Goal: Information Seeking & Learning: Learn about a topic

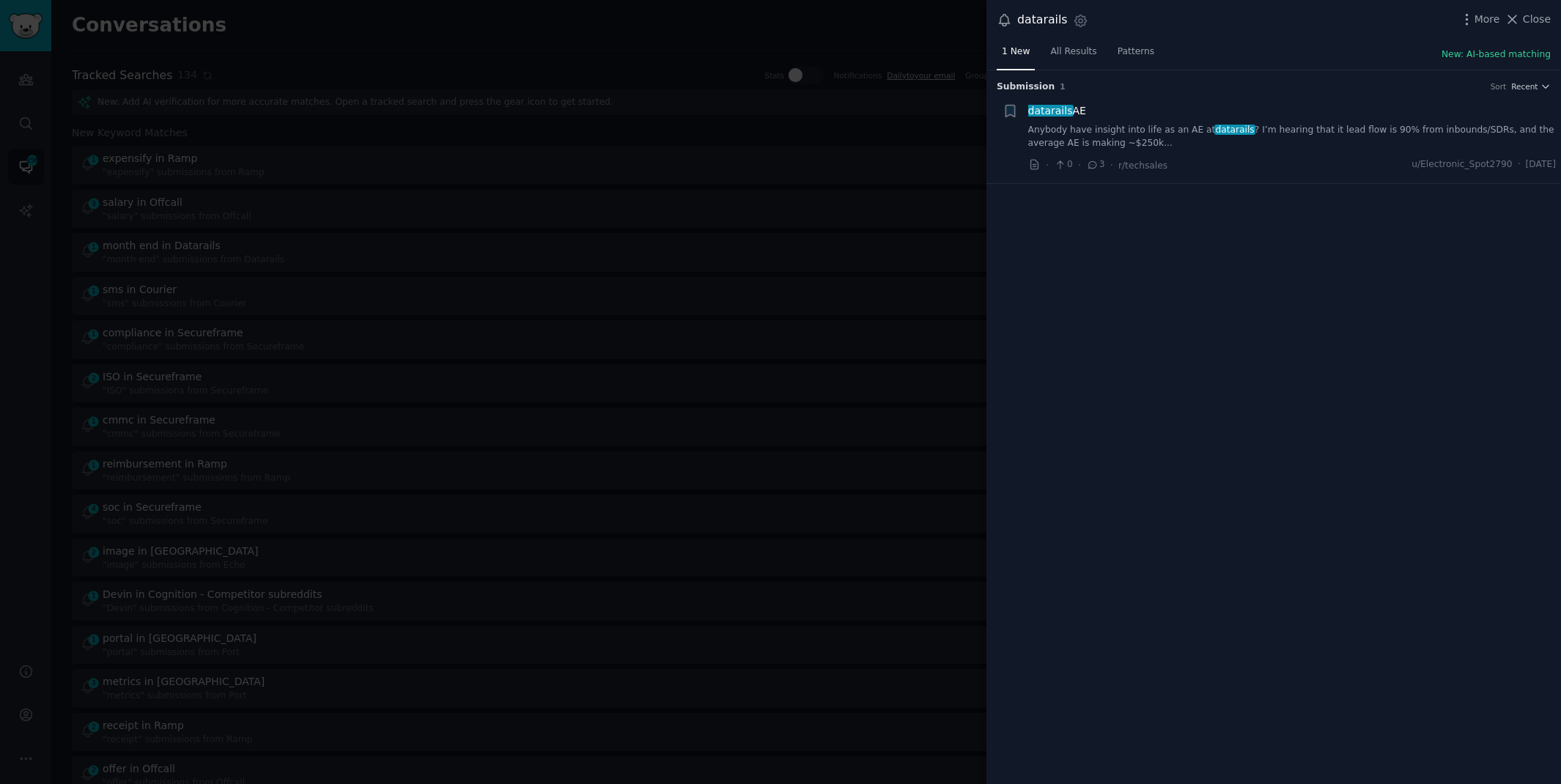
click at [1349, 136] on link "Anybody have insight into life as an AE at datarails ? I’m hearing that it lead…" at bounding box center [1292, 136] width 528 height 26
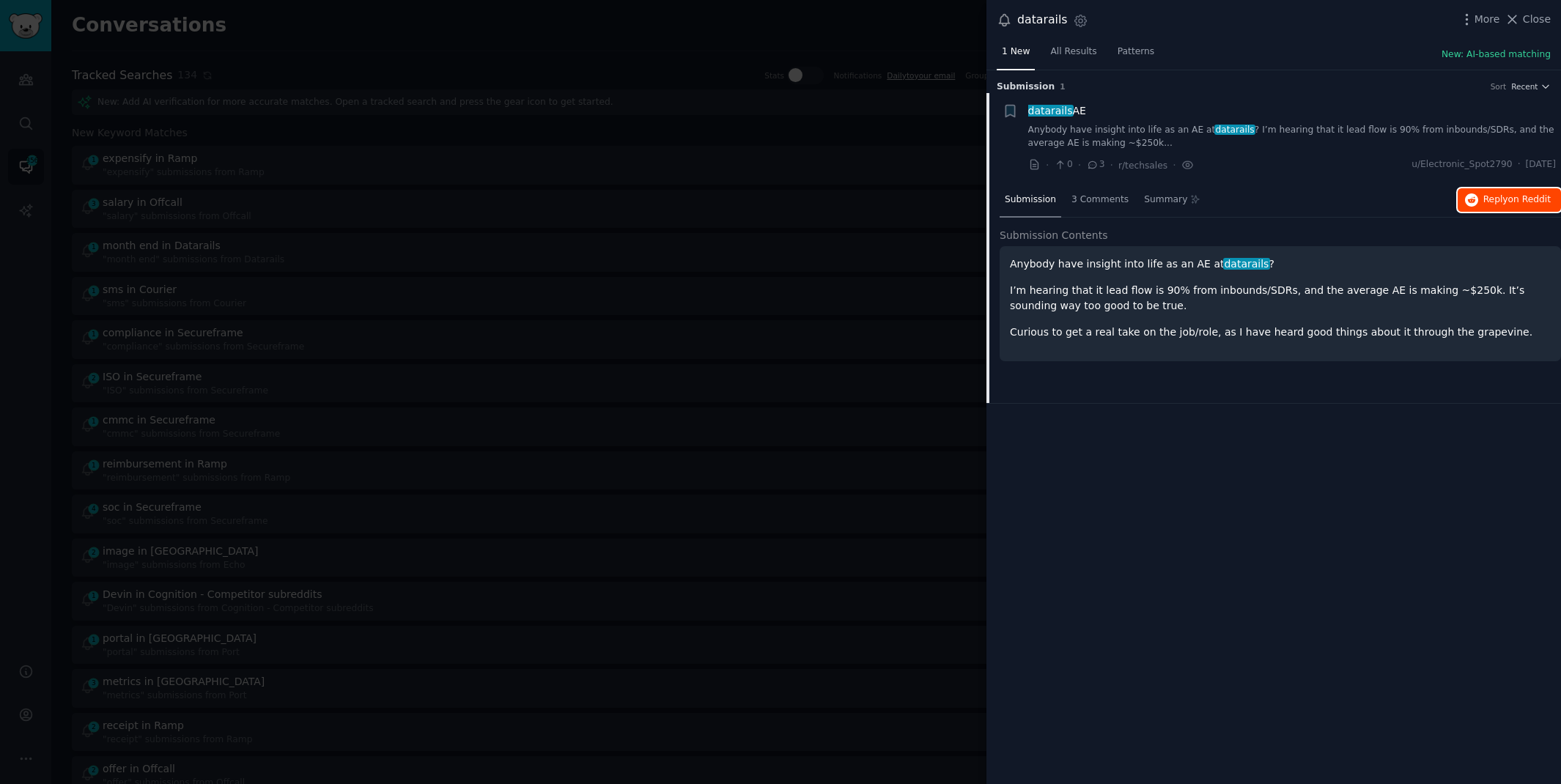
click at [1511, 201] on span "on Reddit" at bounding box center [1529, 199] width 43 height 10
click at [625, 9] on div at bounding box center [780, 392] width 1561 height 784
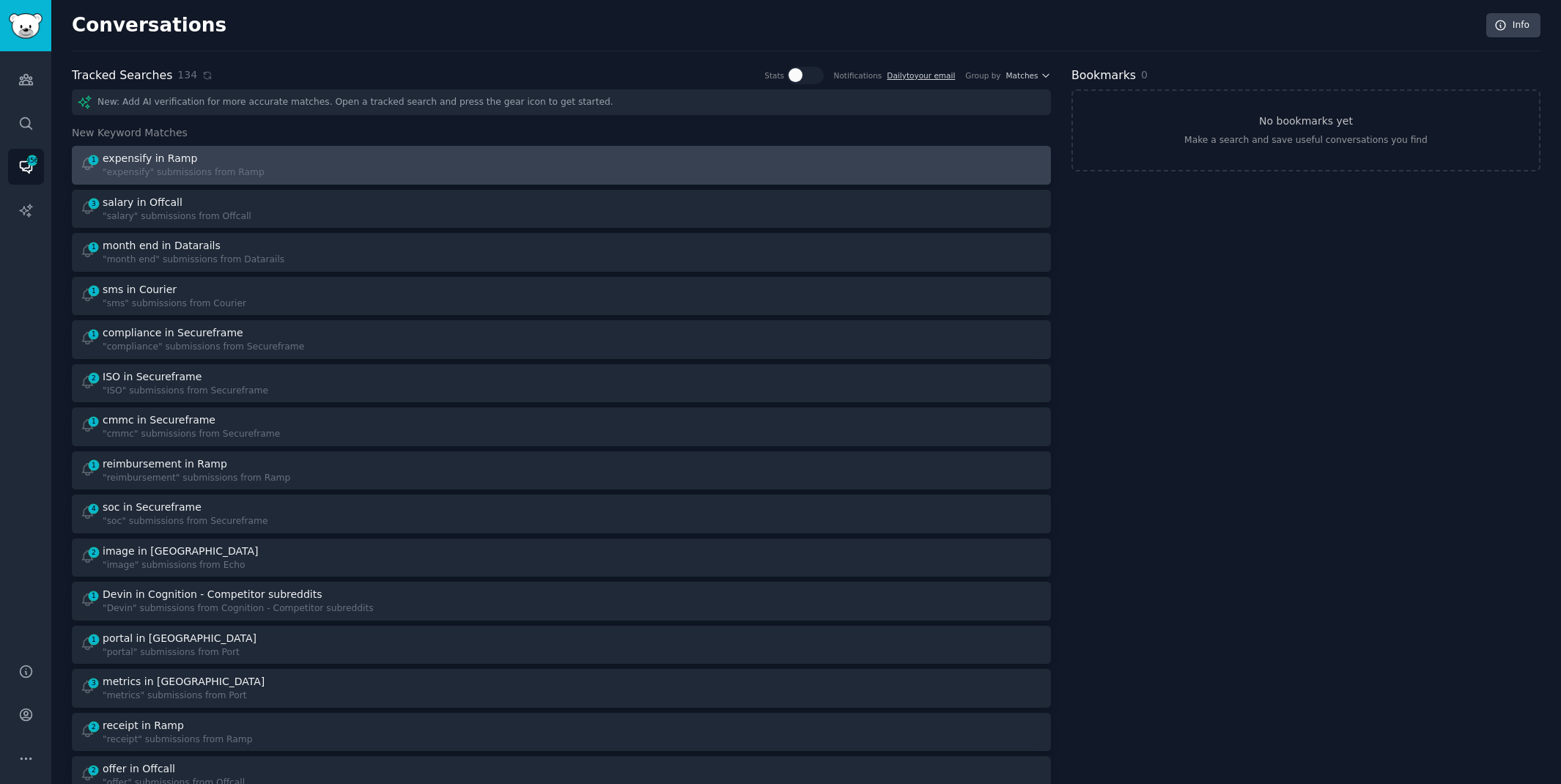
click at [480, 173] on div "1 expensify in Ramp "expensify" submissions from Ramp" at bounding box center [316, 165] width 472 height 28
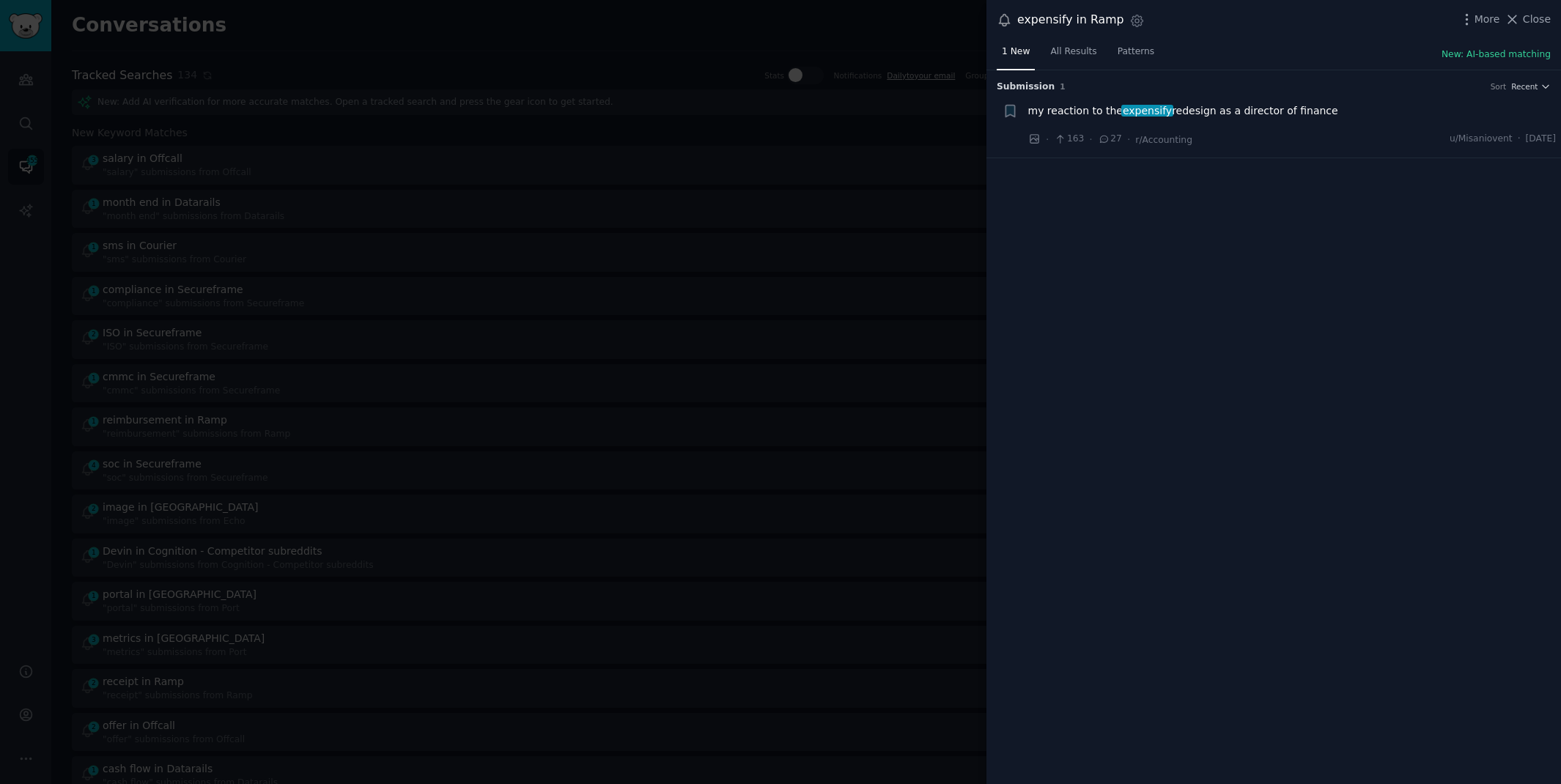
click at [1227, 112] on span "my reaction to the expensify redesign as a director of finance" at bounding box center [1183, 111] width 310 height 15
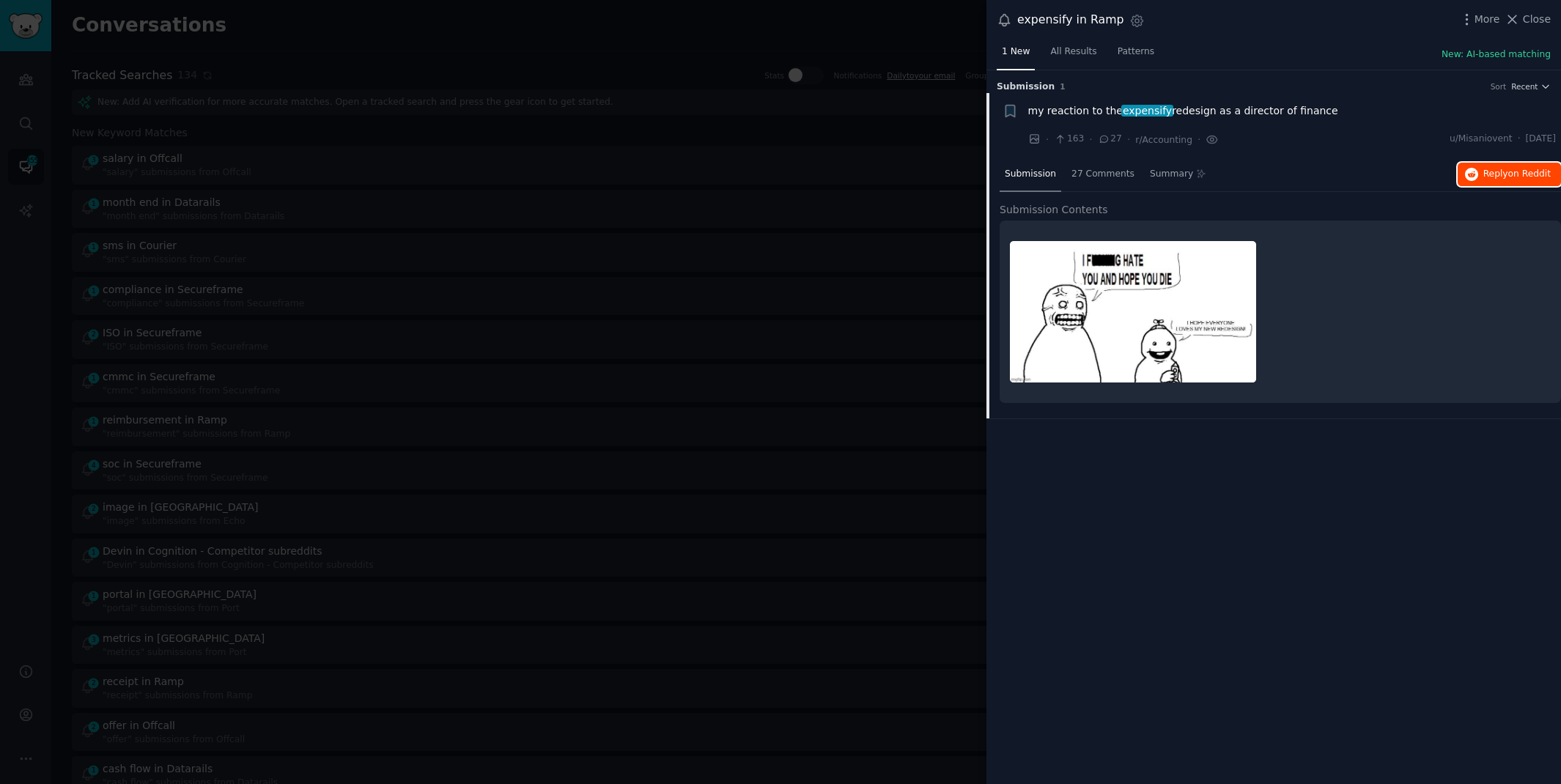
click at [1473, 182] on button "Reply on Reddit" at bounding box center [1509, 174] width 103 height 23
click at [596, 16] on div at bounding box center [780, 392] width 1561 height 784
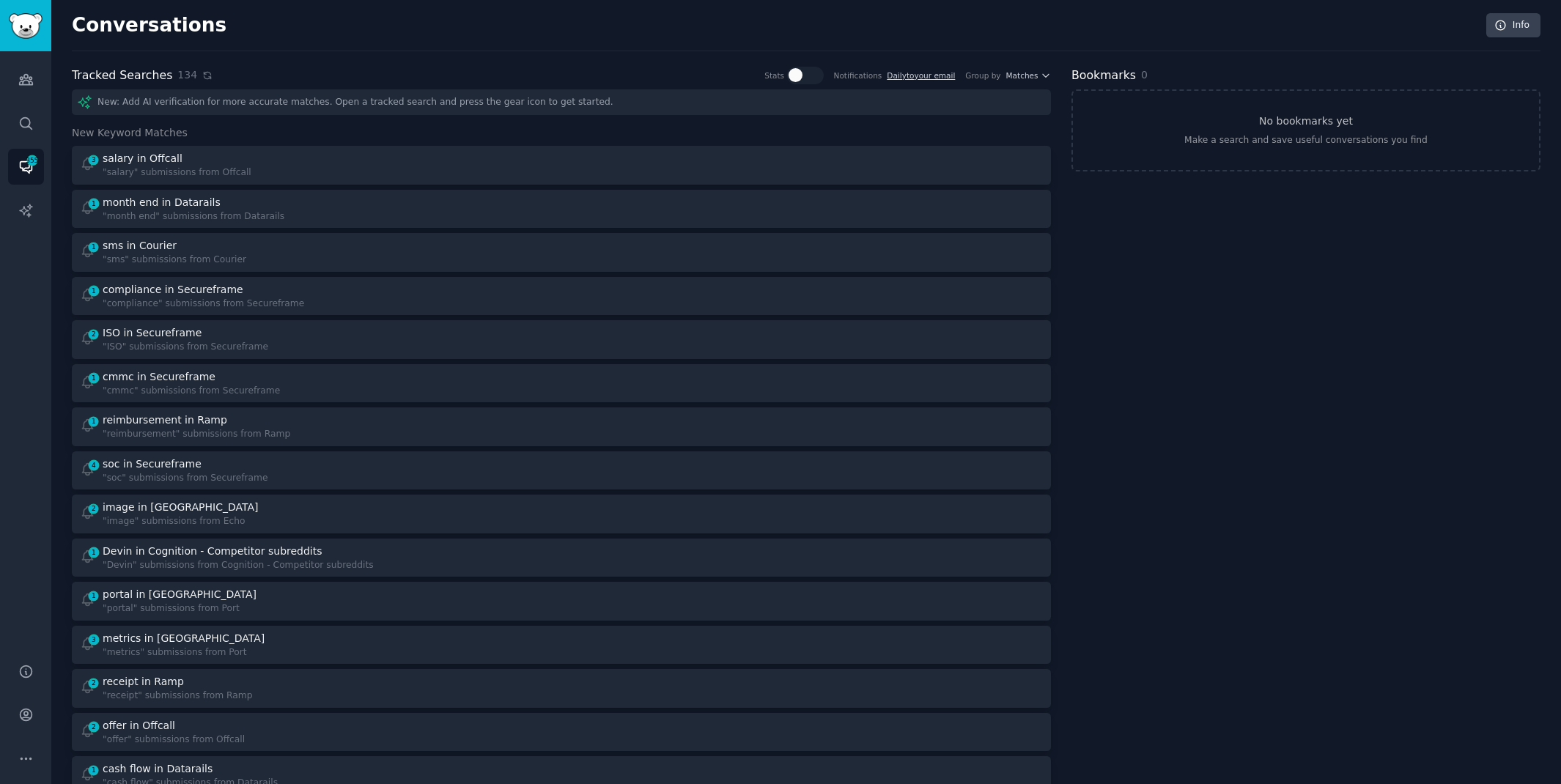
click at [202, 75] on icon at bounding box center [207, 75] width 10 height 10
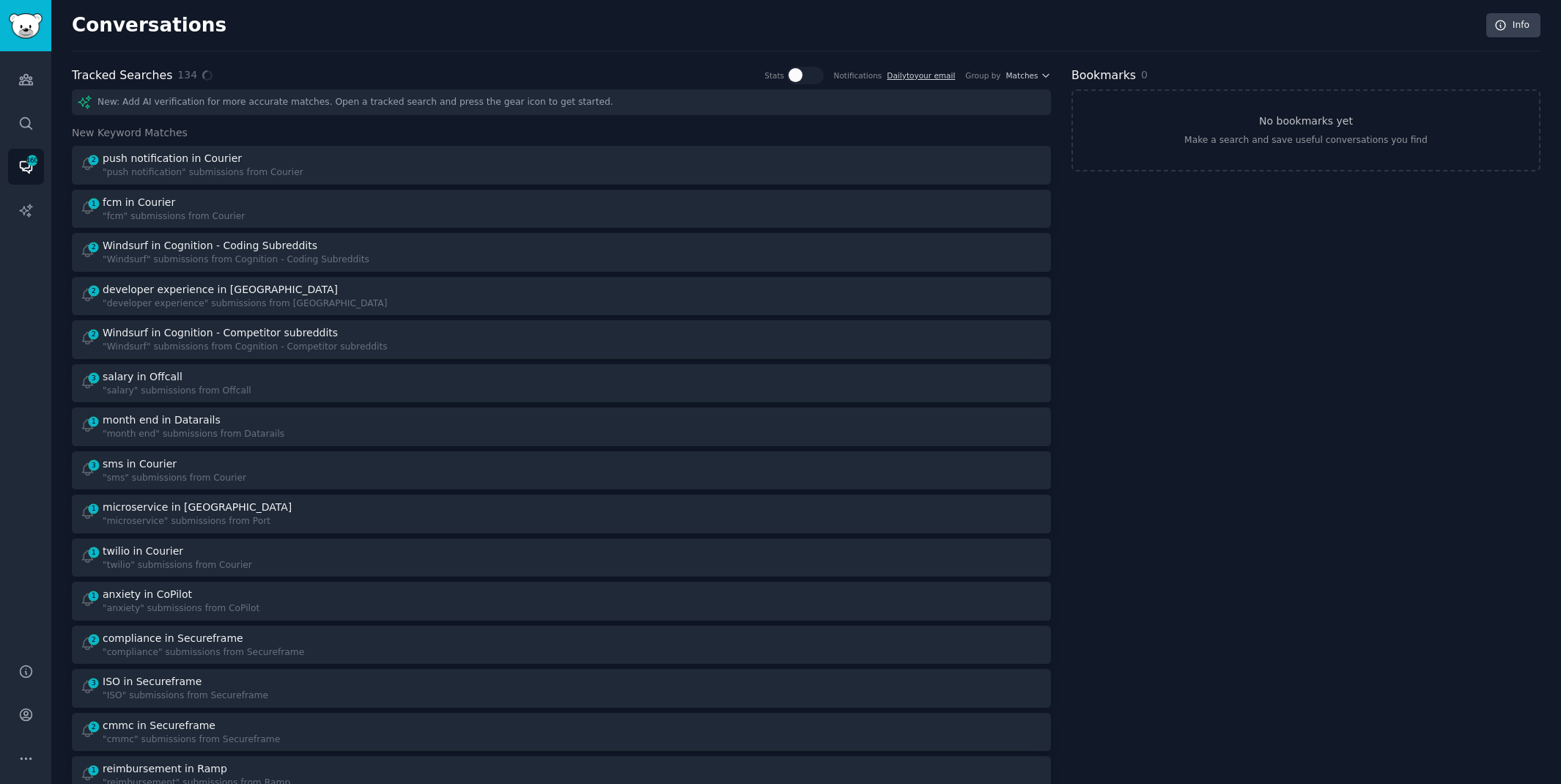
click at [399, 69] on div "Tracked Searches 134 Stats Notifications Daily to your email Group by Matches" at bounding box center [561, 76] width 979 height 18
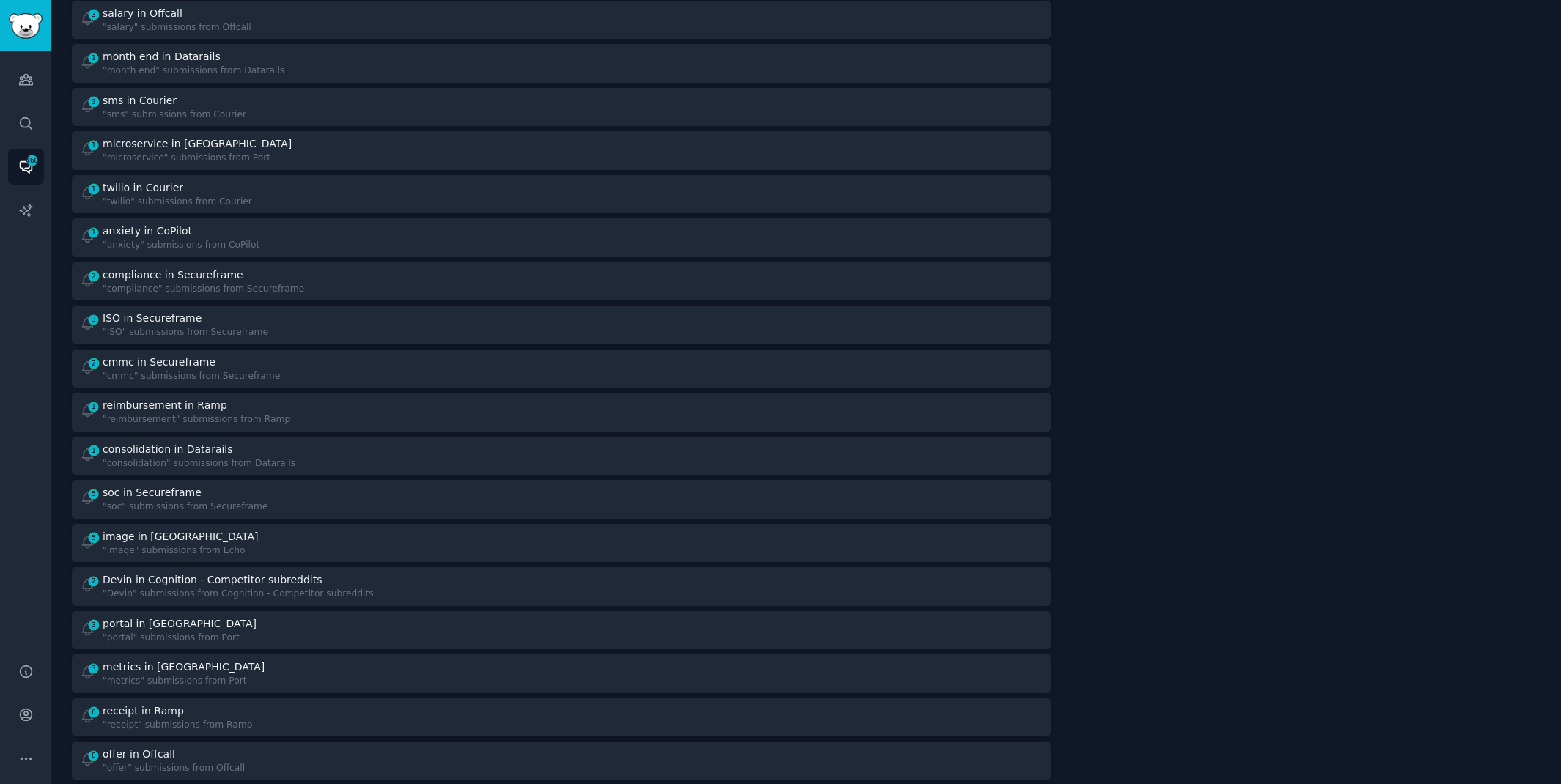
scroll to position [364, 0]
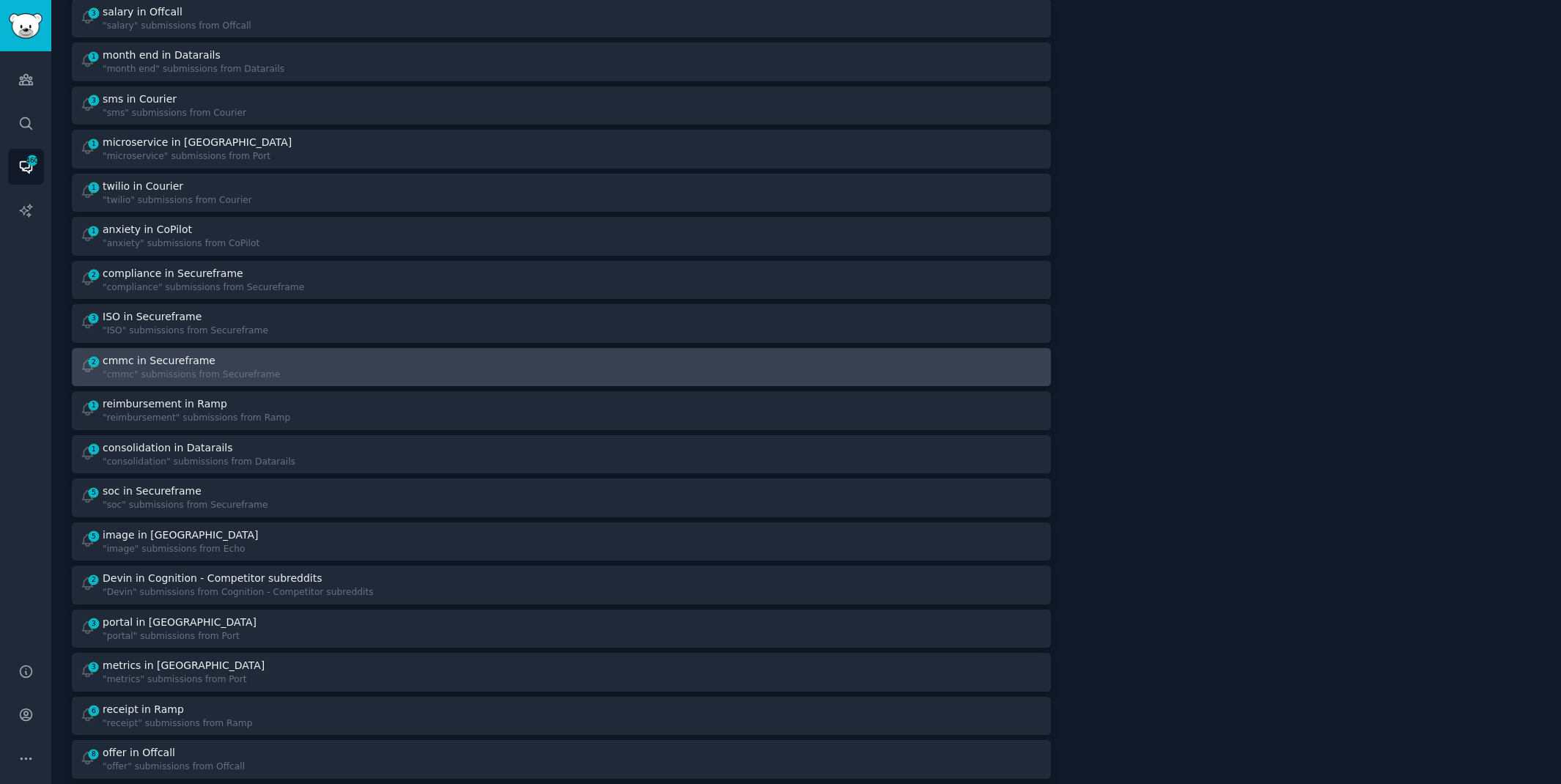
click at [361, 374] on div "2 cmmc in Secureframe "cmmc" submissions from Secureframe" at bounding box center [316, 367] width 472 height 28
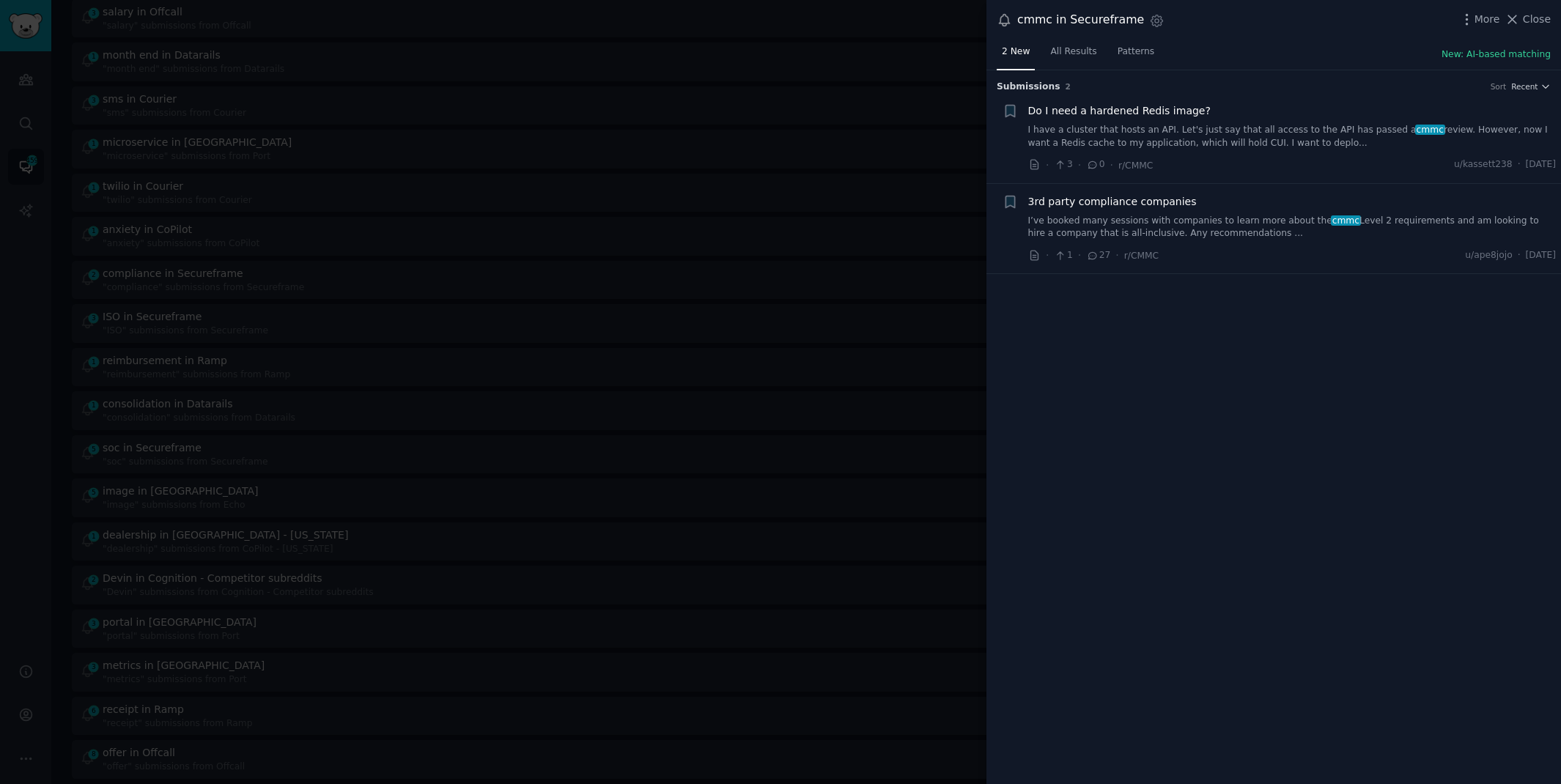
click at [1331, 216] on span "cmmc" at bounding box center [1346, 220] width 30 height 10
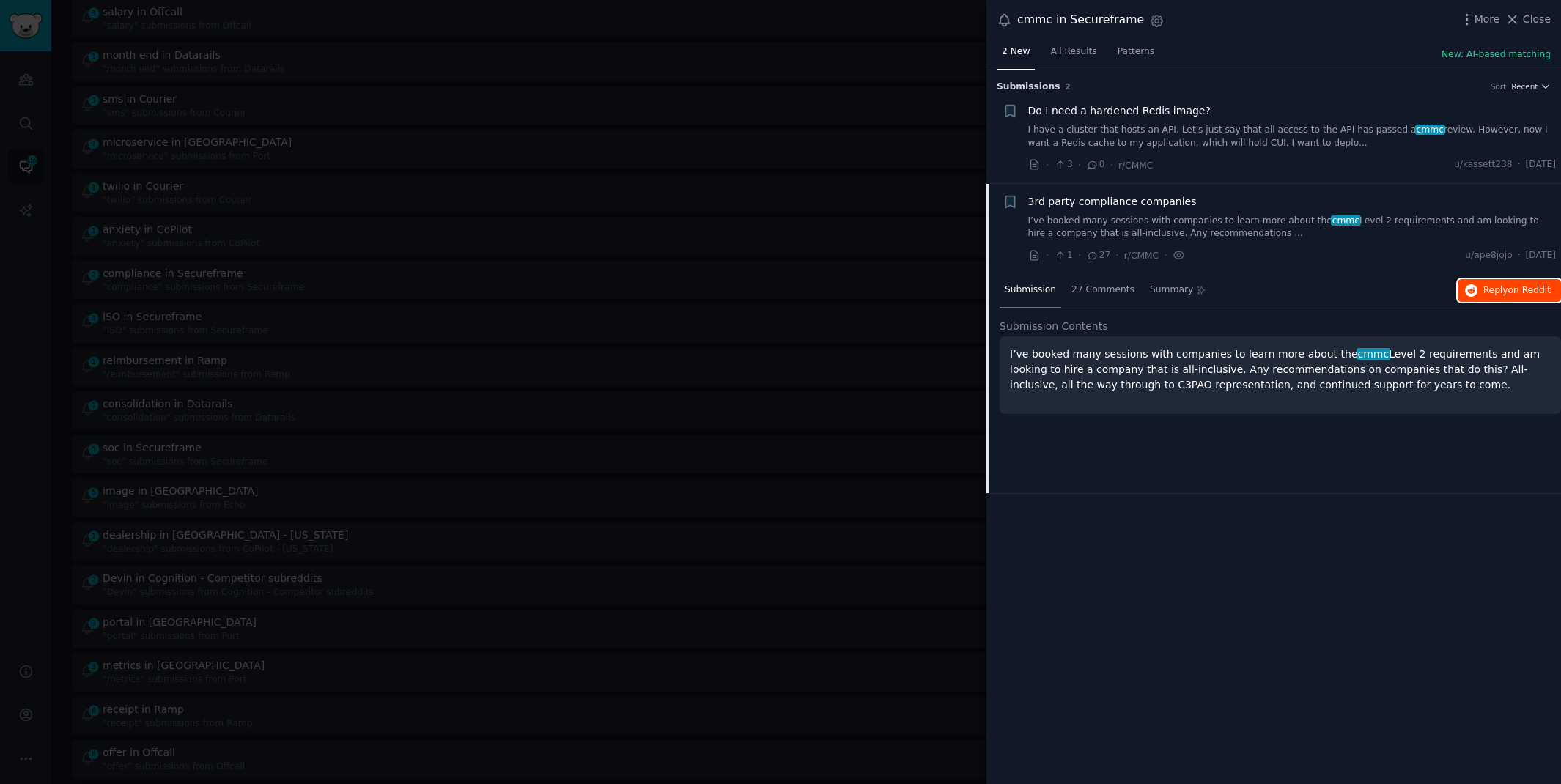
click at [1480, 284] on button "Reply on Reddit" at bounding box center [1509, 291] width 103 height 23
click at [647, 25] on div at bounding box center [780, 392] width 1561 height 784
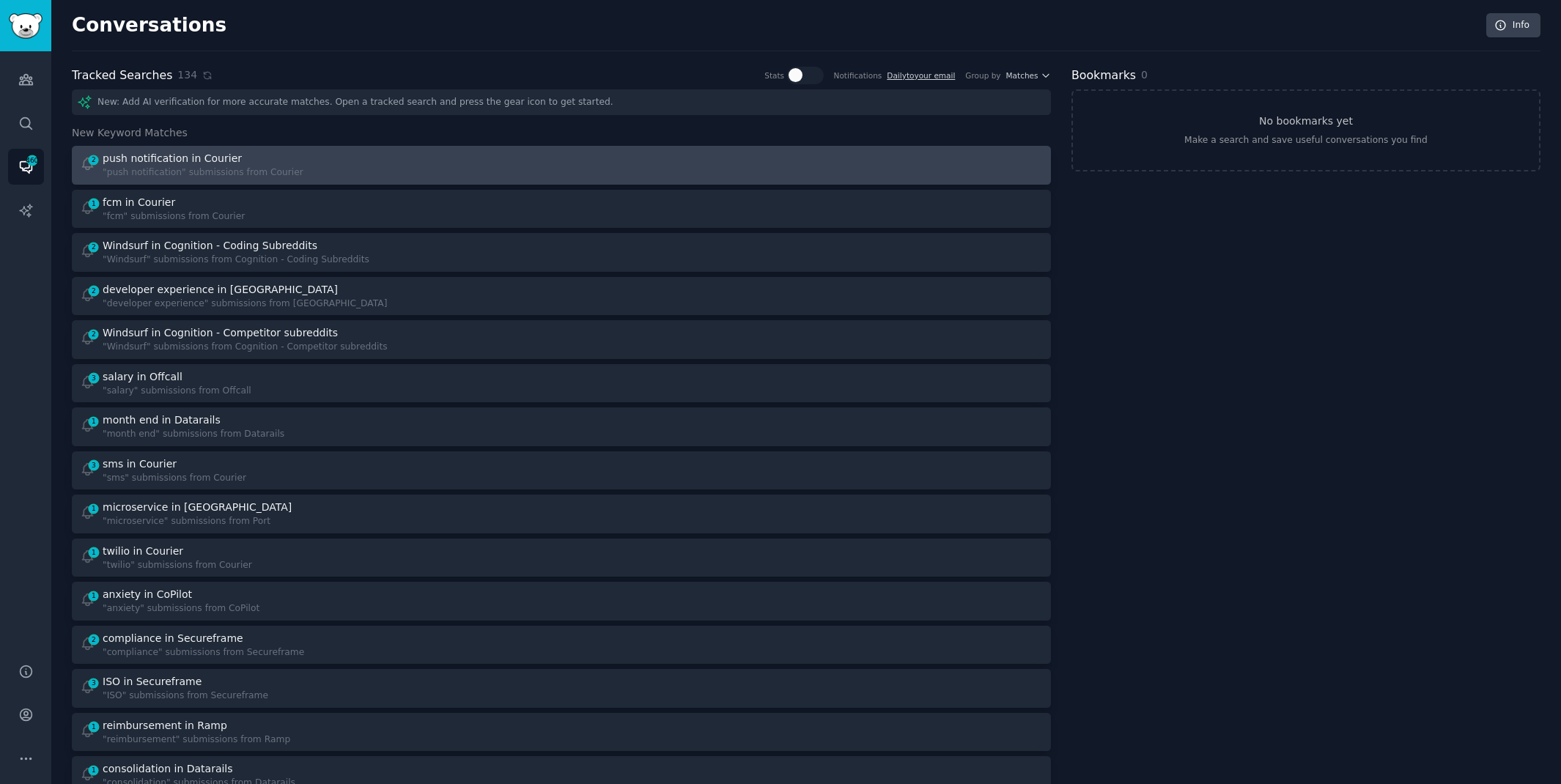
click at [537, 173] on div "2 push notification in Courier "push notification" submissions from Courier" at bounding box center [316, 165] width 472 height 28
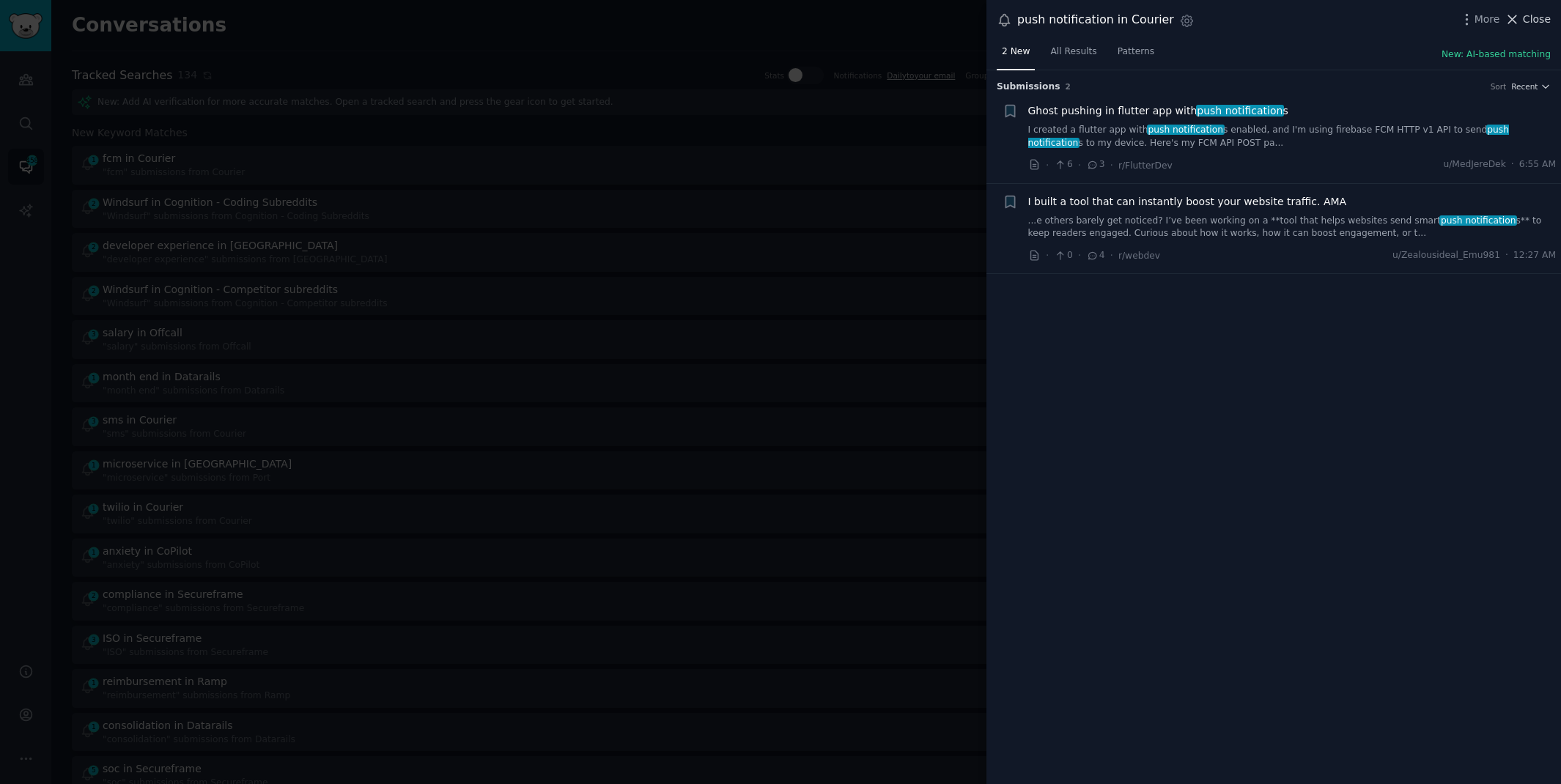
click at [1528, 17] on span "Close" at bounding box center [1536, 19] width 28 height 15
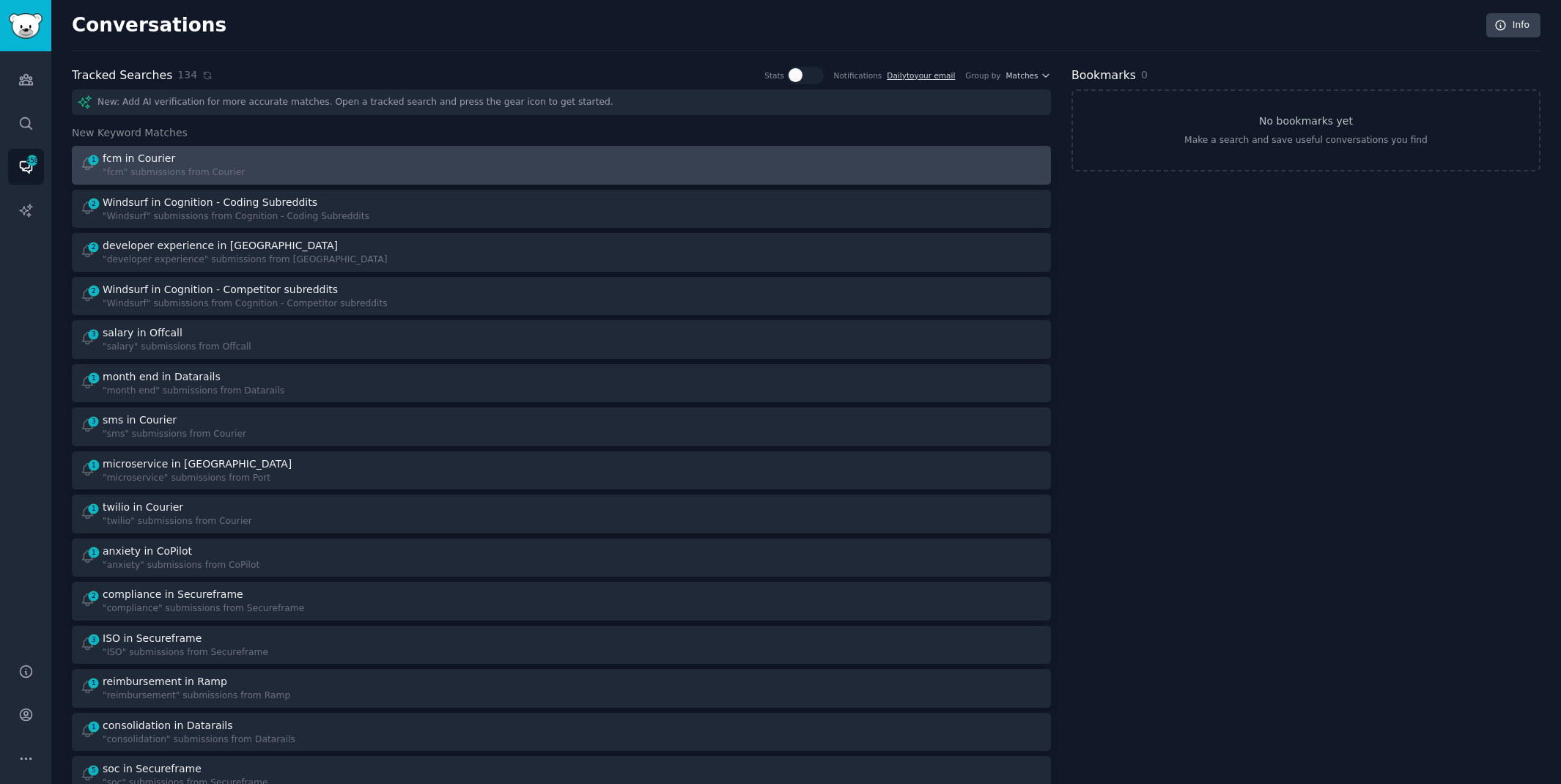
click at [443, 174] on div "1 fcm in Courier "fcm" submissions from Courier" at bounding box center [316, 165] width 472 height 28
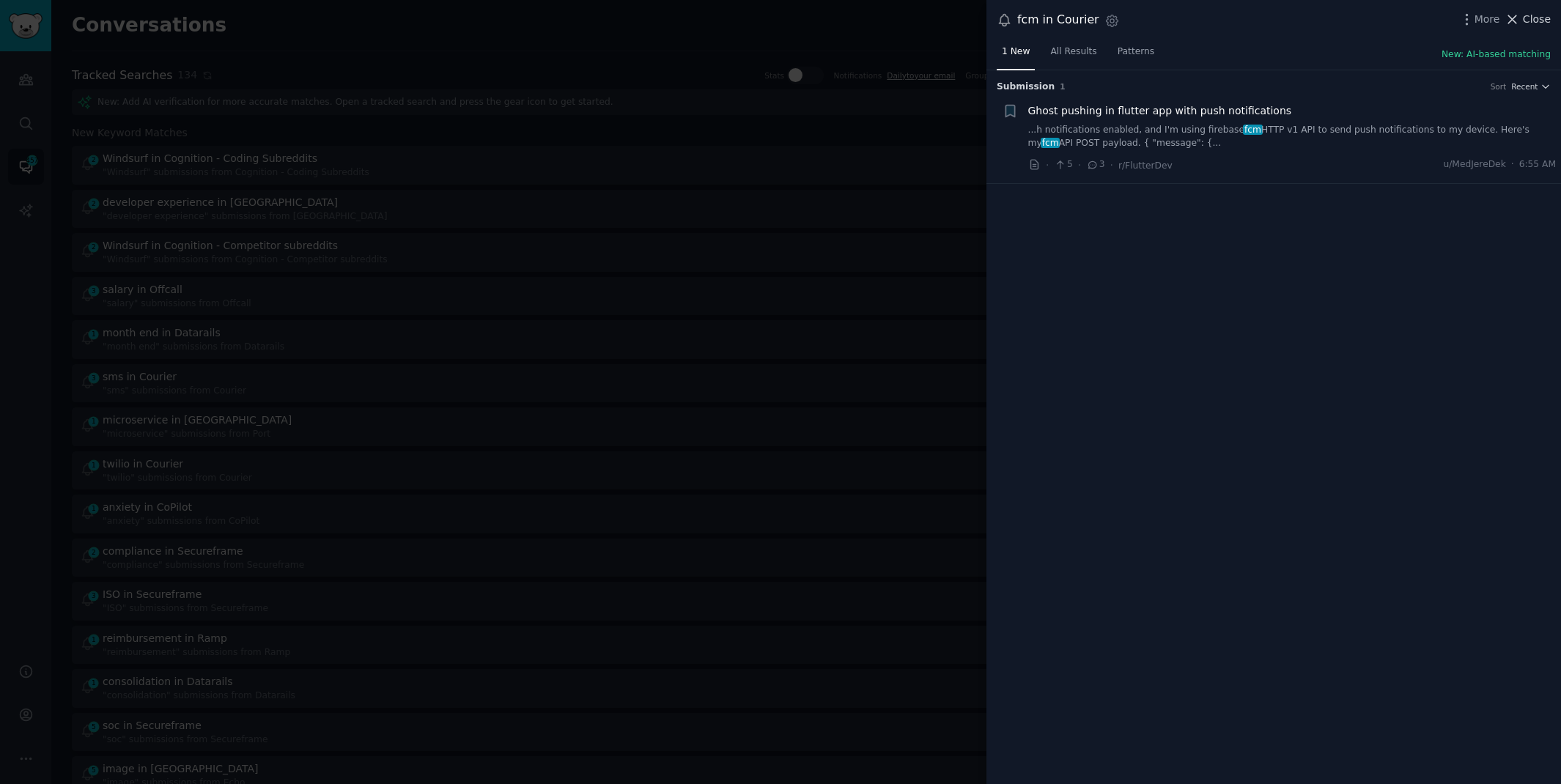
click at [1517, 14] on icon at bounding box center [1512, 19] width 15 height 15
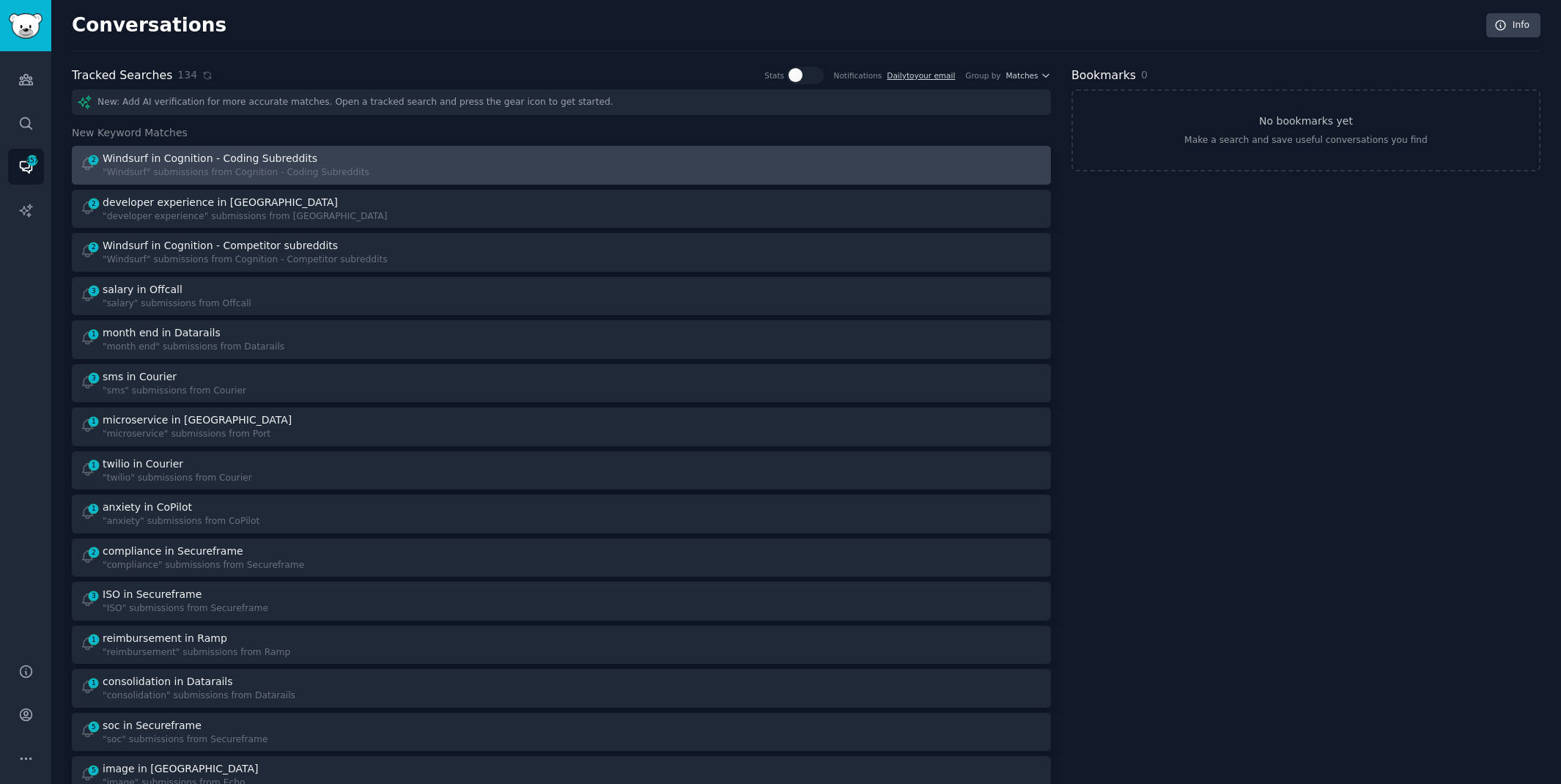
click at [584, 168] on div at bounding box center [808, 165] width 472 height 28
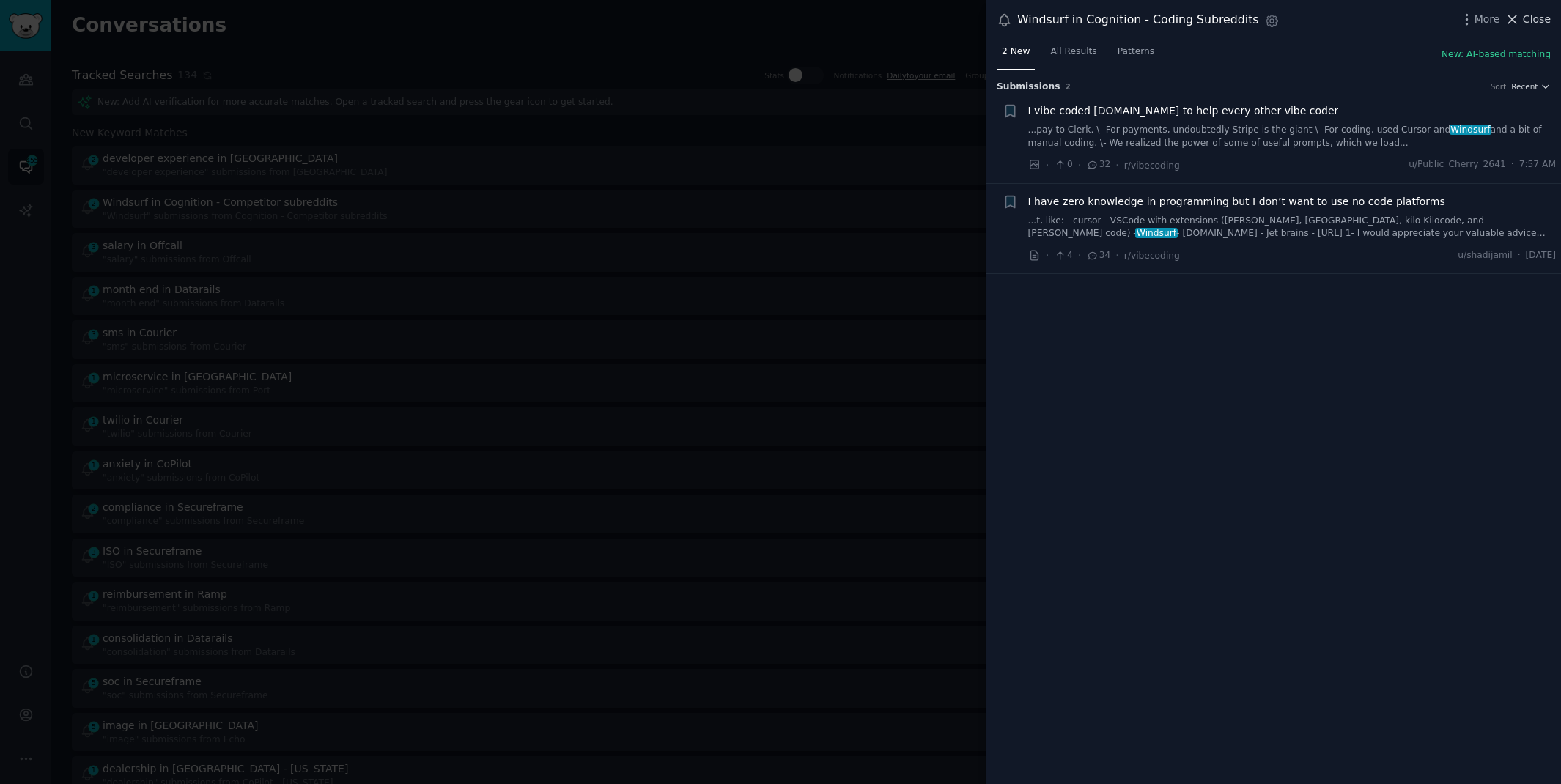
click at [1523, 15] on button "Close" at bounding box center [1527, 19] width 46 height 15
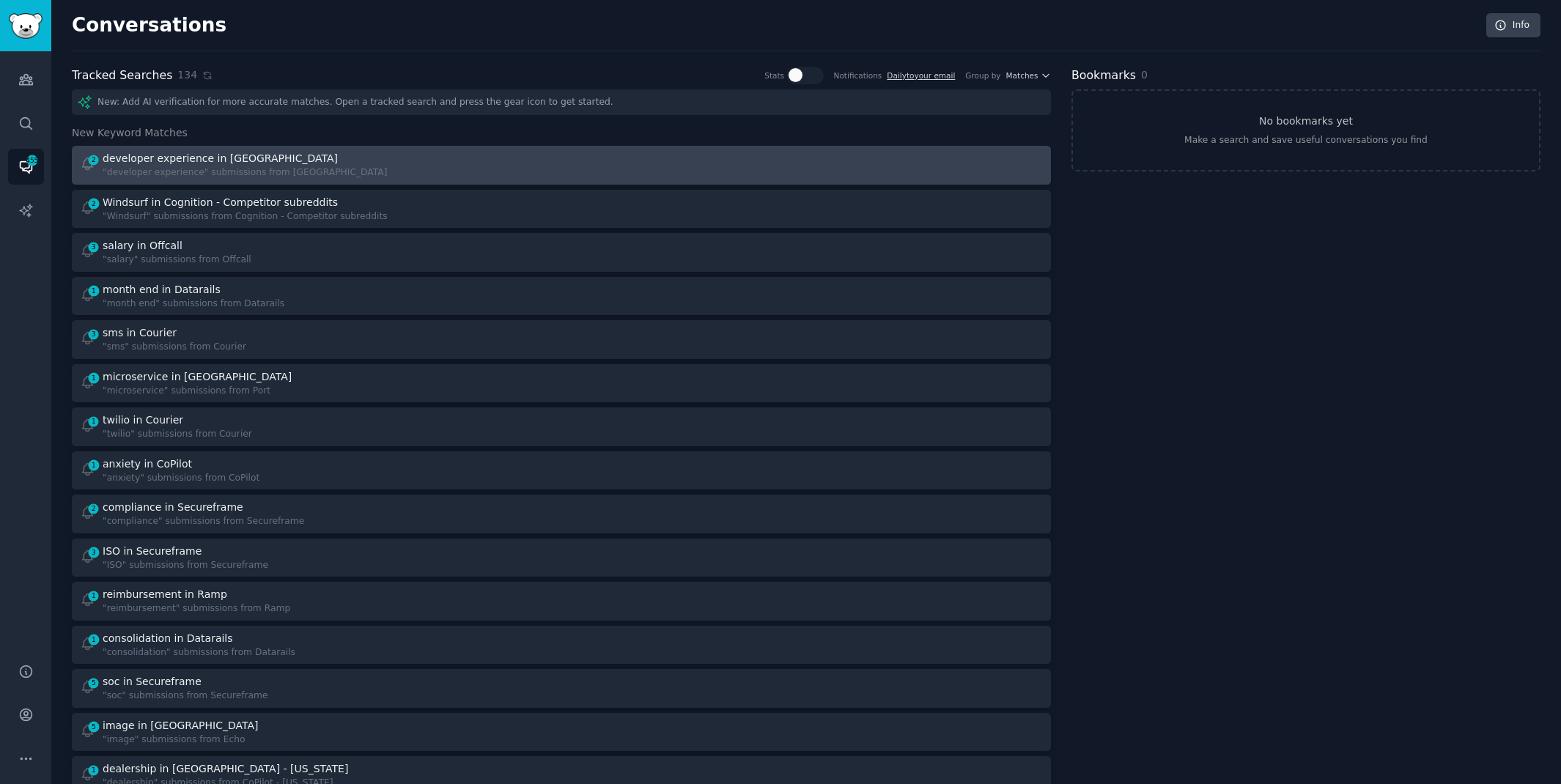
click at [600, 163] on div at bounding box center [808, 165] width 472 height 28
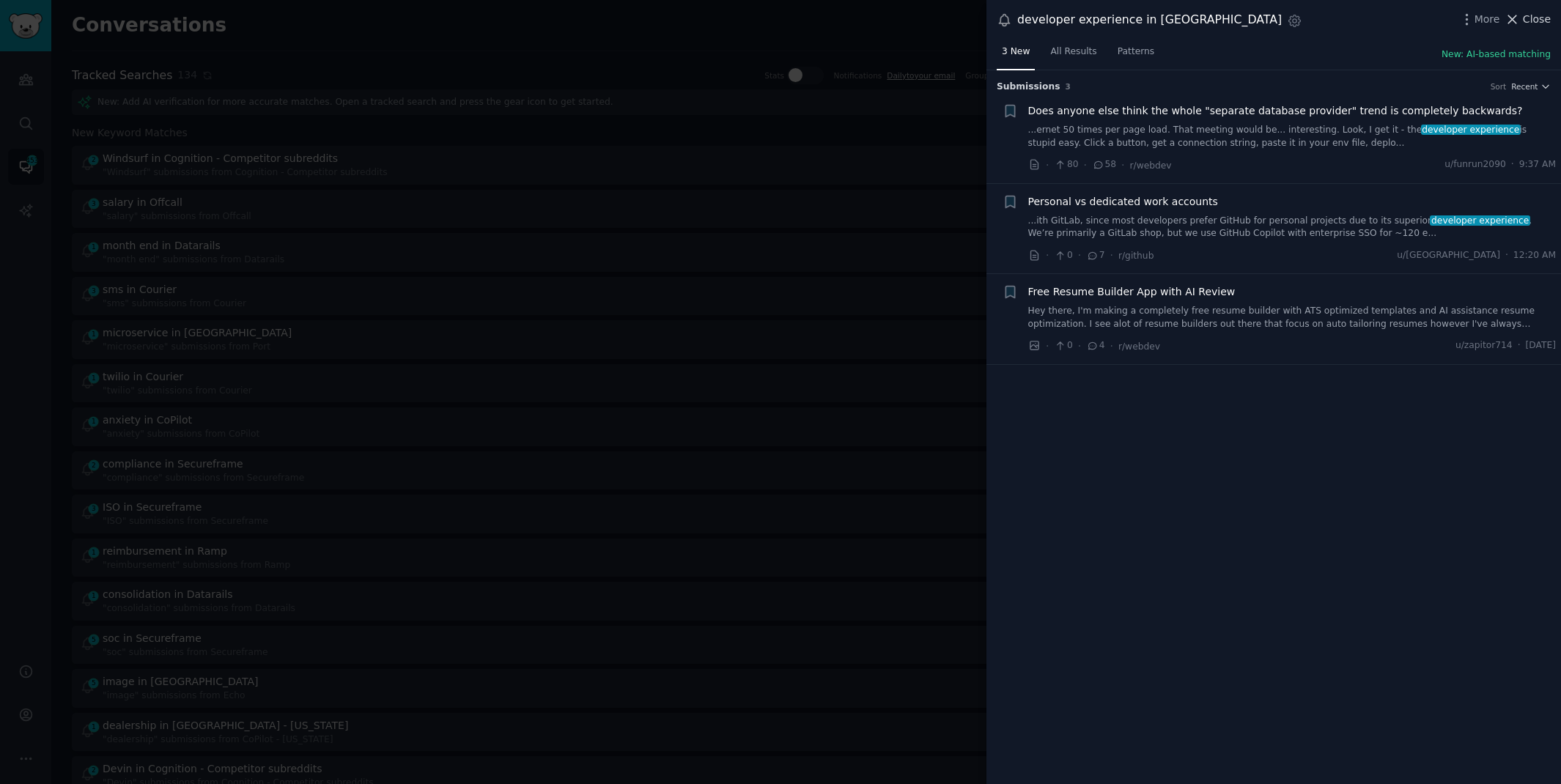
click at [1539, 15] on span "Close" at bounding box center [1536, 19] width 28 height 15
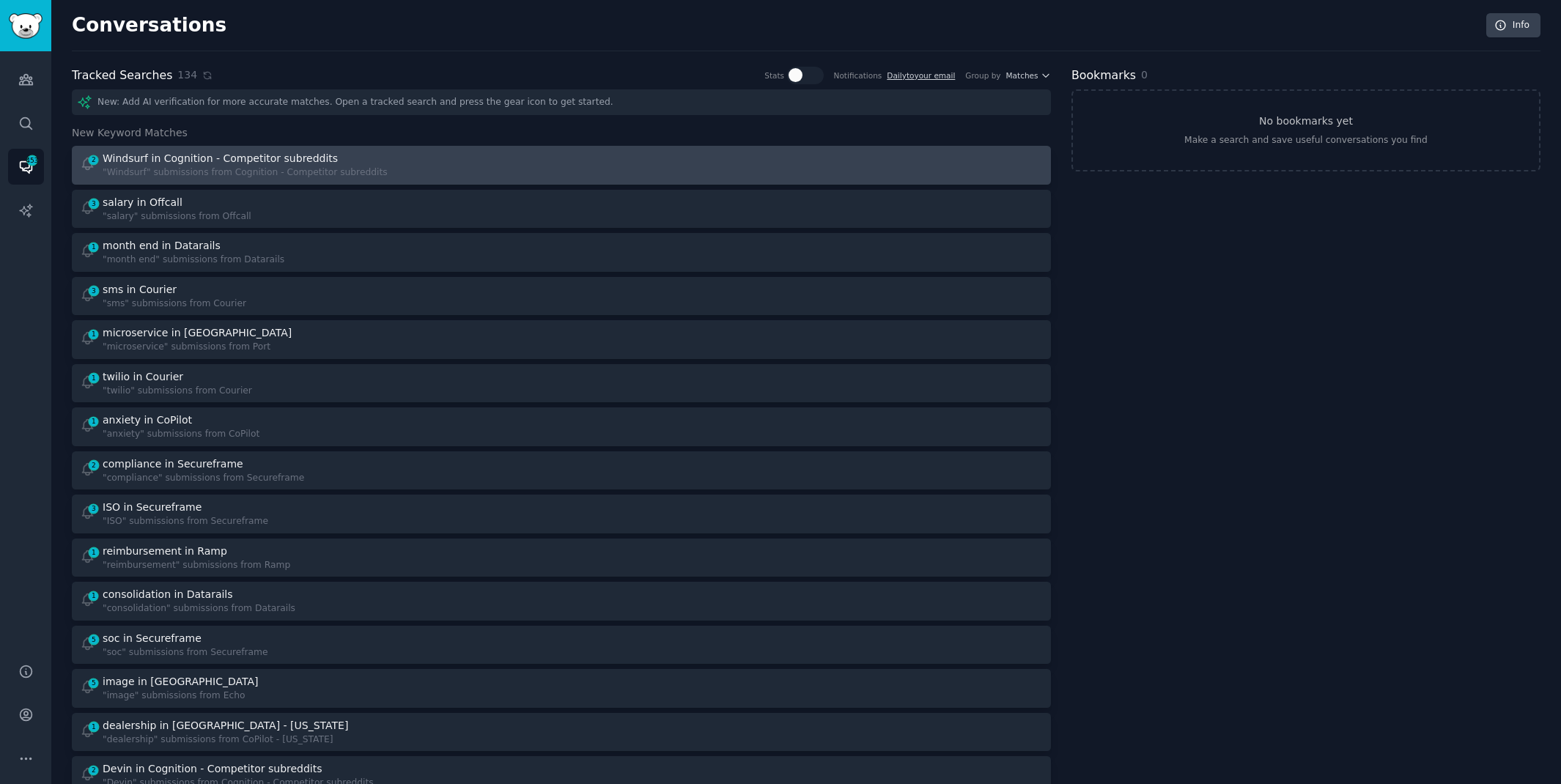
click at [627, 173] on div at bounding box center [808, 165] width 472 height 28
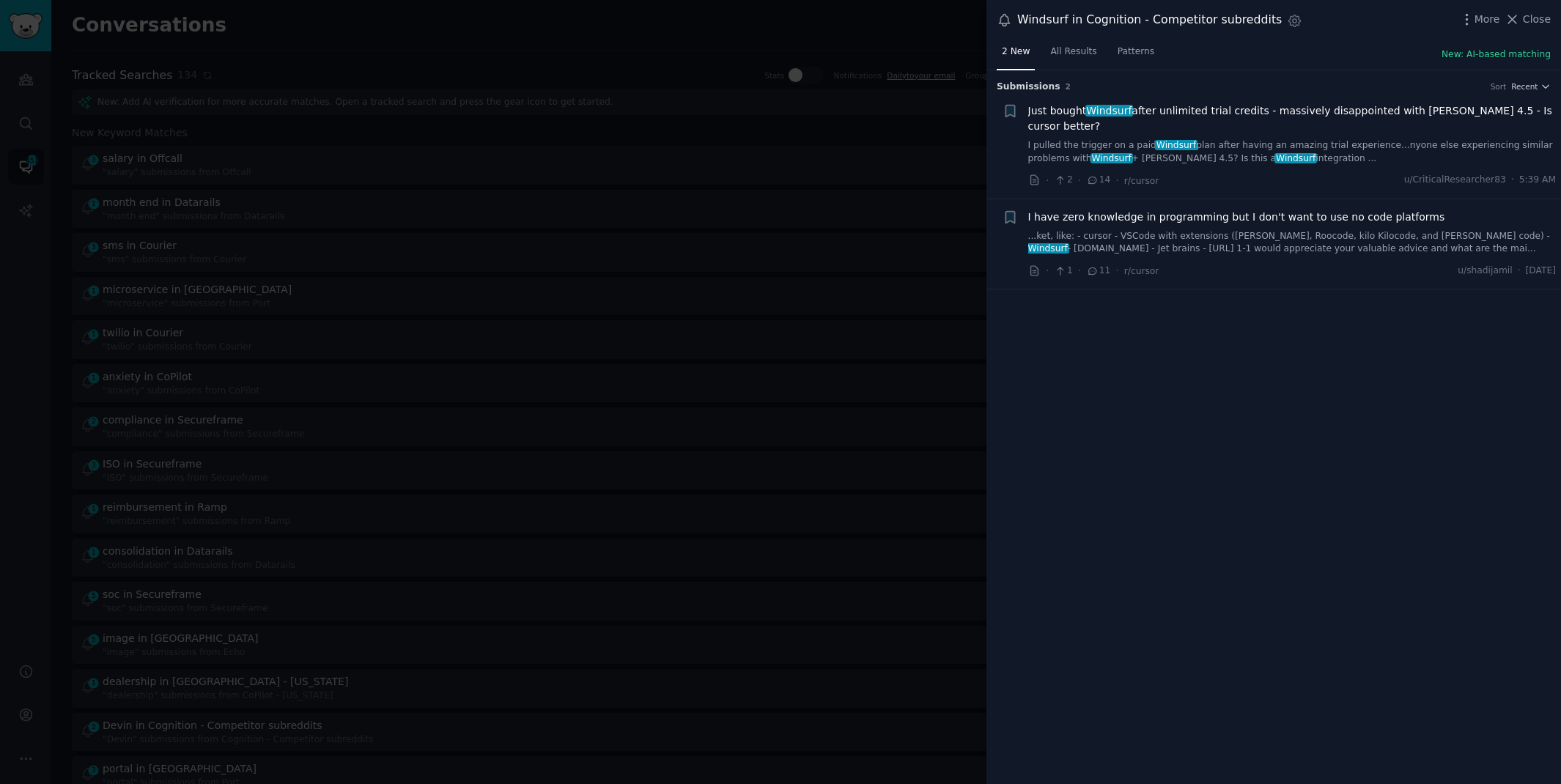
click at [1384, 146] on link "I pulled the trigger on a paid Windsurf plan after having an amazing trial expe…" at bounding box center [1292, 152] width 528 height 26
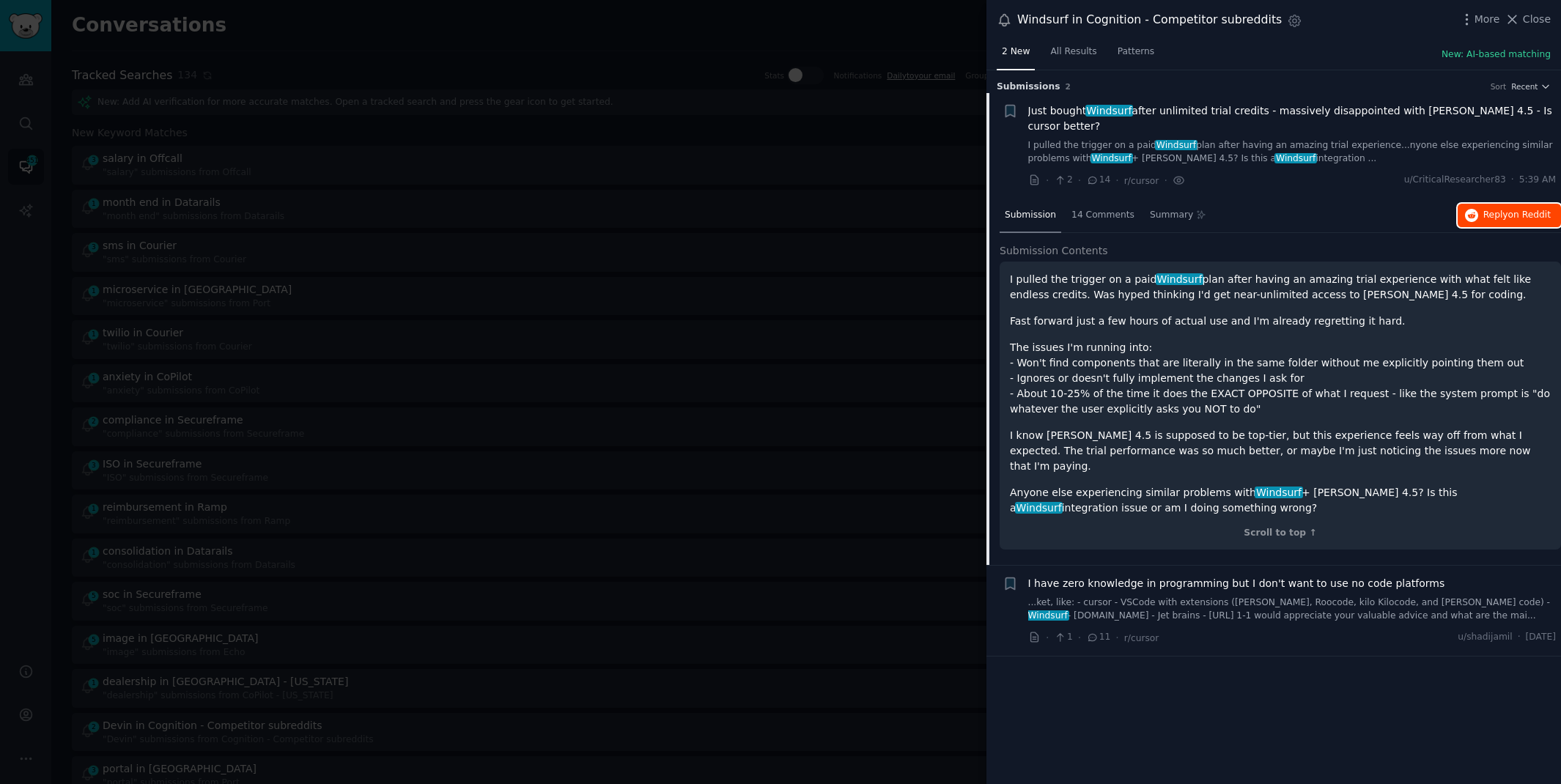
click at [1504, 219] on span "Reply on Reddit" at bounding box center [1517, 215] width 68 height 13
click at [657, 40] on div at bounding box center [780, 392] width 1561 height 784
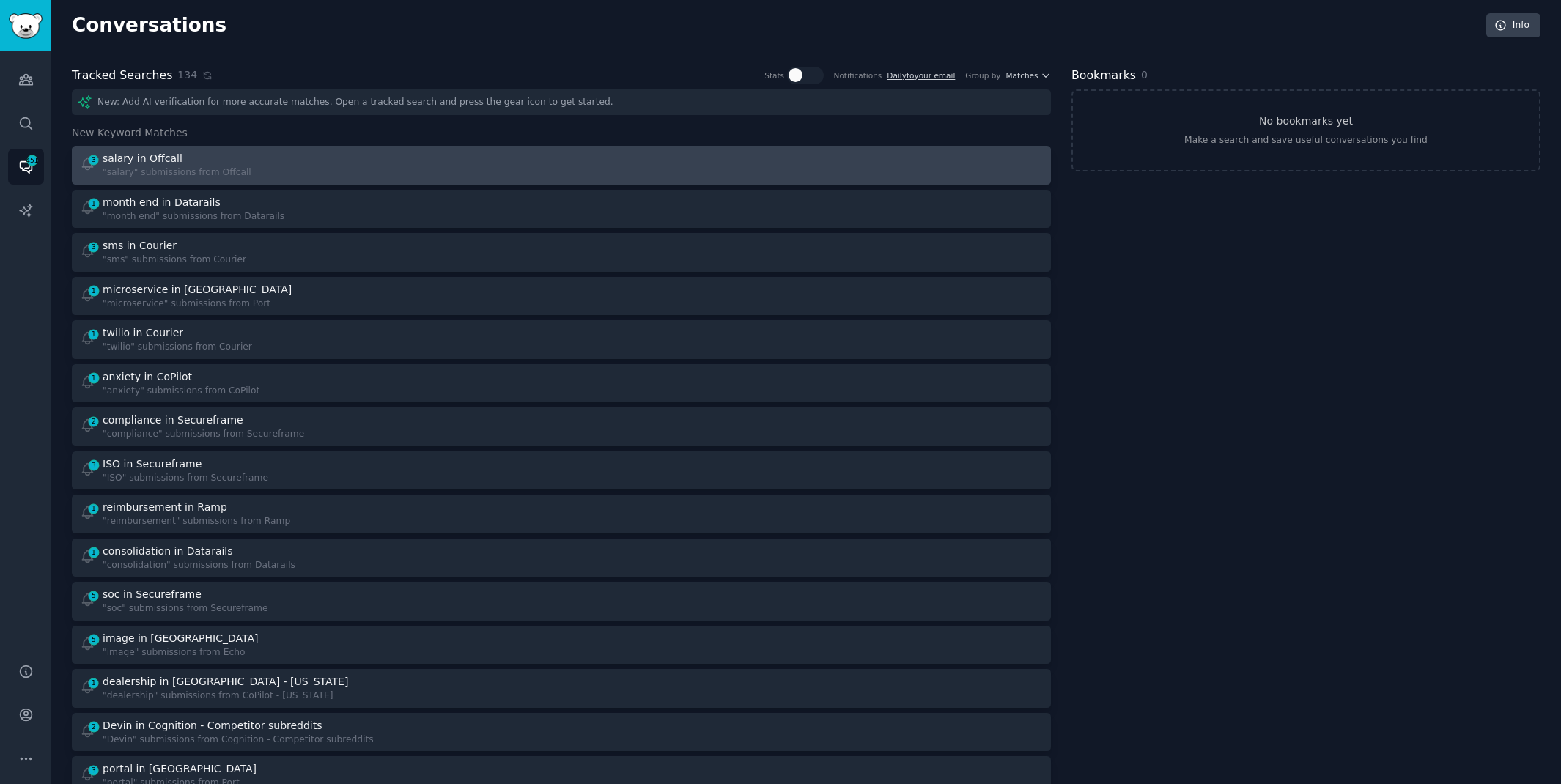
click at [255, 159] on div "3 salary in Offcall "salary" submissions from Offcall" at bounding box center [316, 165] width 472 height 28
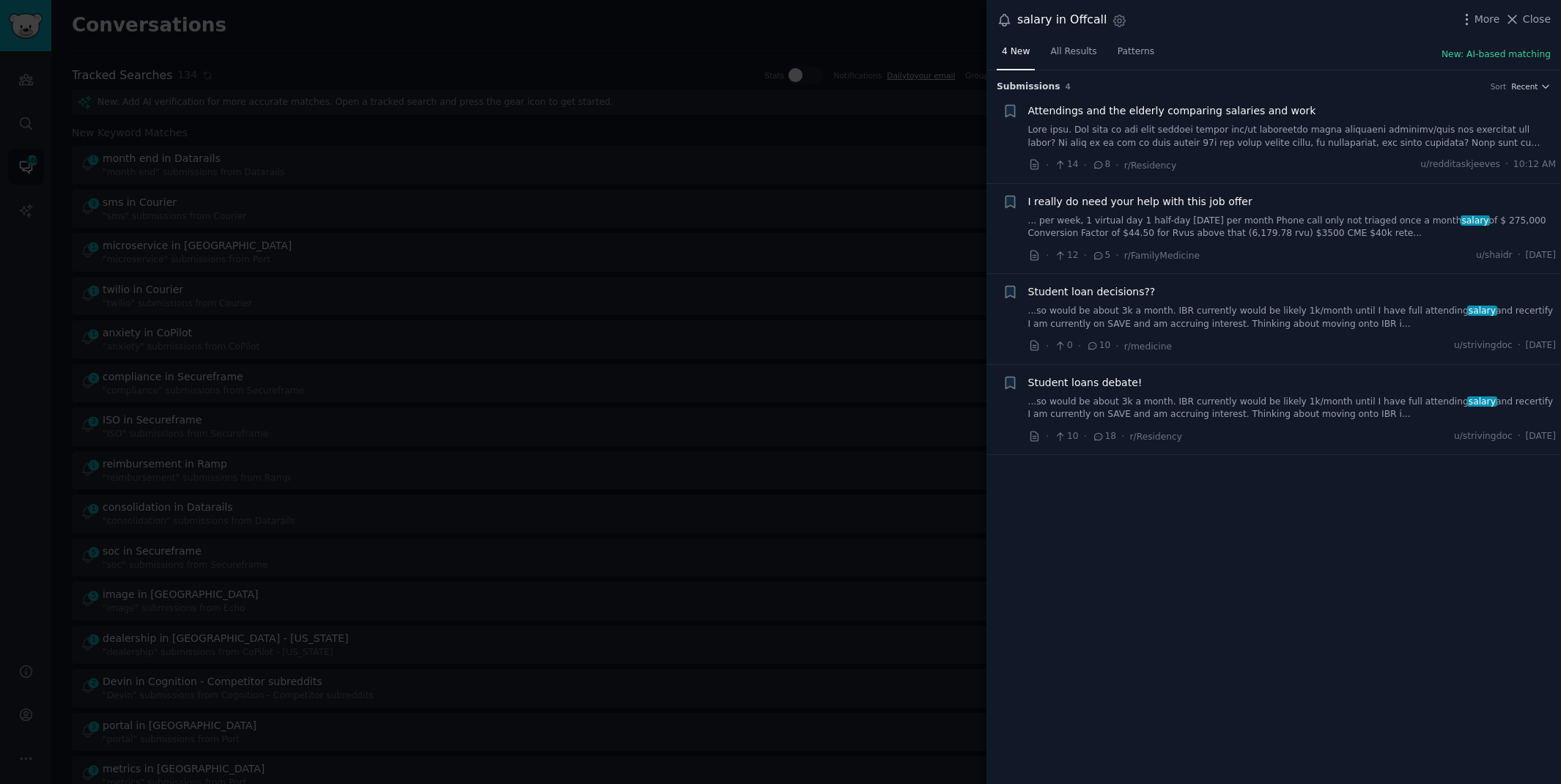
click at [1158, 206] on span "I really do need your help with this job offer" at bounding box center [1140, 202] width 224 height 15
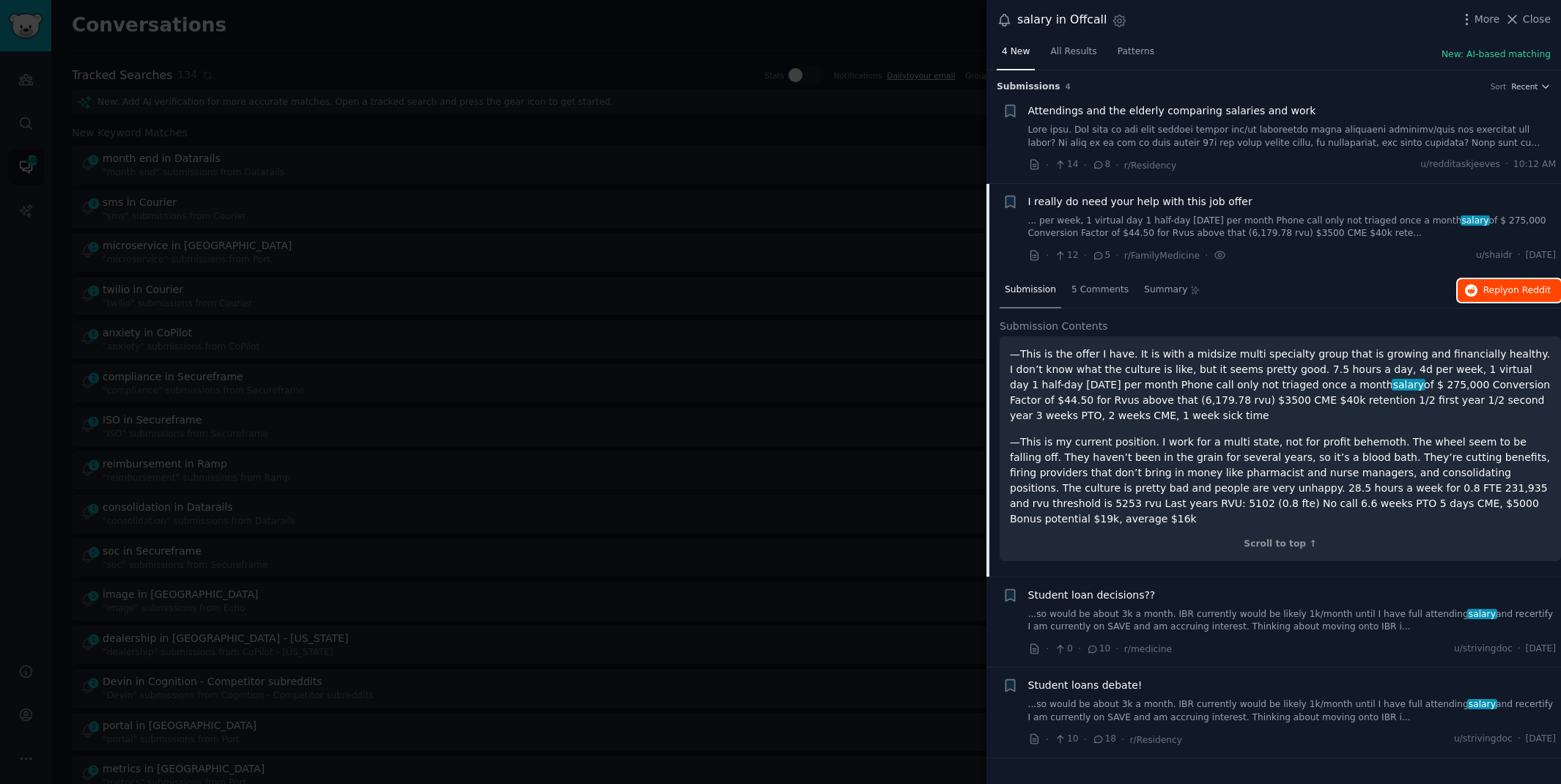
click at [1480, 283] on button "Reply on Reddit" at bounding box center [1509, 291] width 103 height 23
click at [1523, 15] on span "Close" at bounding box center [1536, 19] width 28 height 15
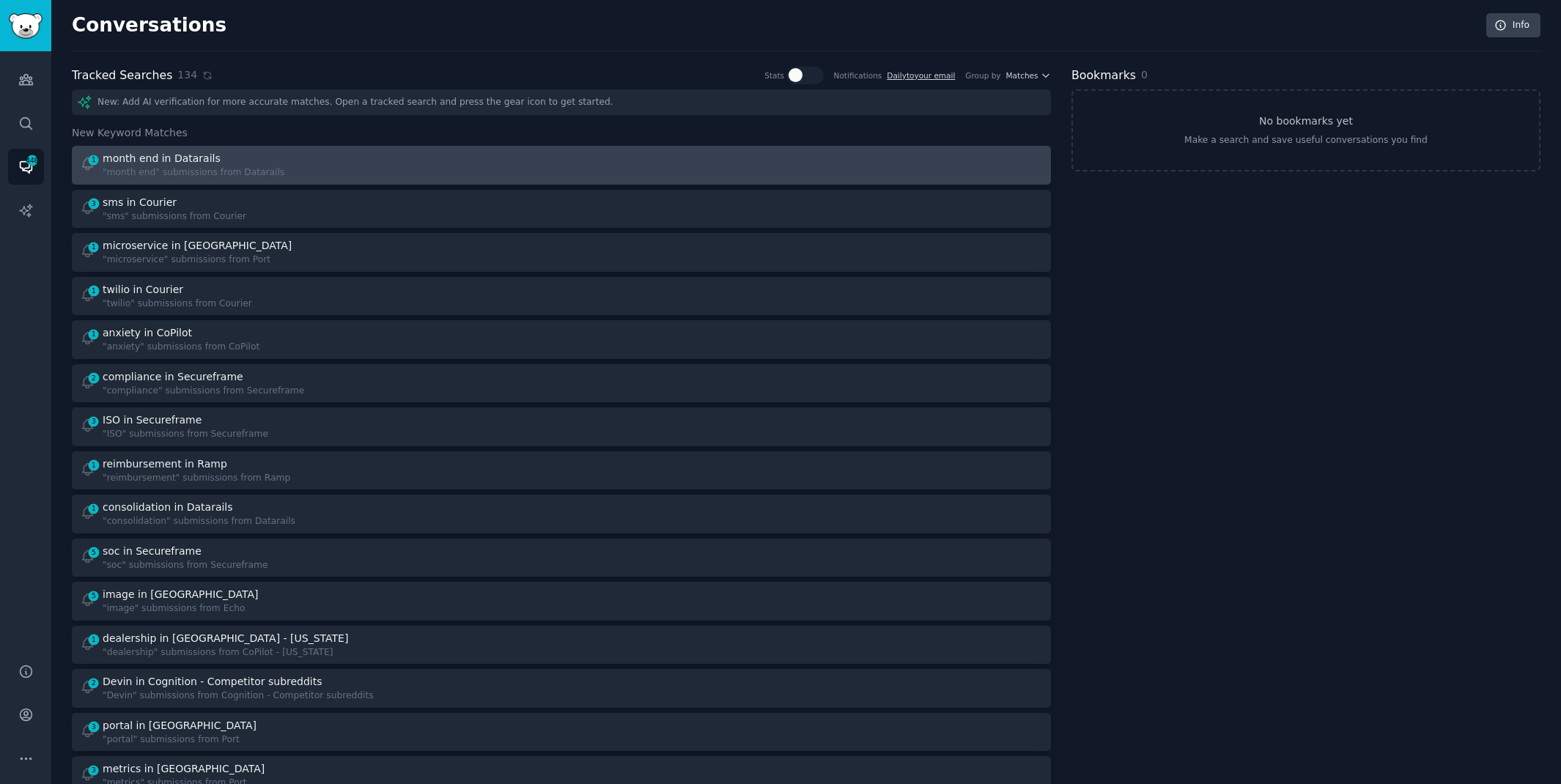
click at [302, 166] on div "1 month end in Datarails "month end" submissions from Datarails" at bounding box center [316, 165] width 472 height 28
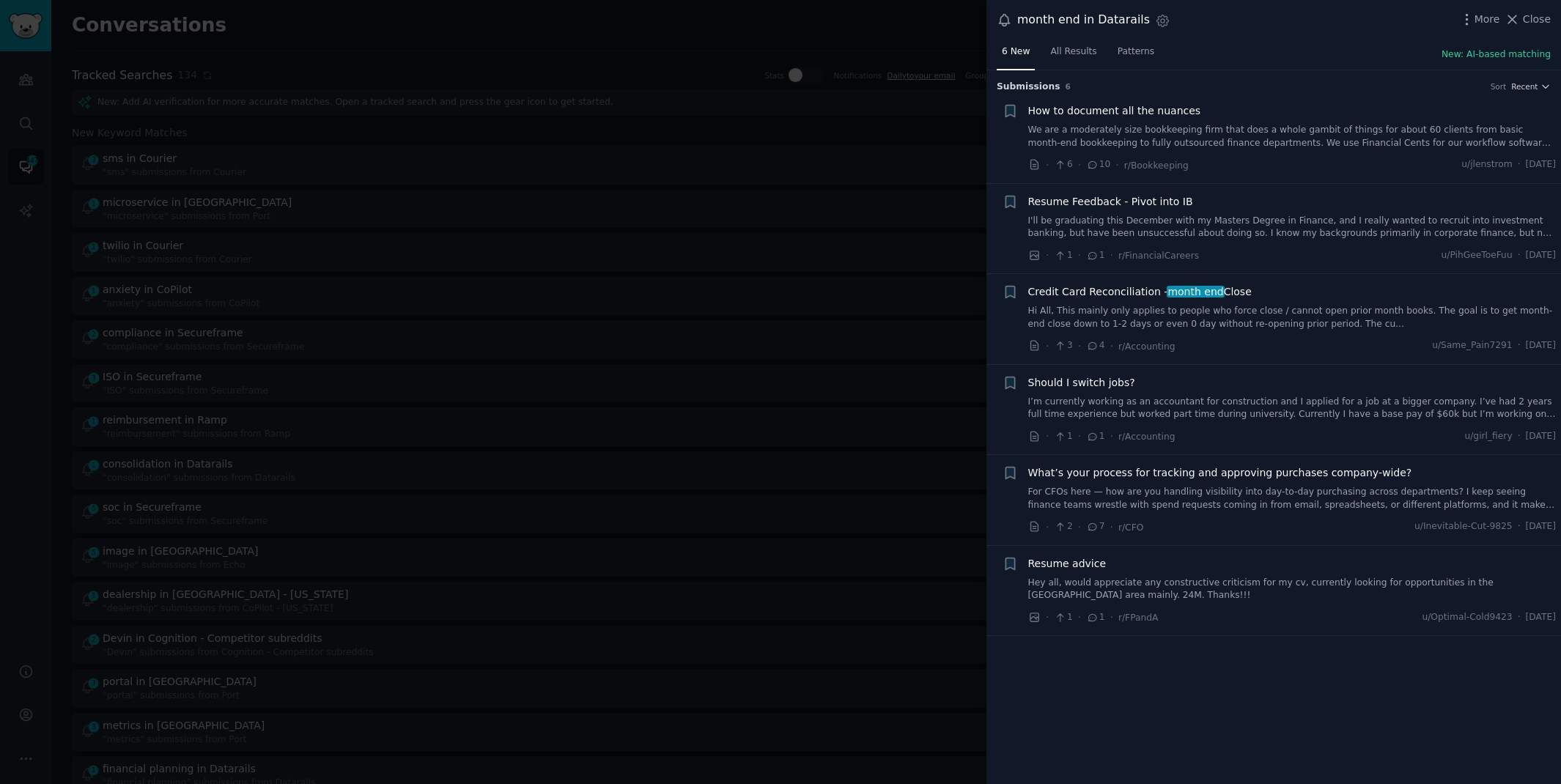
click at [1200, 318] on link "Hi All, This mainly only applies to people who force close / cannot open prior …" at bounding box center [1292, 317] width 528 height 26
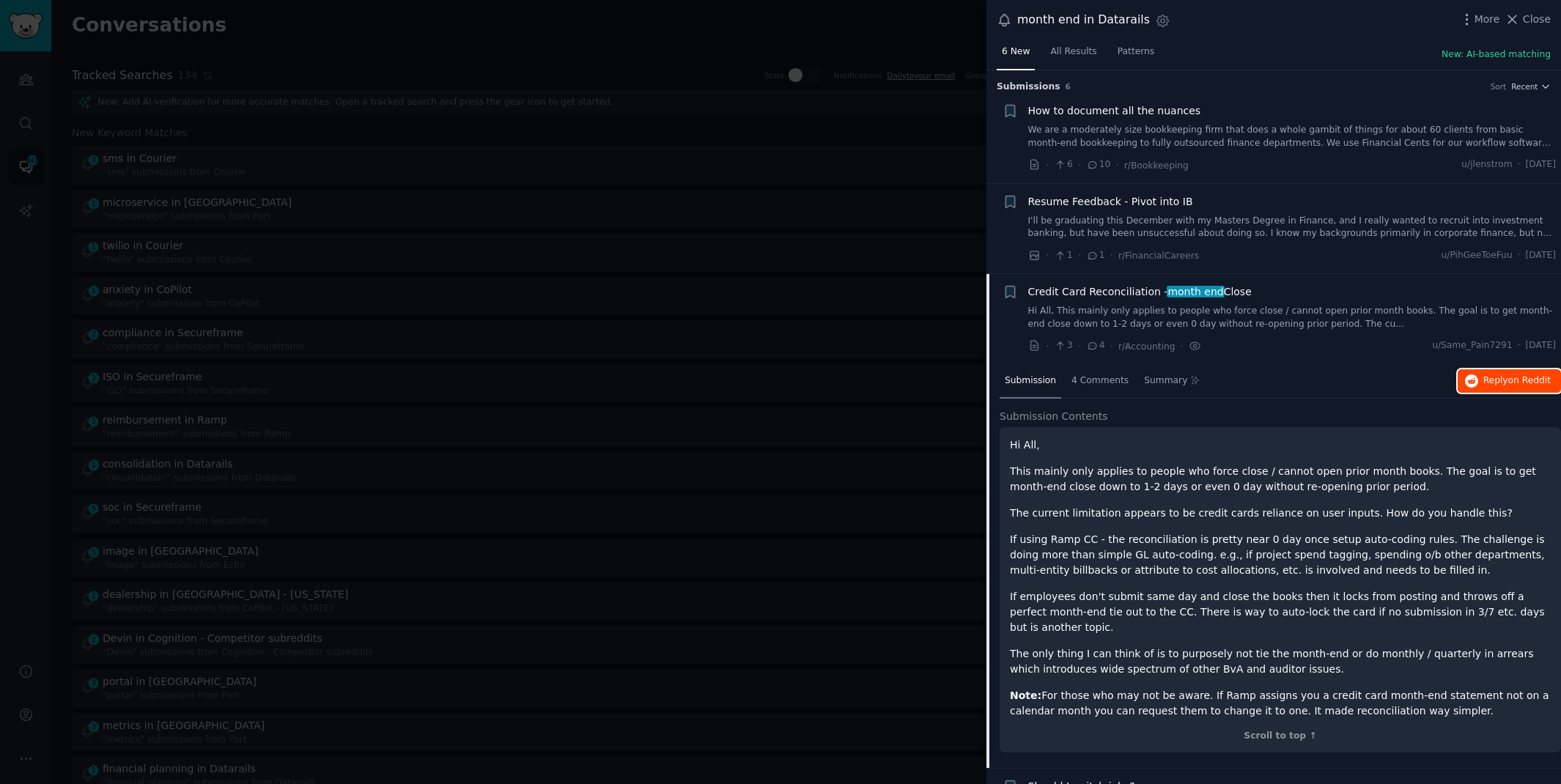
click at [1483, 382] on span "Reply on Reddit" at bounding box center [1517, 381] width 68 height 13
click at [481, 18] on div at bounding box center [780, 392] width 1561 height 784
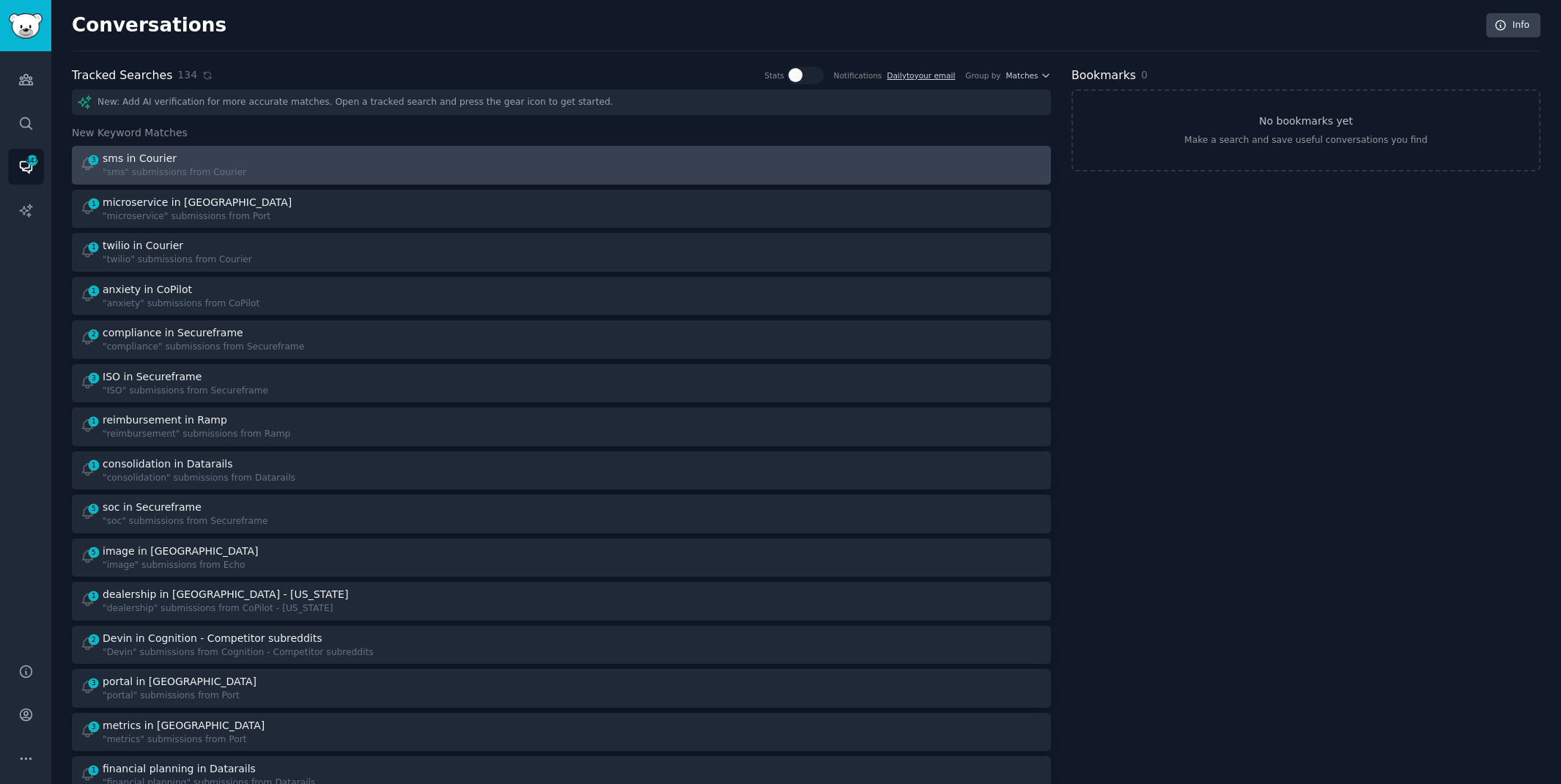
click at [345, 166] on div "3 sms in Courier "sms" submissions from Courier" at bounding box center [316, 165] width 472 height 28
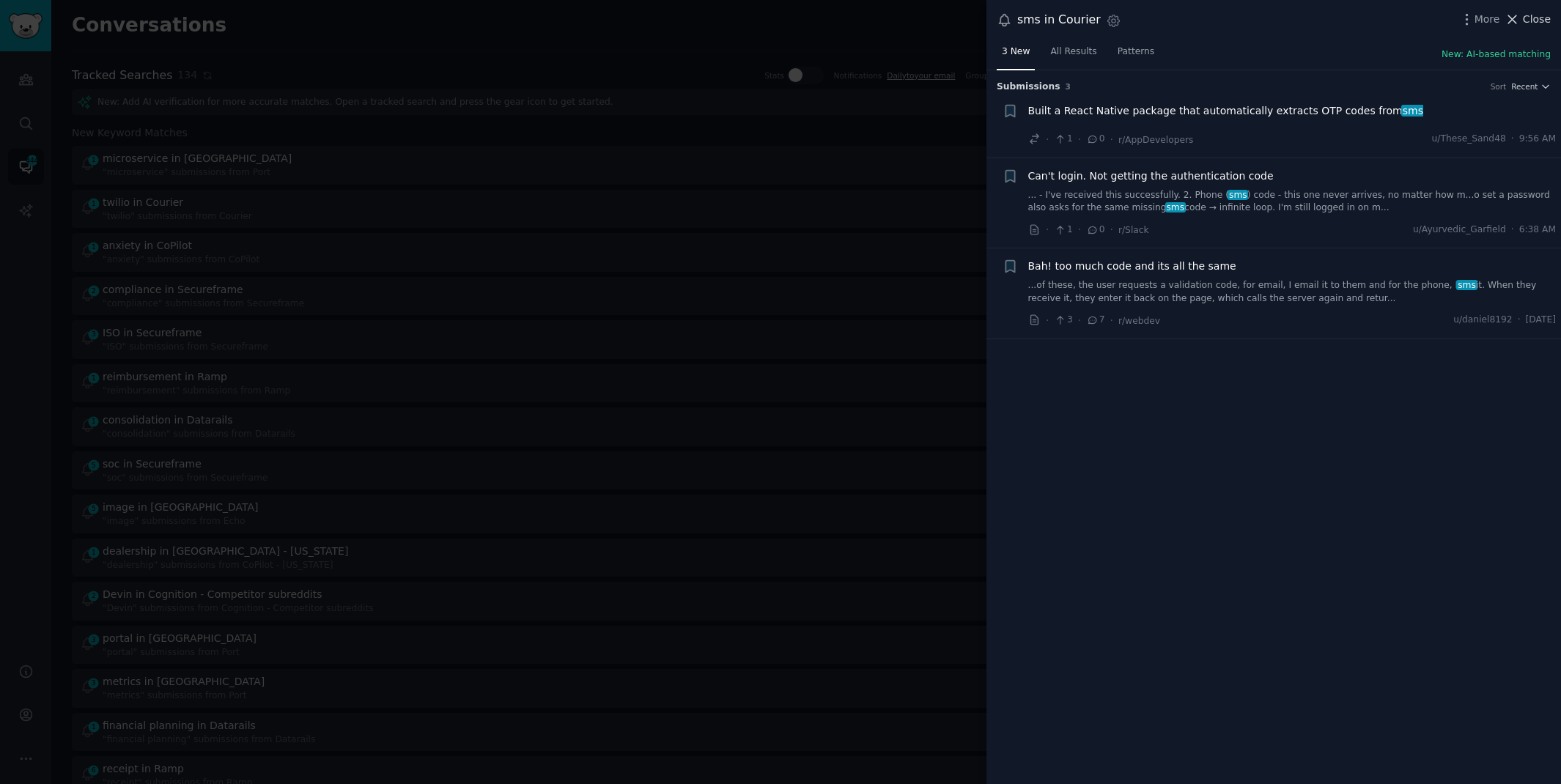
click at [1538, 15] on span "Close" at bounding box center [1536, 19] width 28 height 15
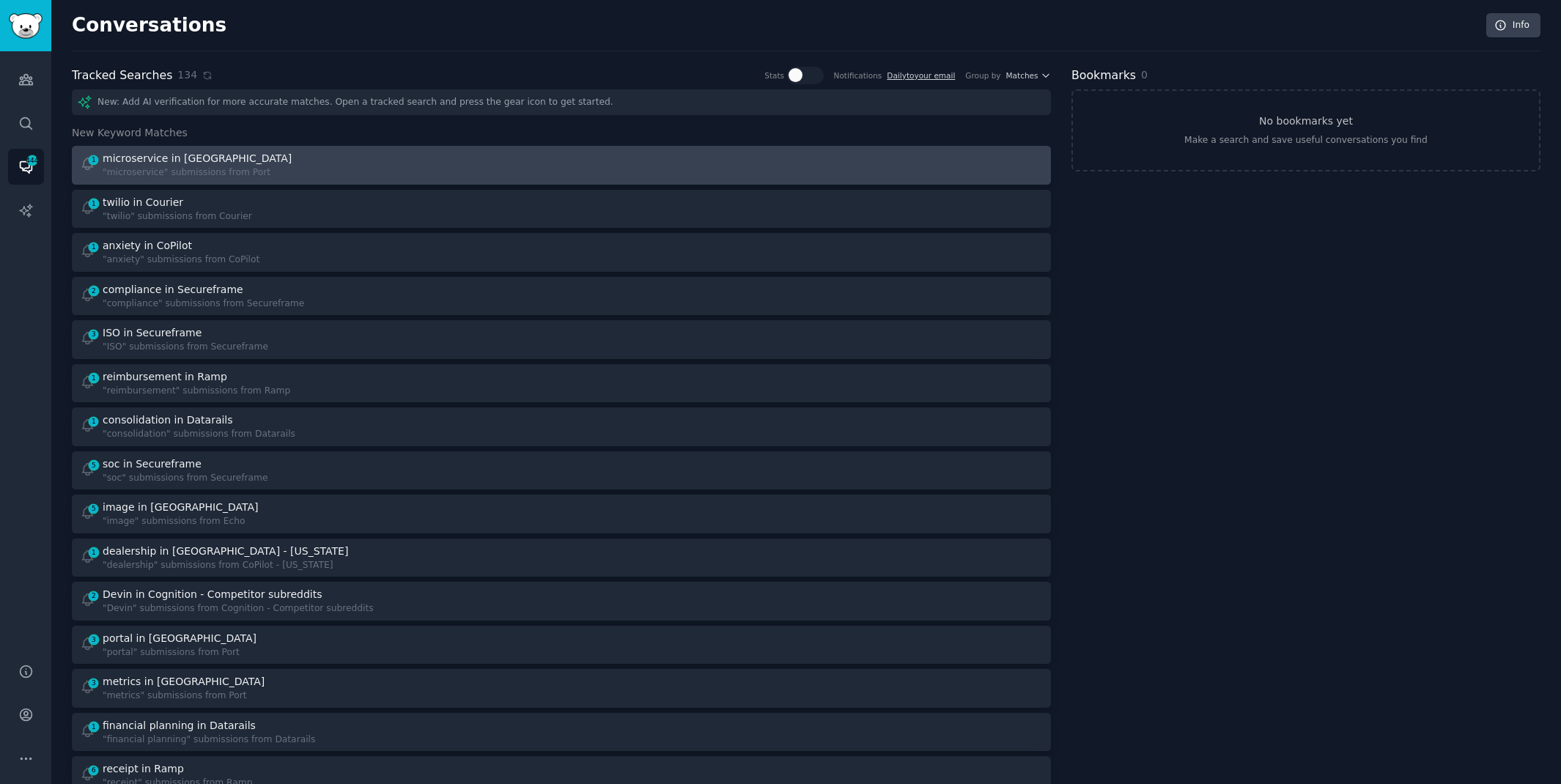
click at [511, 165] on div "1 microservice in Port "microservice" submissions from [GEOGRAPHIC_DATA]" at bounding box center [316, 165] width 472 height 28
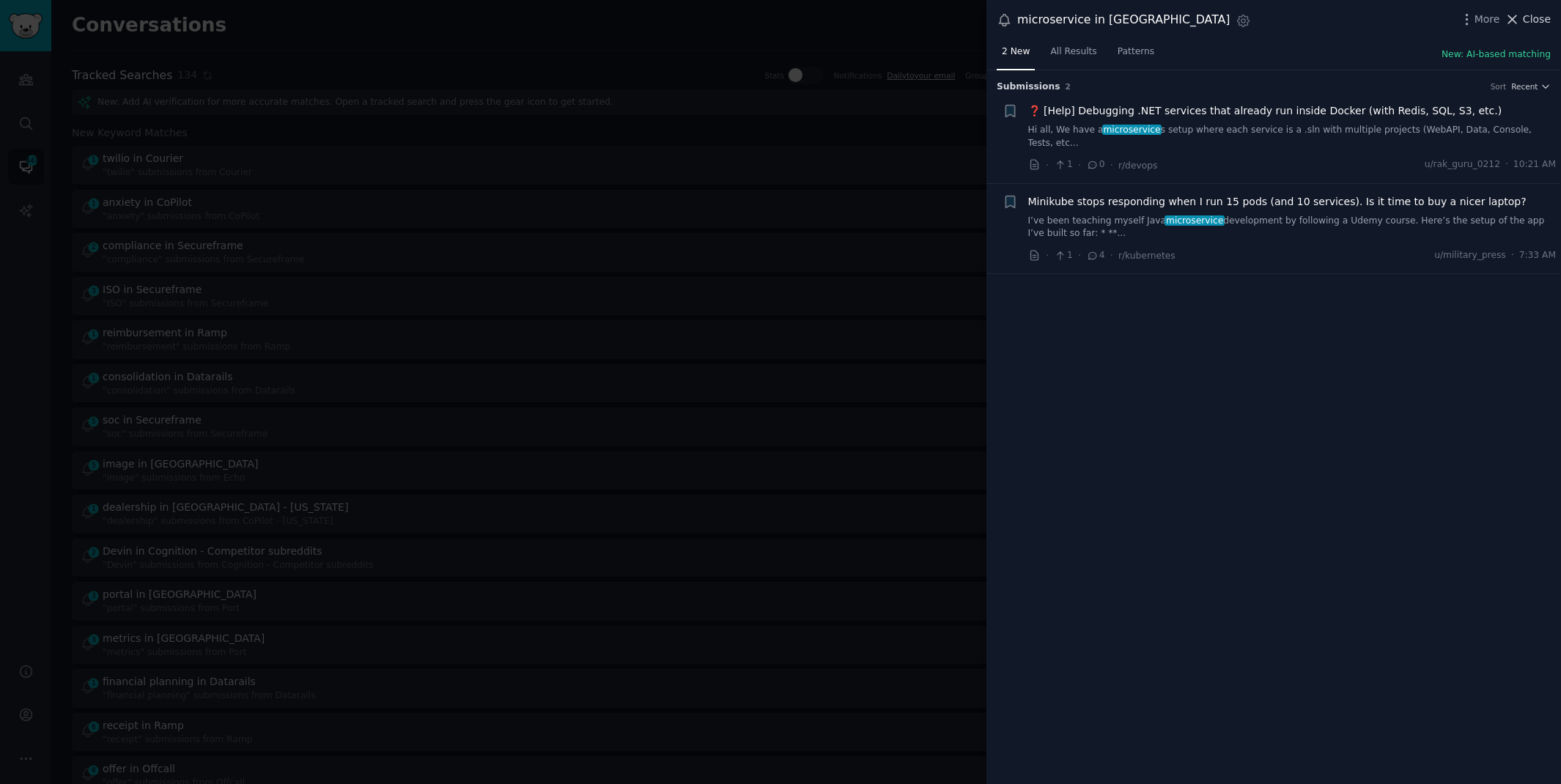
click at [1531, 16] on span "Close" at bounding box center [1536, 19] width 28 height 15
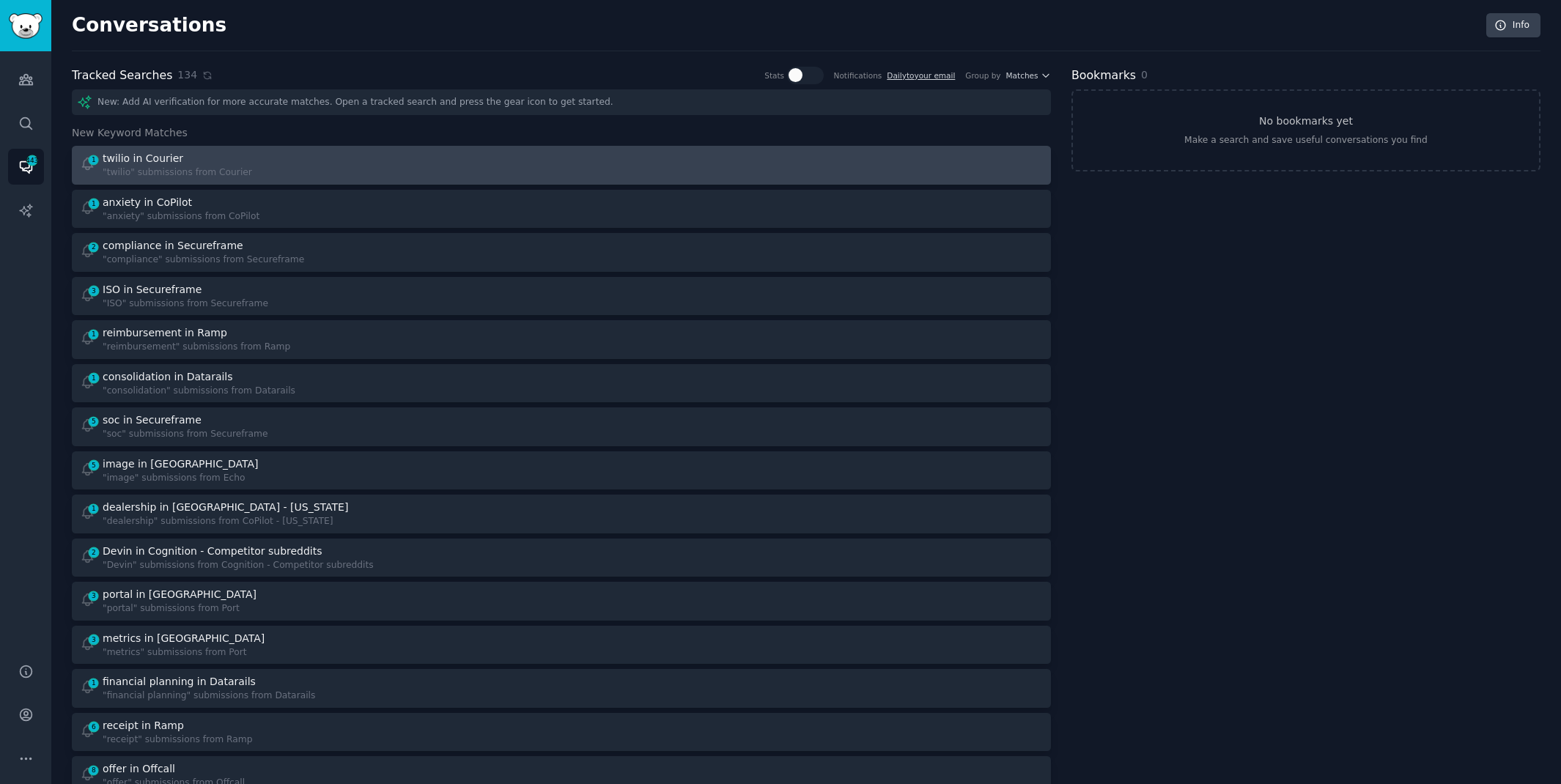
click at [466, 173] on div "1 twilio in Courier "twilio" submissions from Courier" at bounding box center [316, 165] width 472 height 28
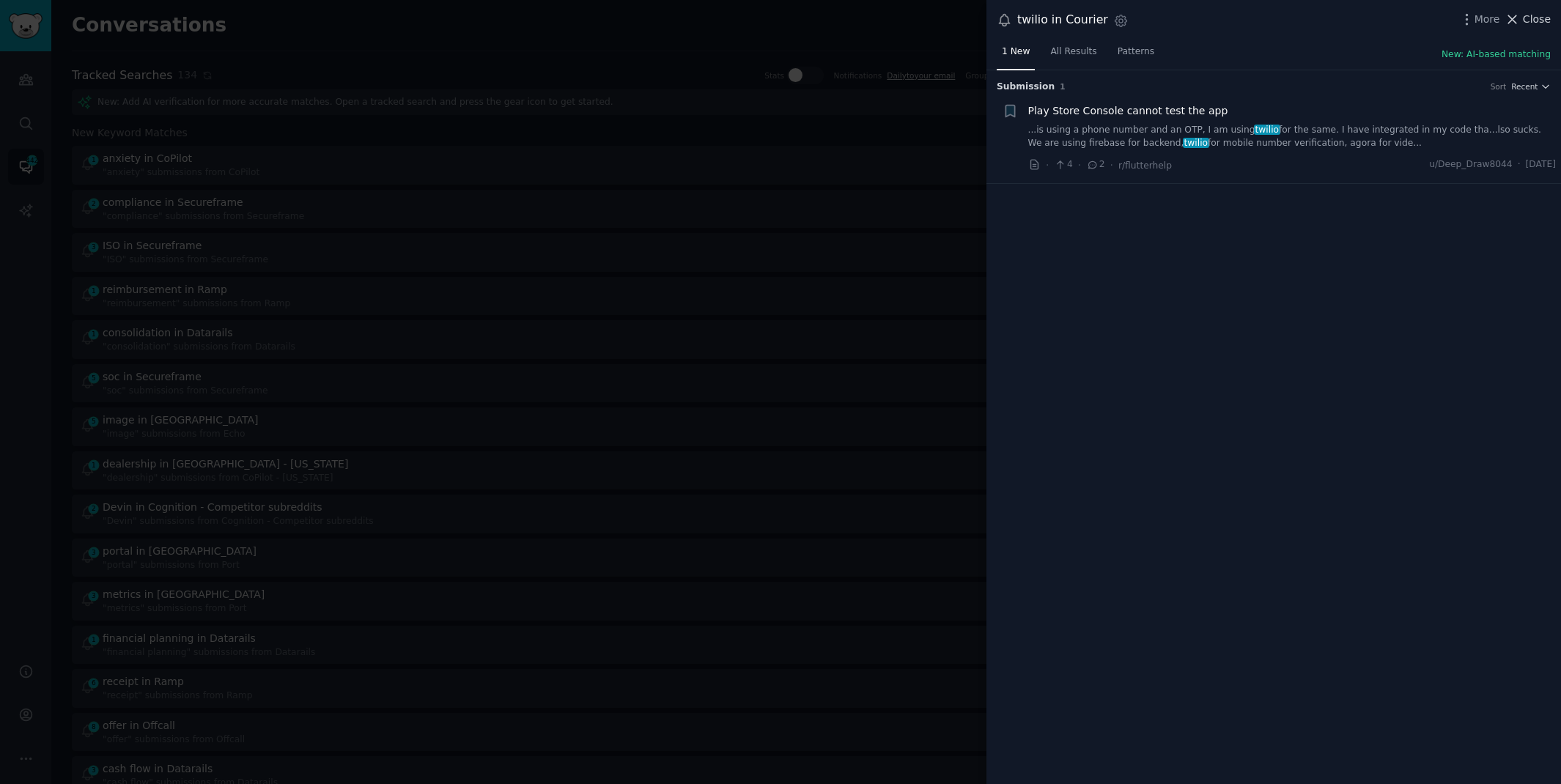
click at [1533, 21] on span "Close" at bounding box center [1536, 19] width 28 height 15
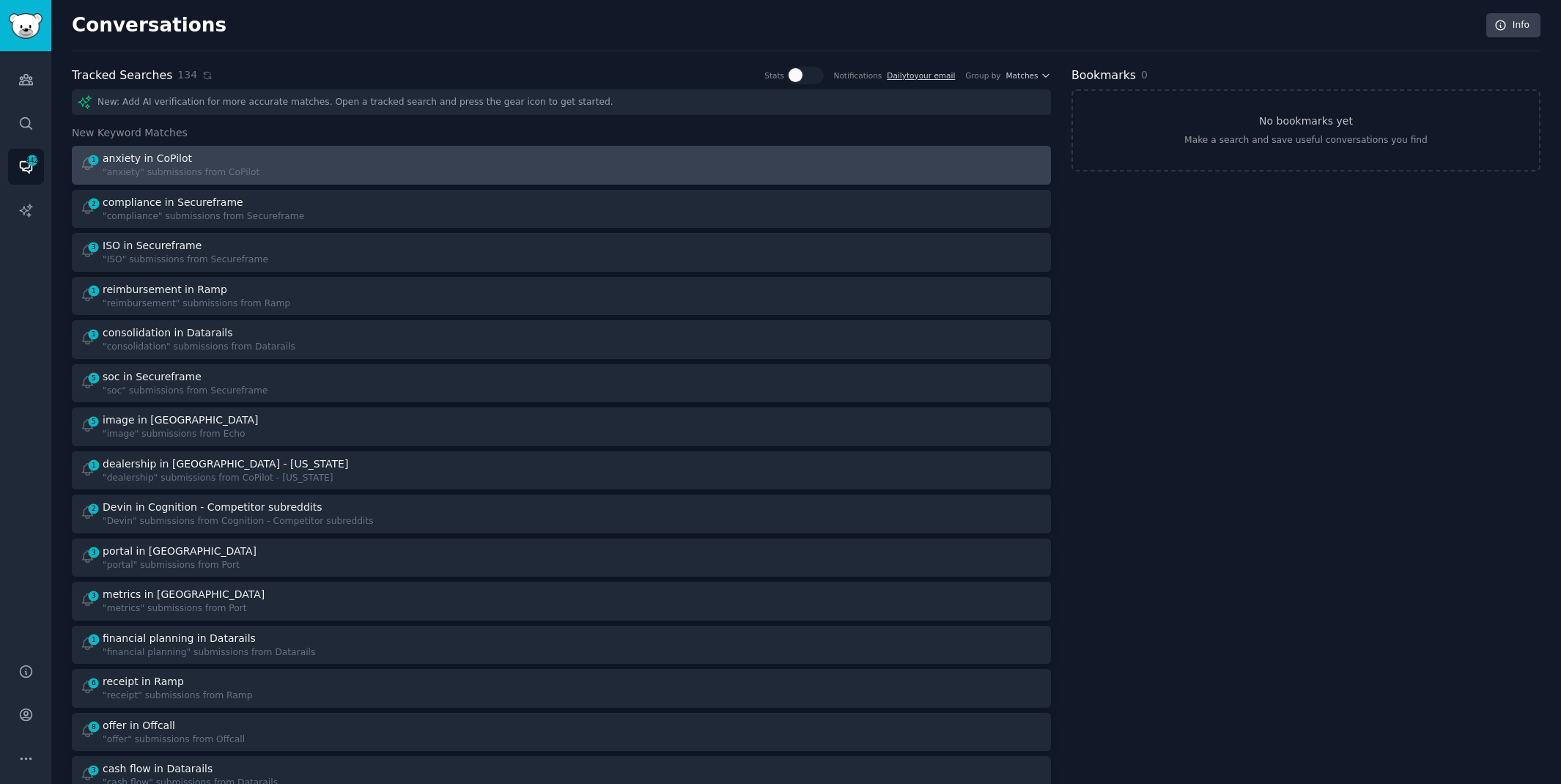
click at [295, 168] on div "1 anxiety in CoPilot "anxiety" submissions from CoPilot" at bounding box center [316, 165] width 472 height 28
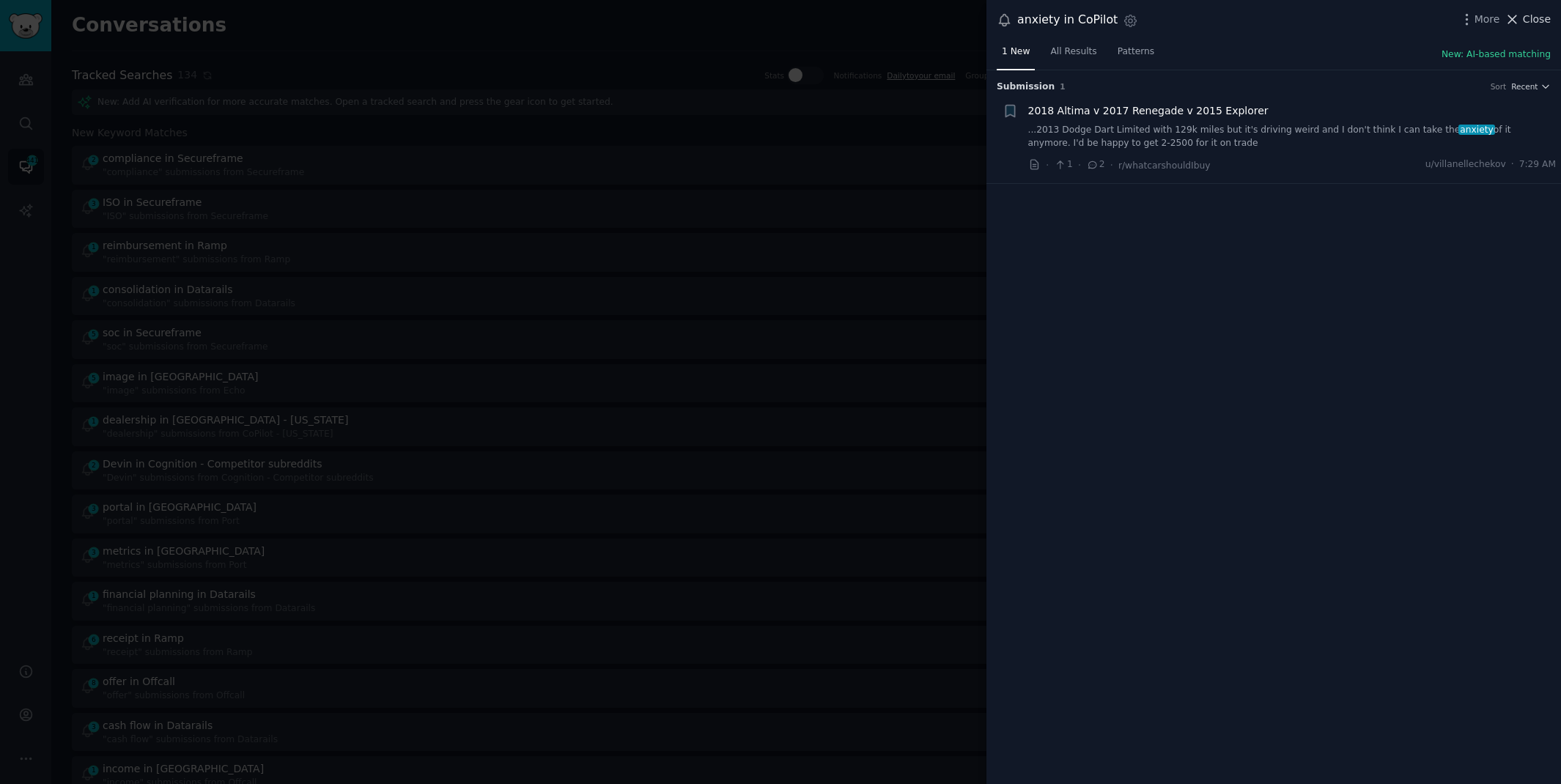
click at [1532, 21] on span "Close" at bounding box center [1536, 19] width 28 height 15
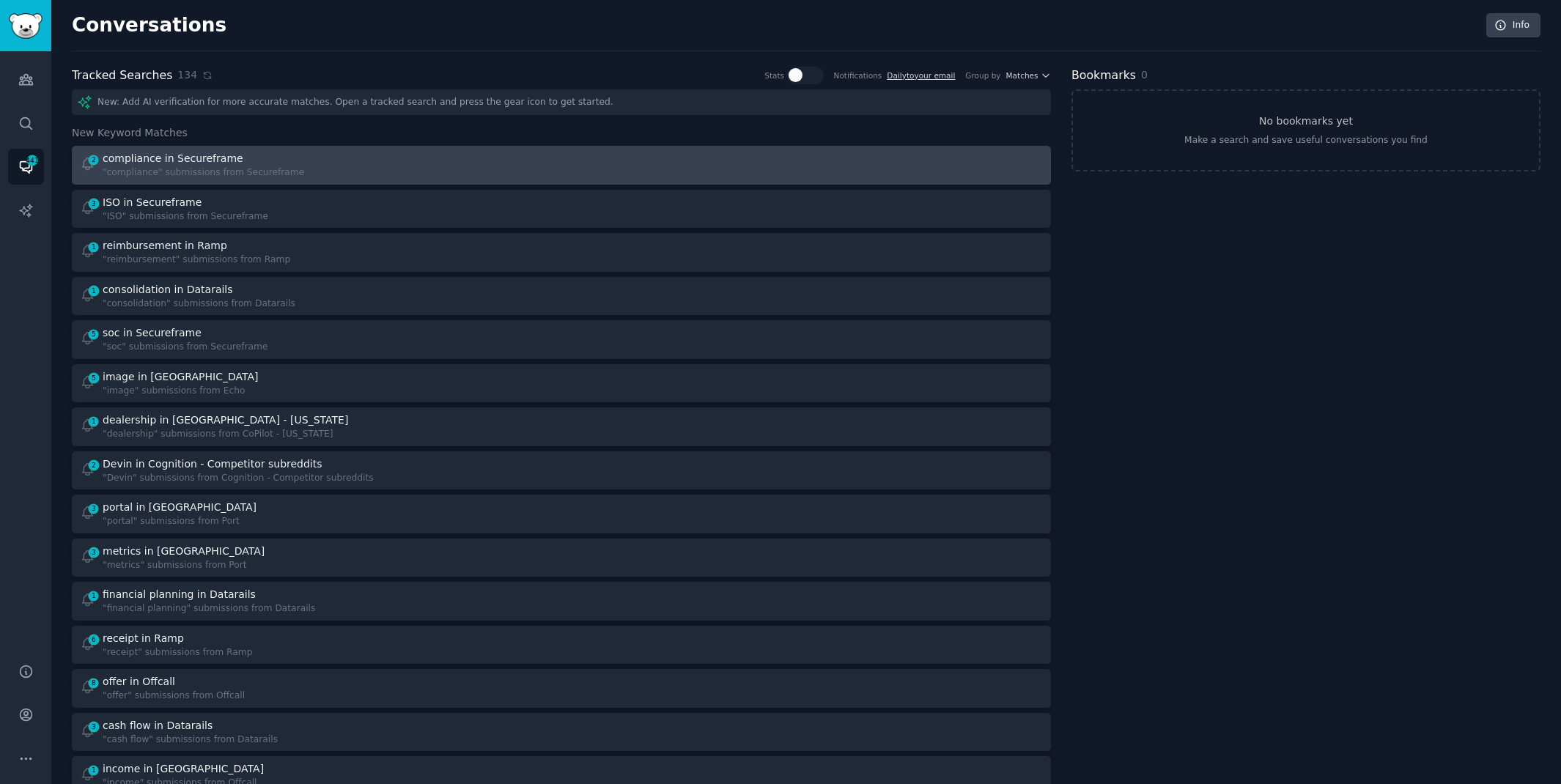
click at [782, 167] on div at bounding box center [808, 165] width 472 height 28
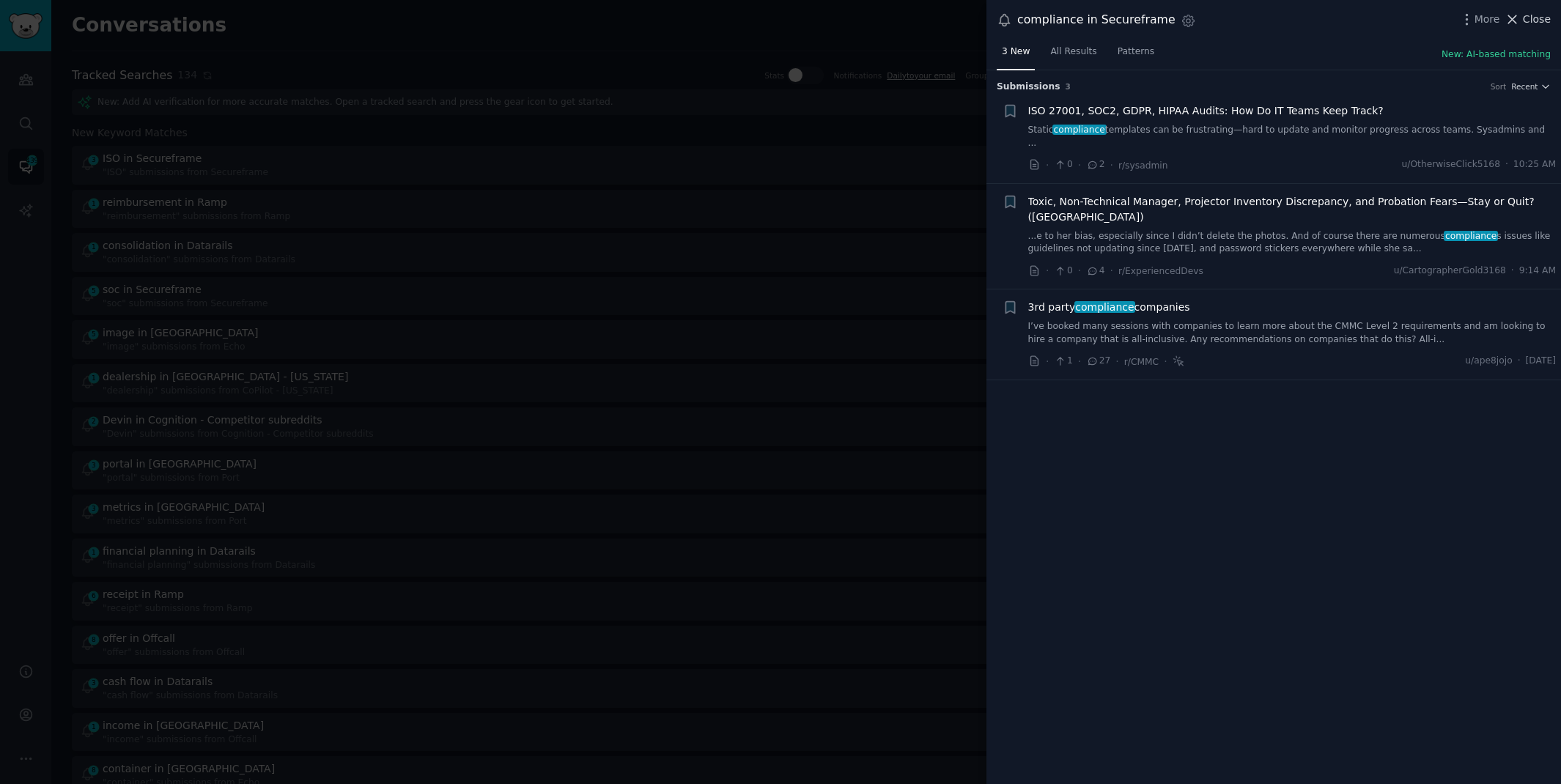
click at [1529, 19] on span "Close" at bounding box center [1536, 19] width 28 height 15
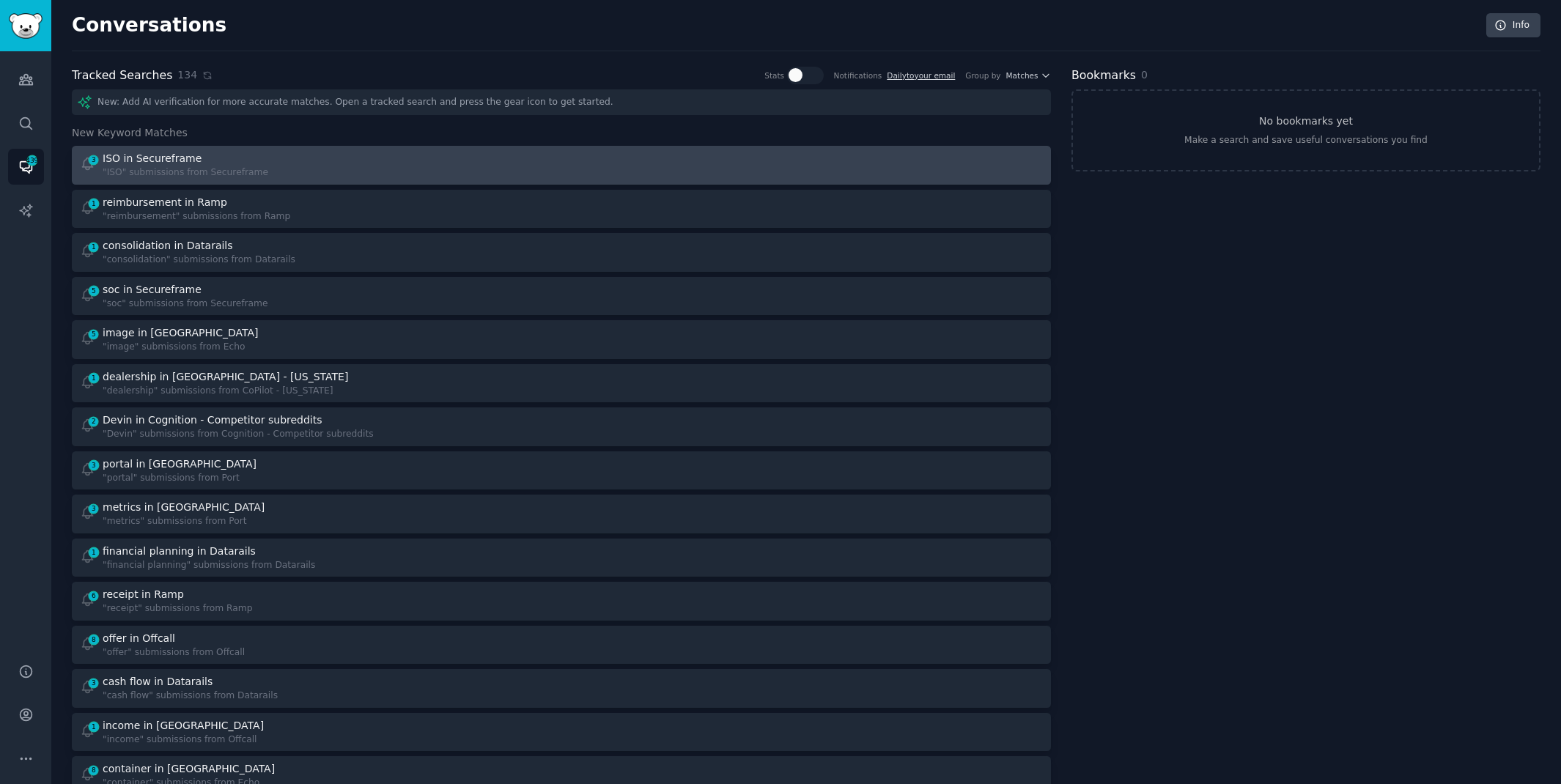
click at [414, 159] on div "3 ISO in Secureframe "ISO" submissions from Secureframe" at bounding box center [316, 165] width 472 height 28
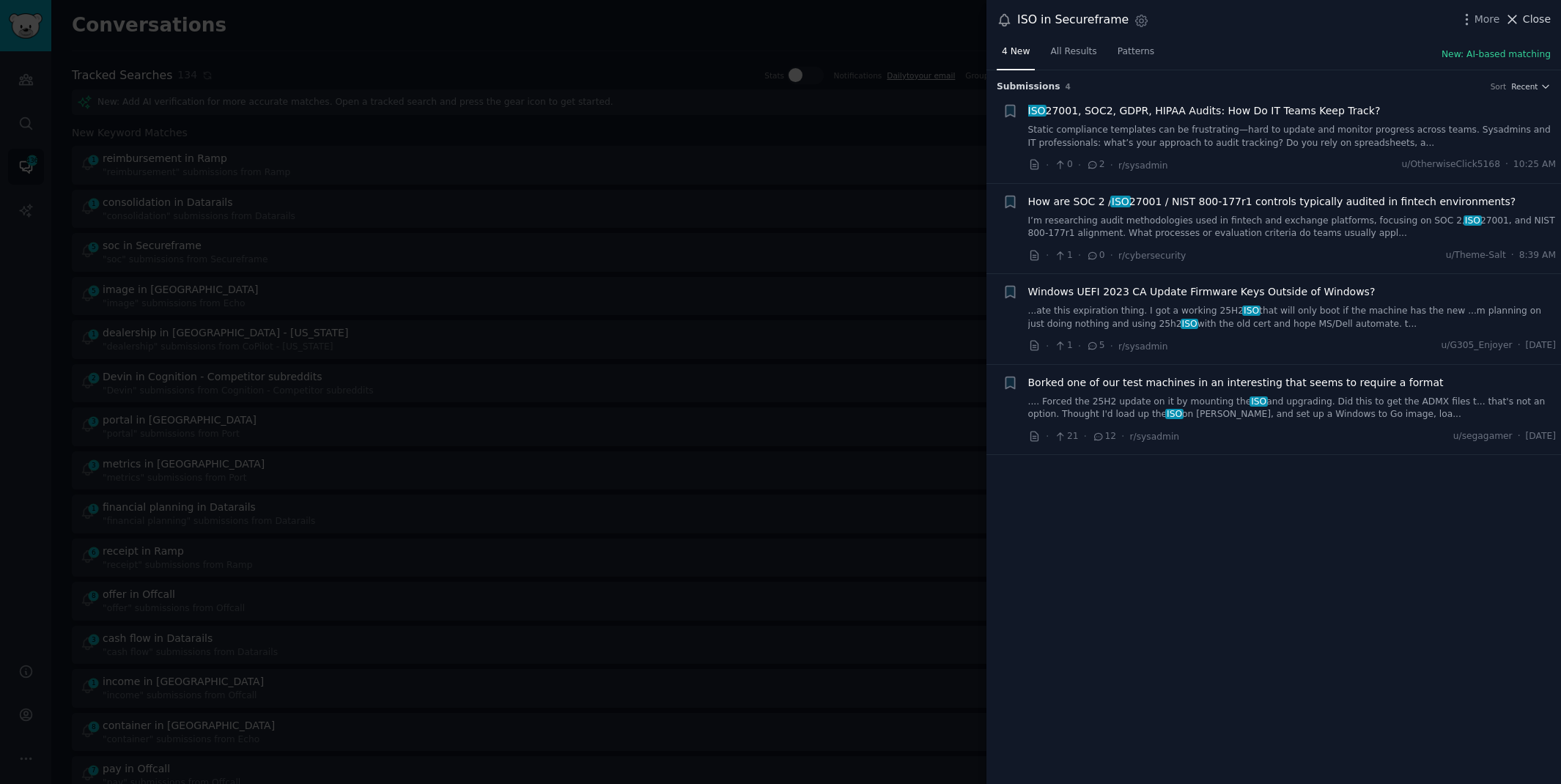
click at [1527, 14] on span "Close" at bounding box center [1536, 19] width 28 height 15
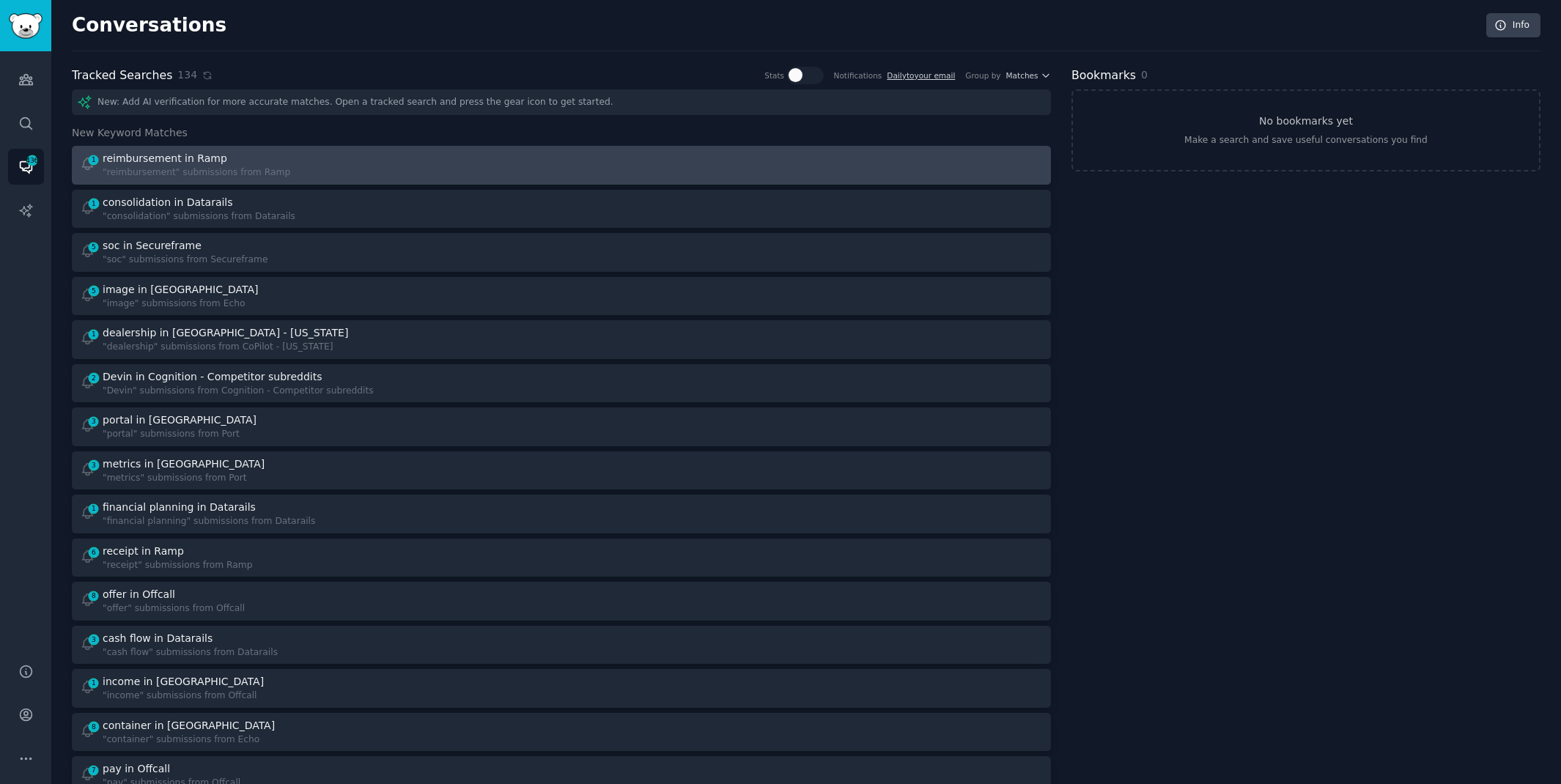
click at [439, 172] on div "1 reimbursement in Ramp "reimbursement" submissions from Ramp" at bounding box center [316, 165] width 472 height 28
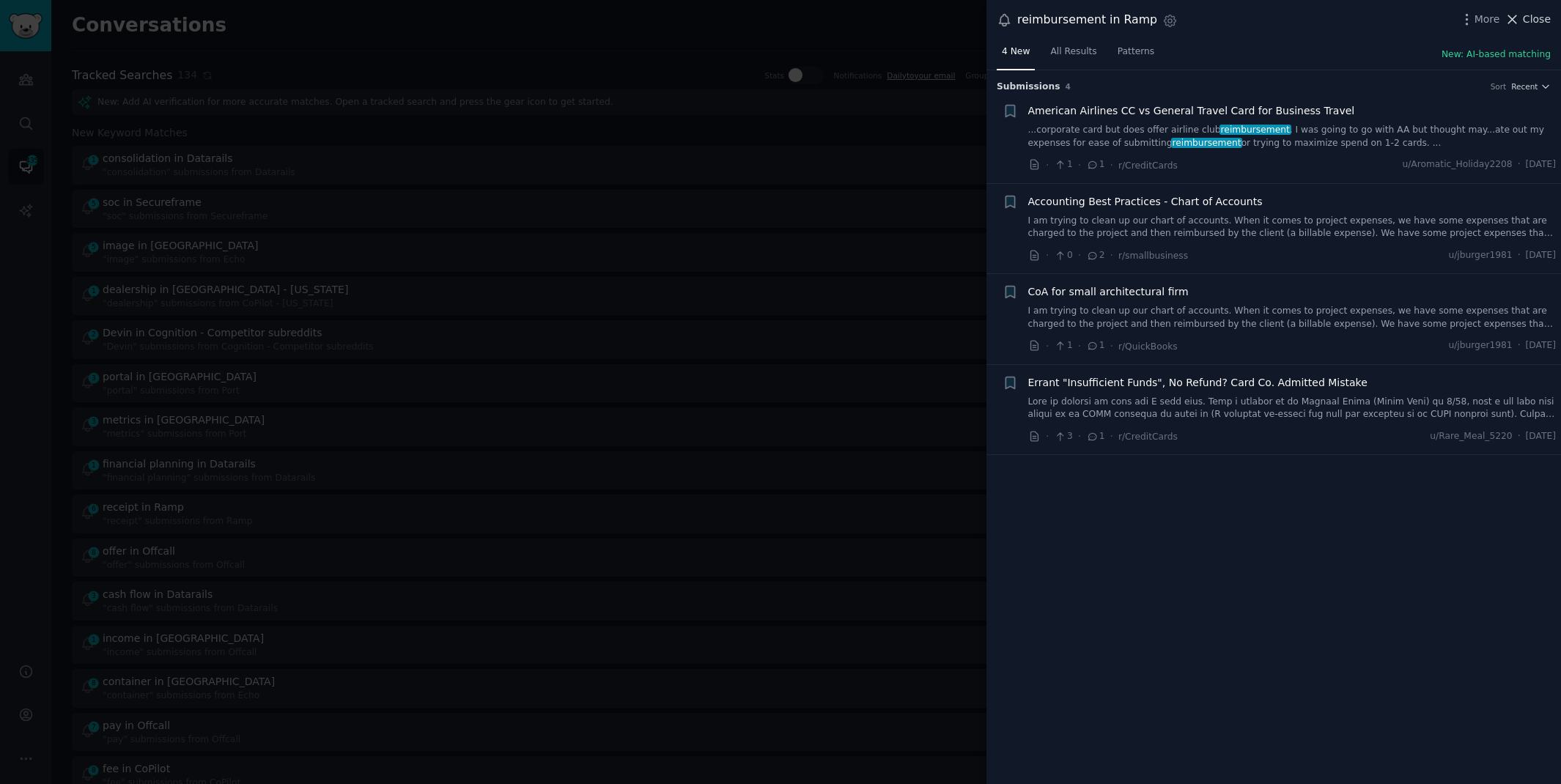
click at [1528, 15] on span "Close" at bounding box center [1536, 19] width 28 height 15
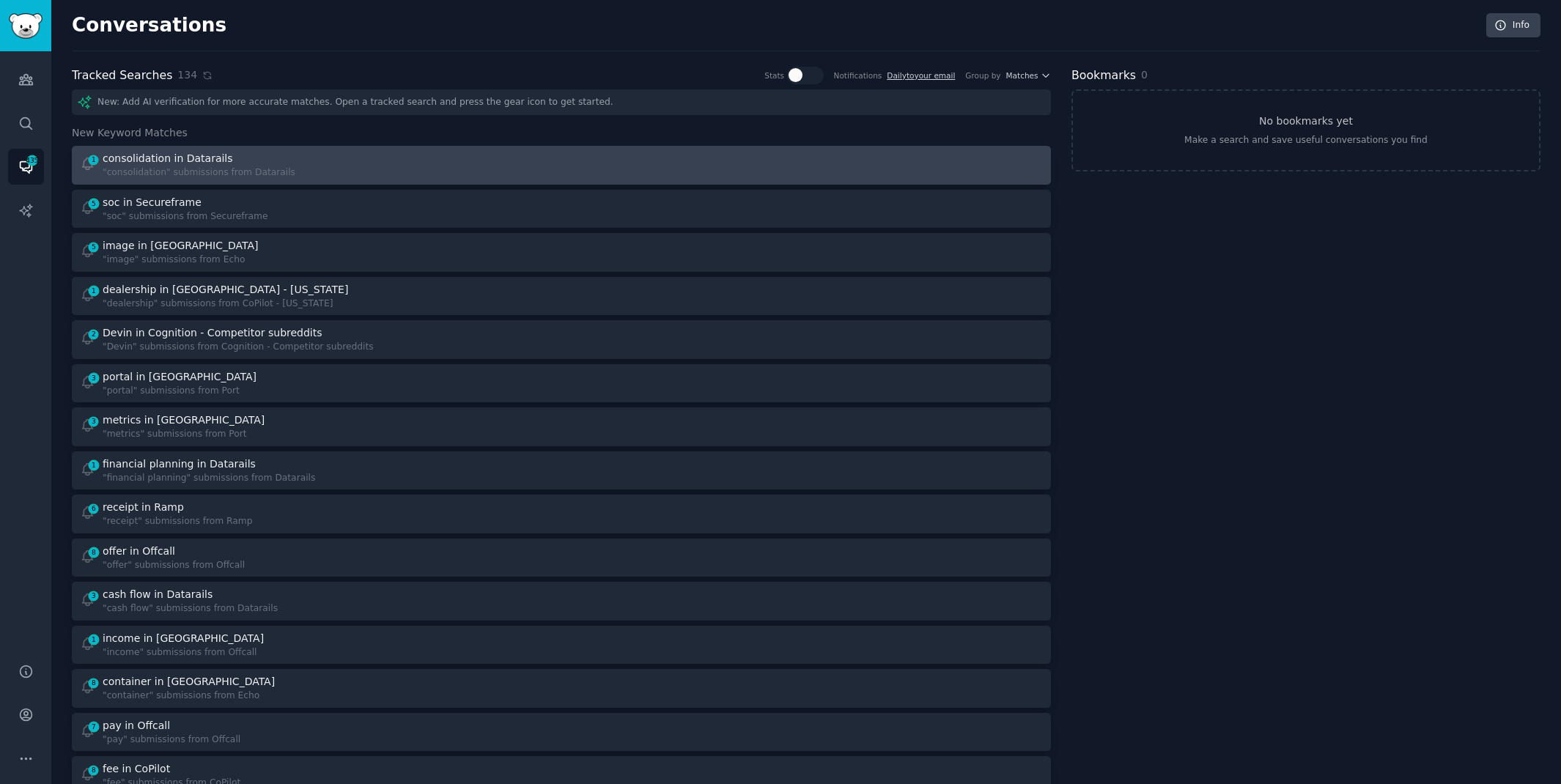
click at [572, 172] on div at bounding box center [808, 165] width 472 height 28
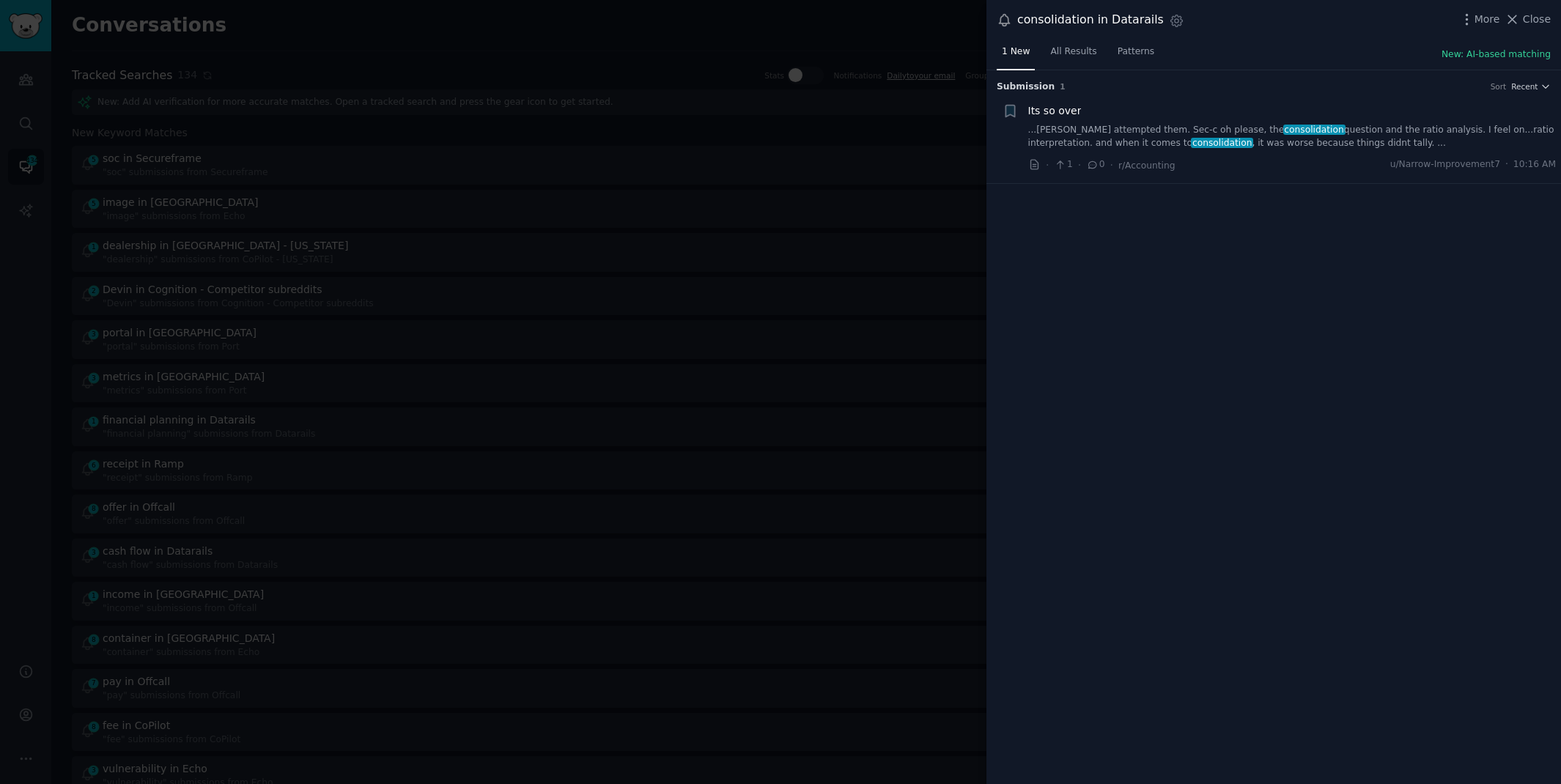
click at [1289, 133] on link "...[PERSON_NAME] attempted them. Sec-c oh please, the consolidation question an…" at bounding box center [1292, 136] width 528 height 26
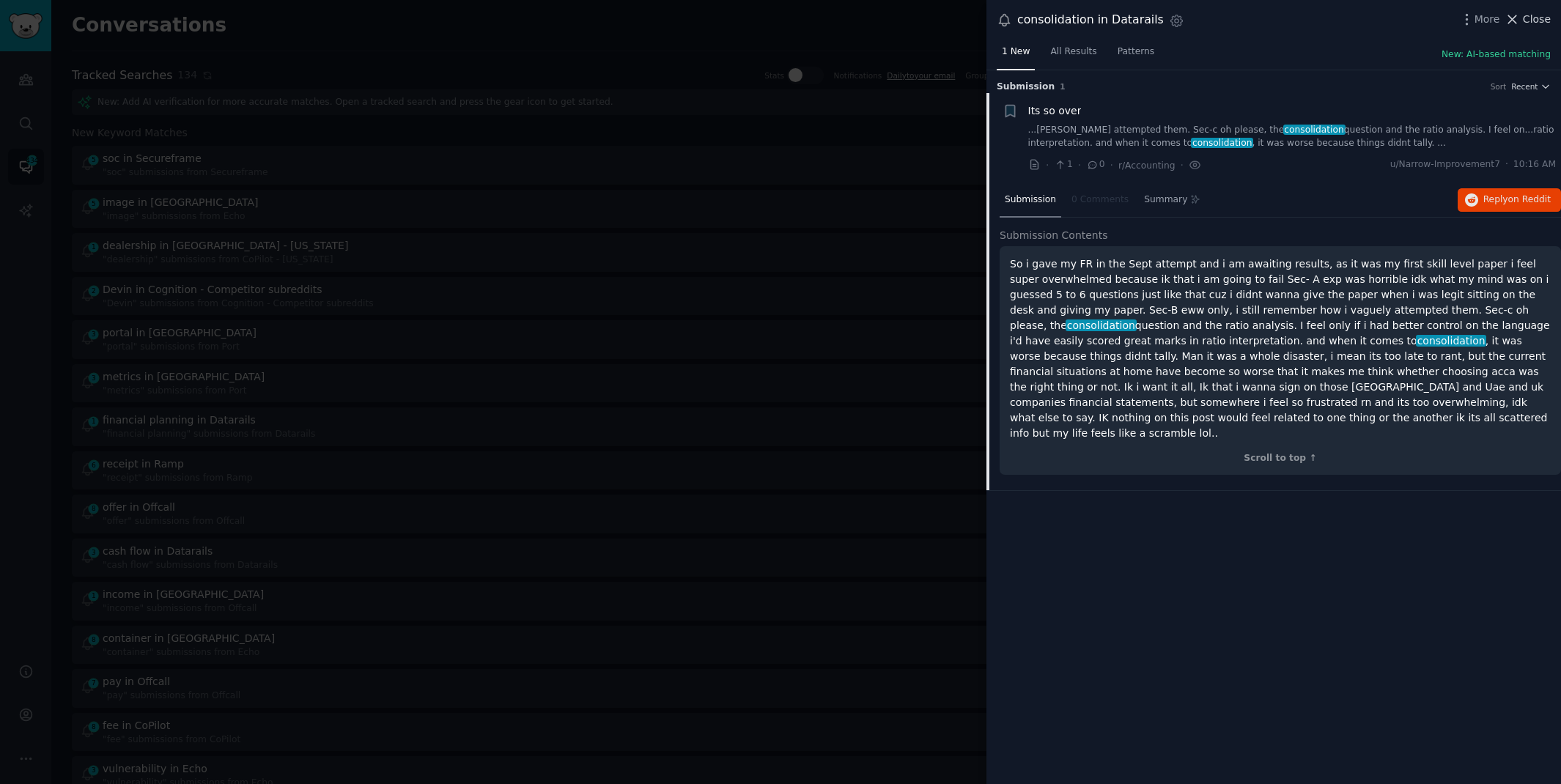
click at [1523, 15] on span "Close" at bounding box center [1536, 19] width 28 height 15
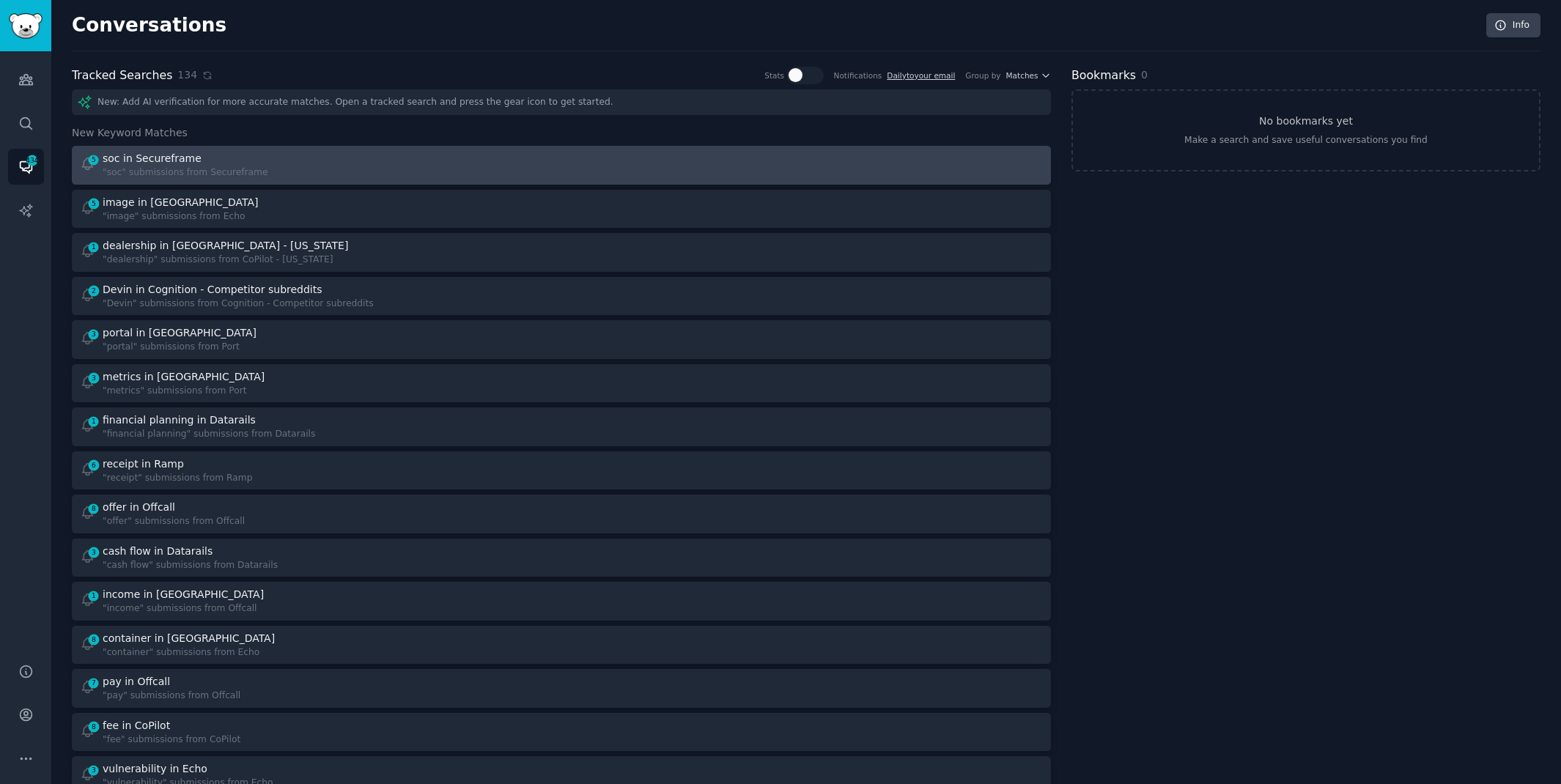
click at [347, 163] on div "5 soc in Secureframe "soc" submissions from Secureframe" at bounding box center [316, 165] width 472 height 28
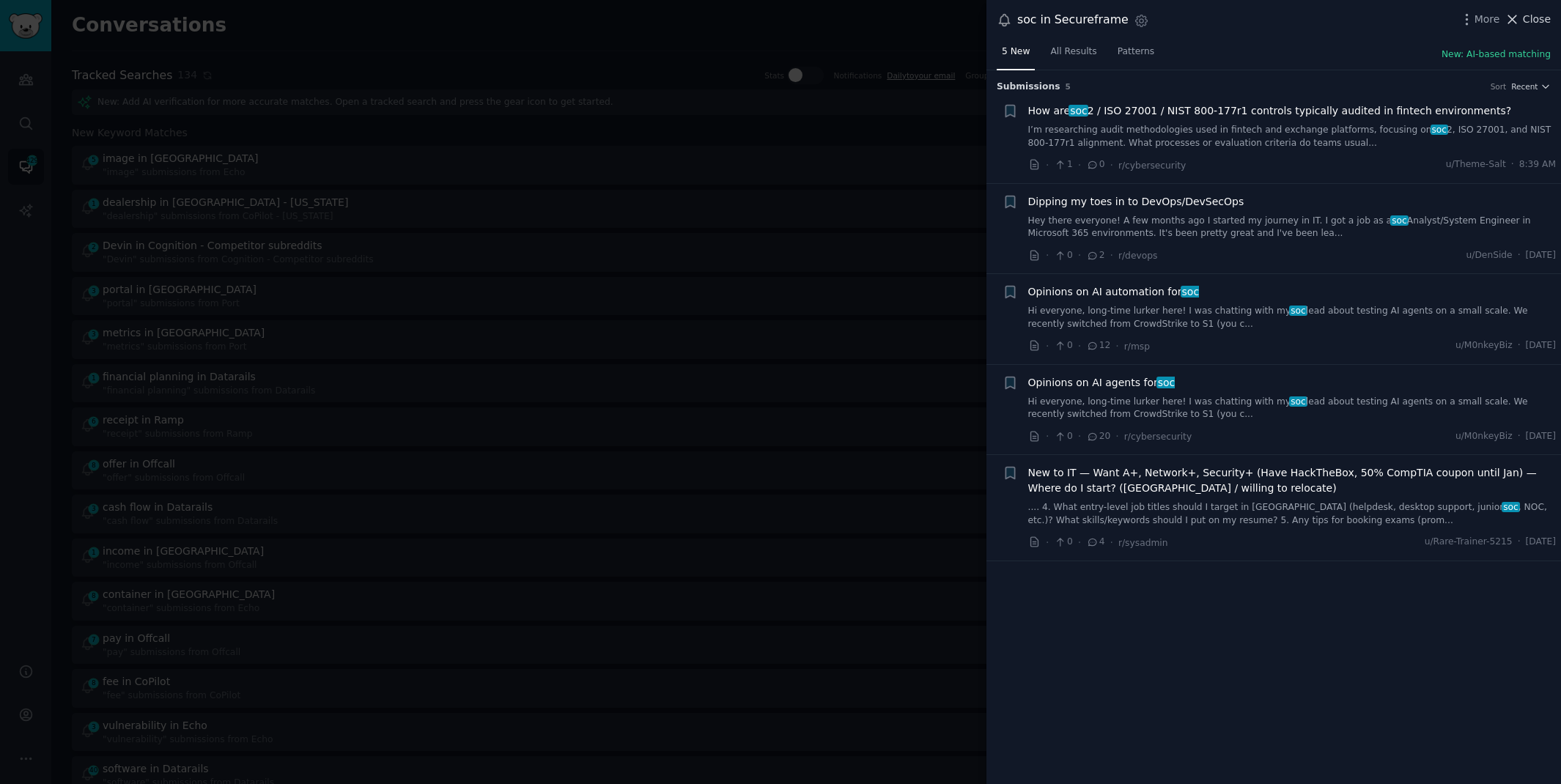
click at [1525, 25] on span "Close" at bounding box center [1536, 19] width 28 height 15
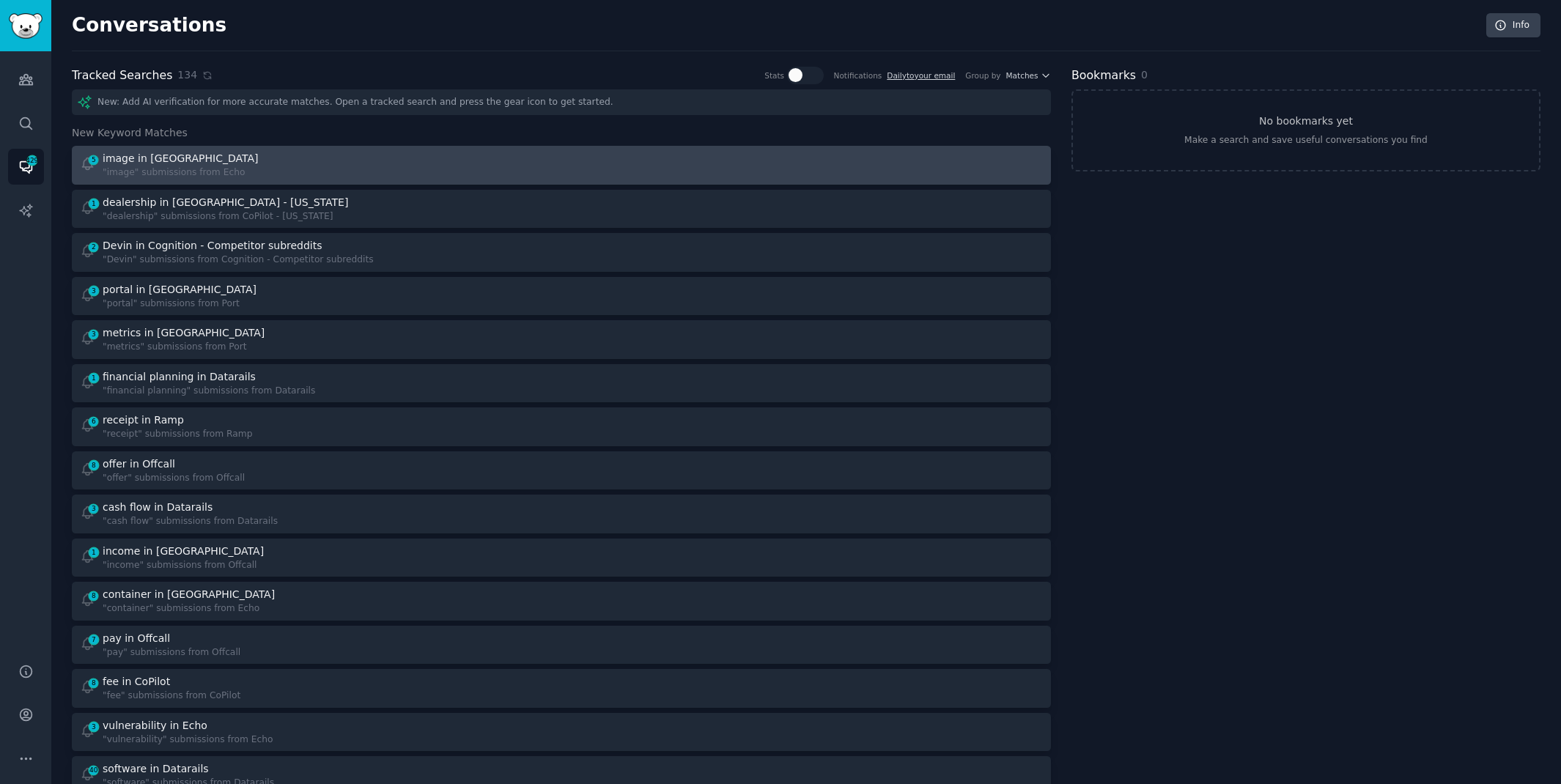
click at [139, 170] on div ""image" submissions from Echo" at bounding box center [182, 173] width 159 height 13
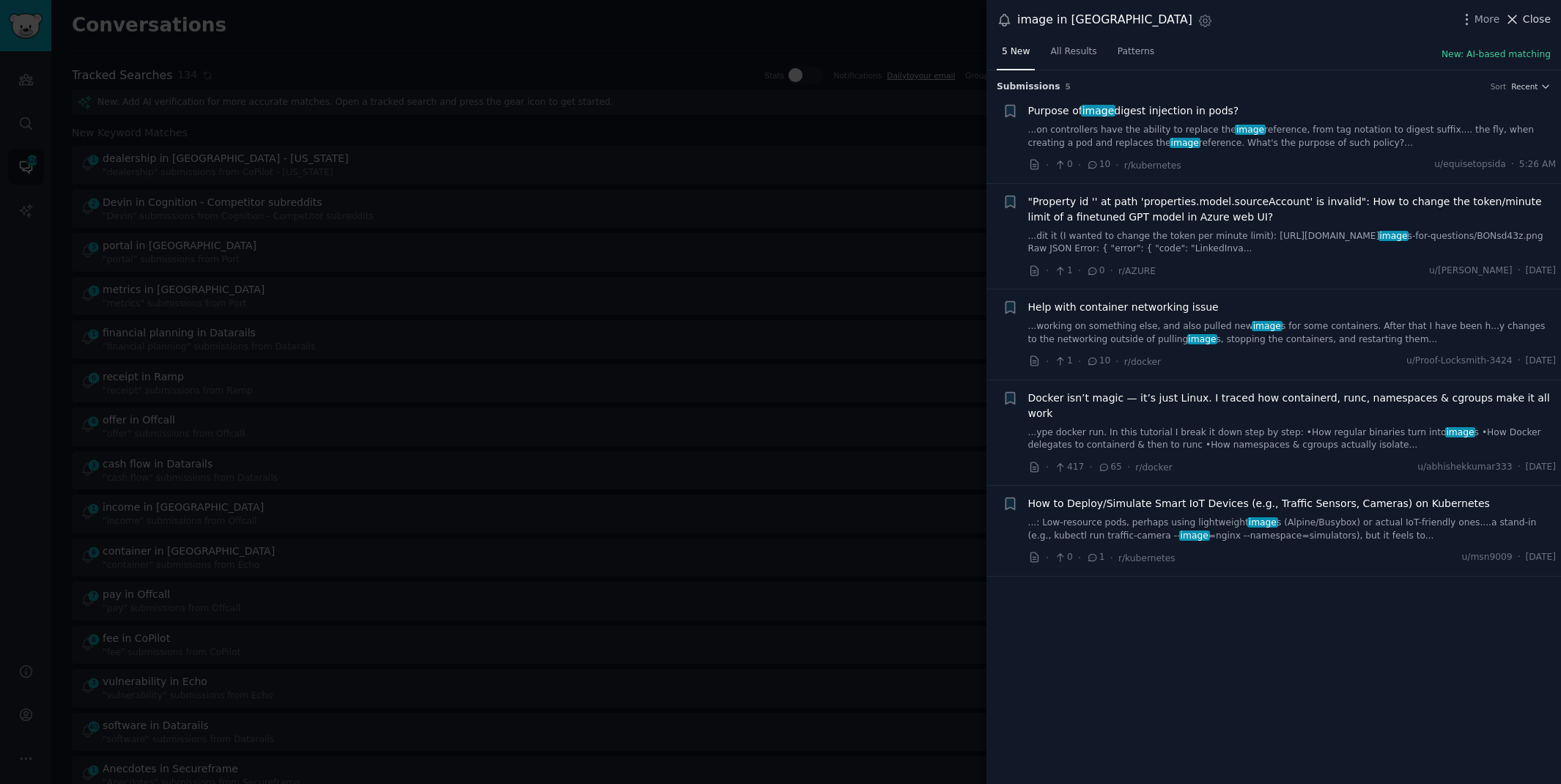
click at [1525, 14] on span "Close" at bounding box center [1536, 19] width 28 height 15
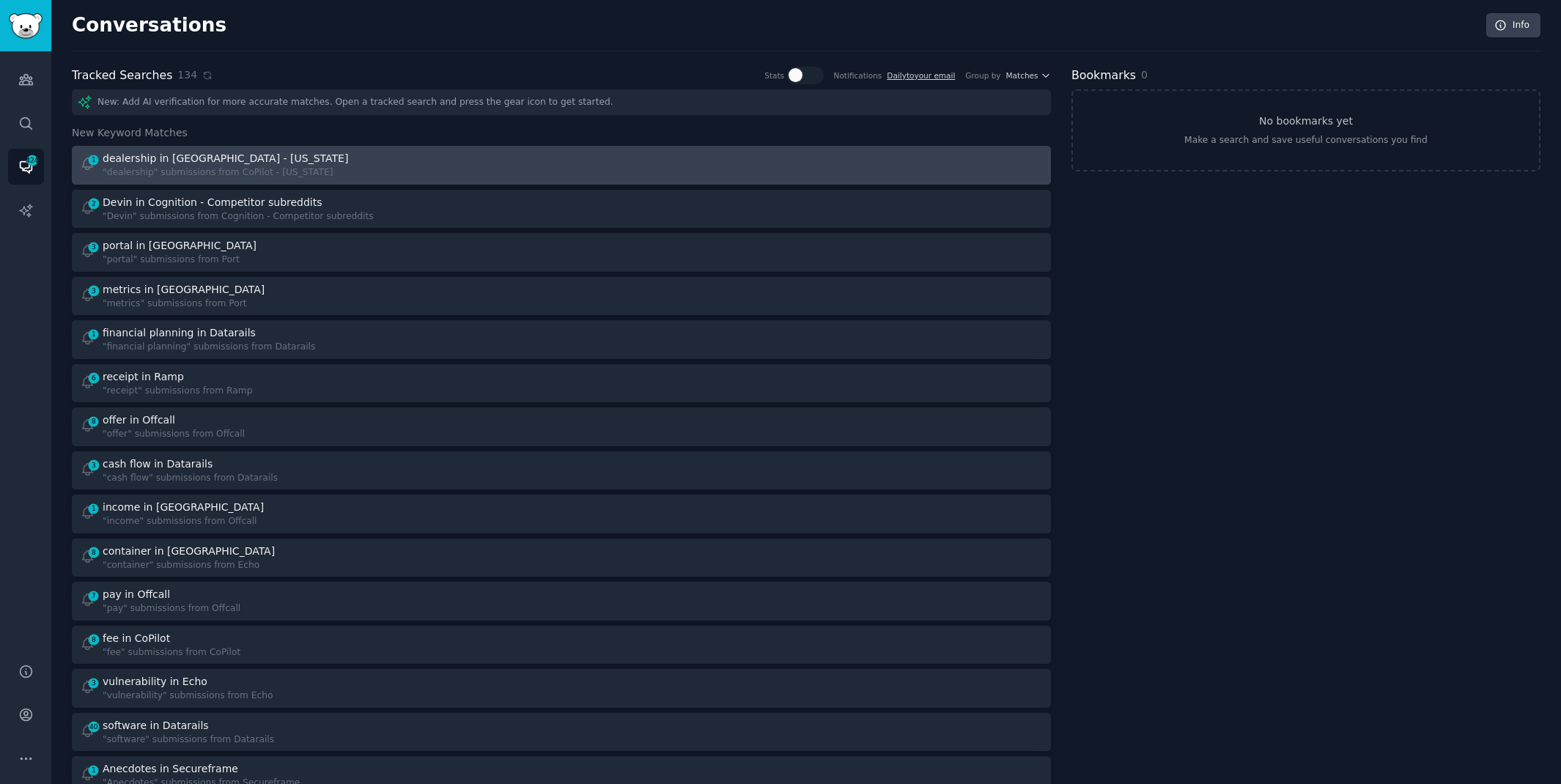
click at [476, 157] on div "1 dealership in CoPilot - [US_STATE] "dealership" submissions from CoPilot - [U…" at bounding box center [316, 165] width 472 height 28
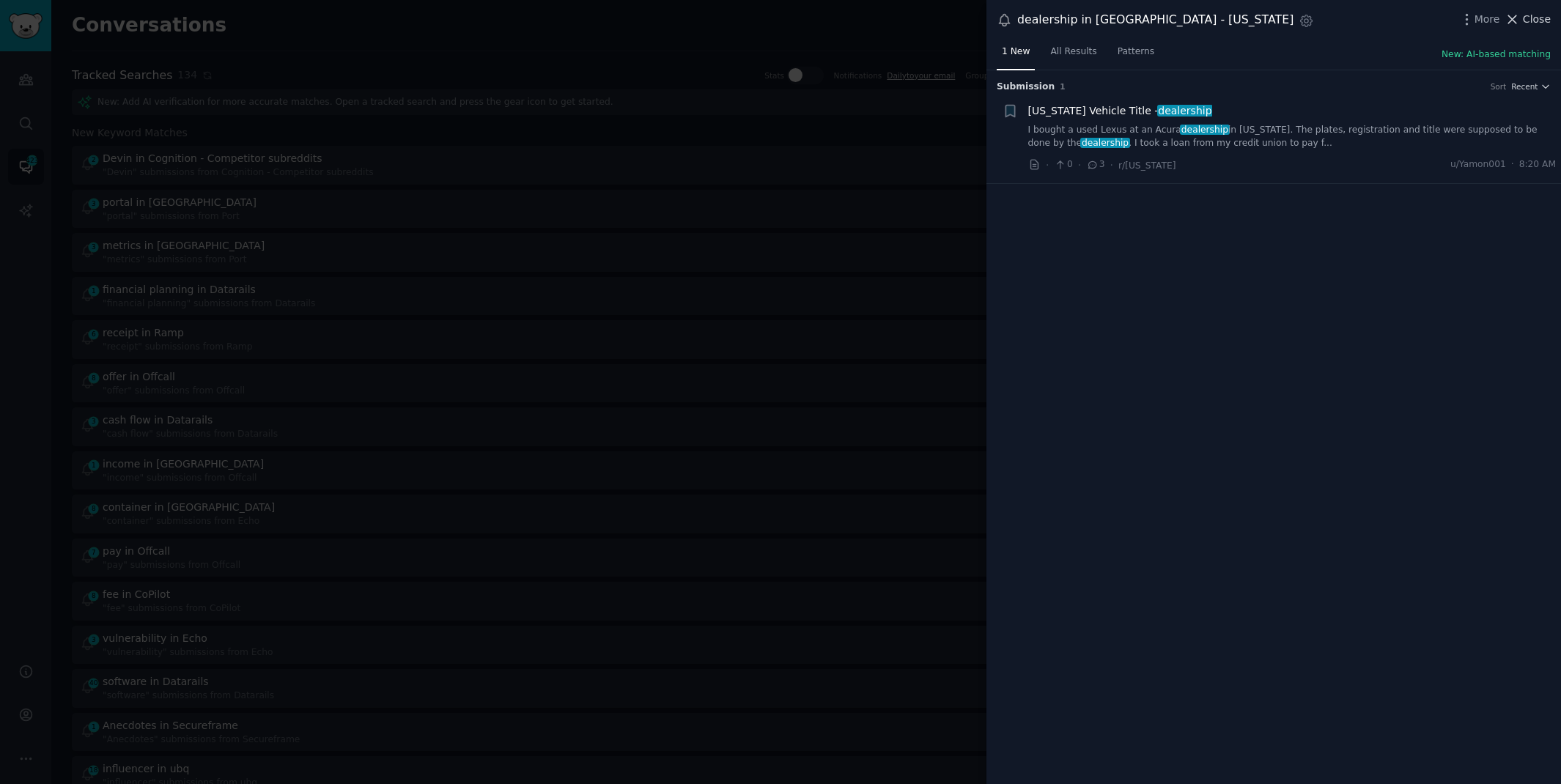
click at [1523, 15] on span "Close" at bounding box center [1536, 19] width 28 height 15
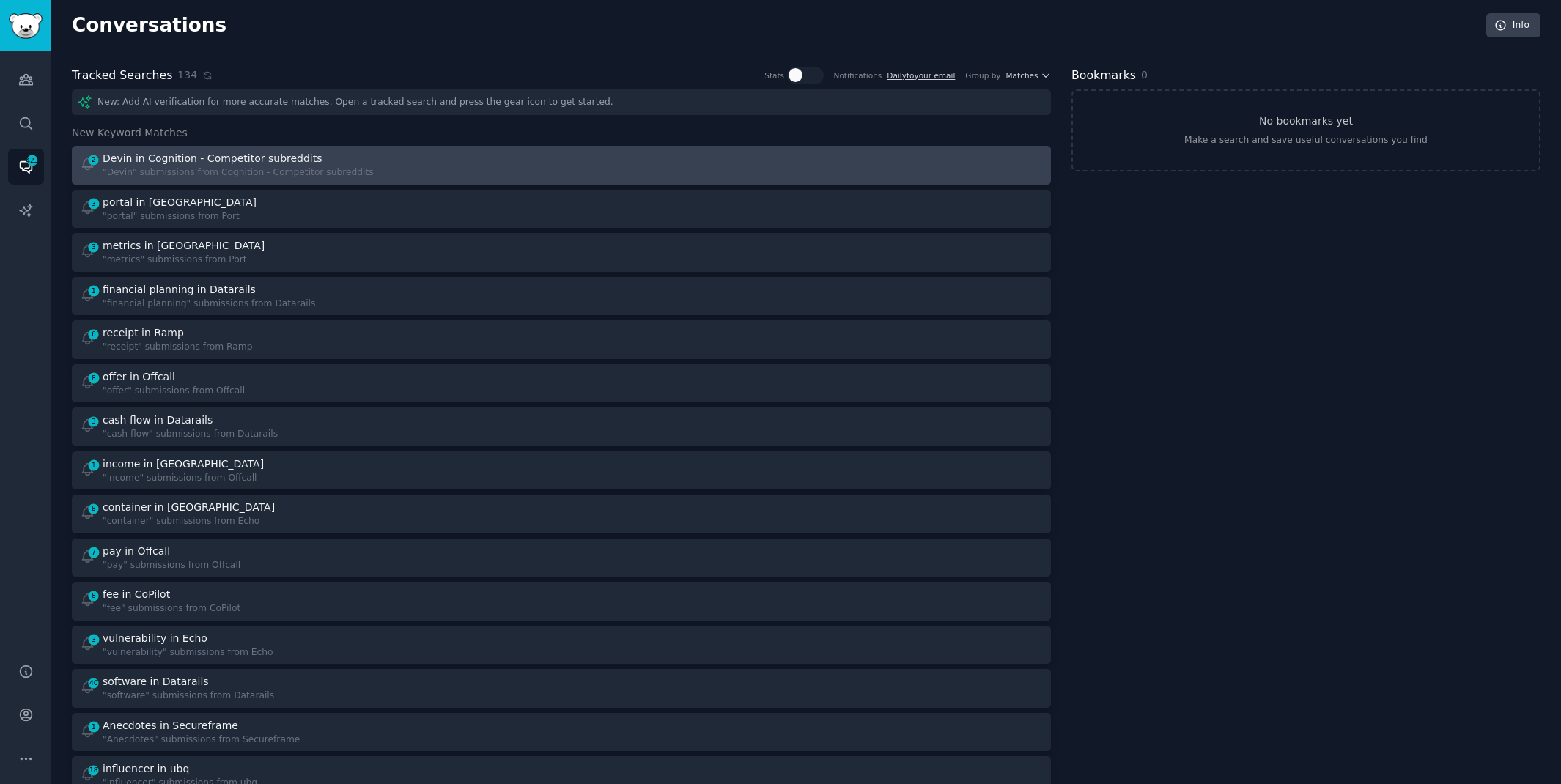
click at [172, 156] on div "Devin in Cognition - Competitor subreddits" at bounding box center [213, 158] width 220 height 15
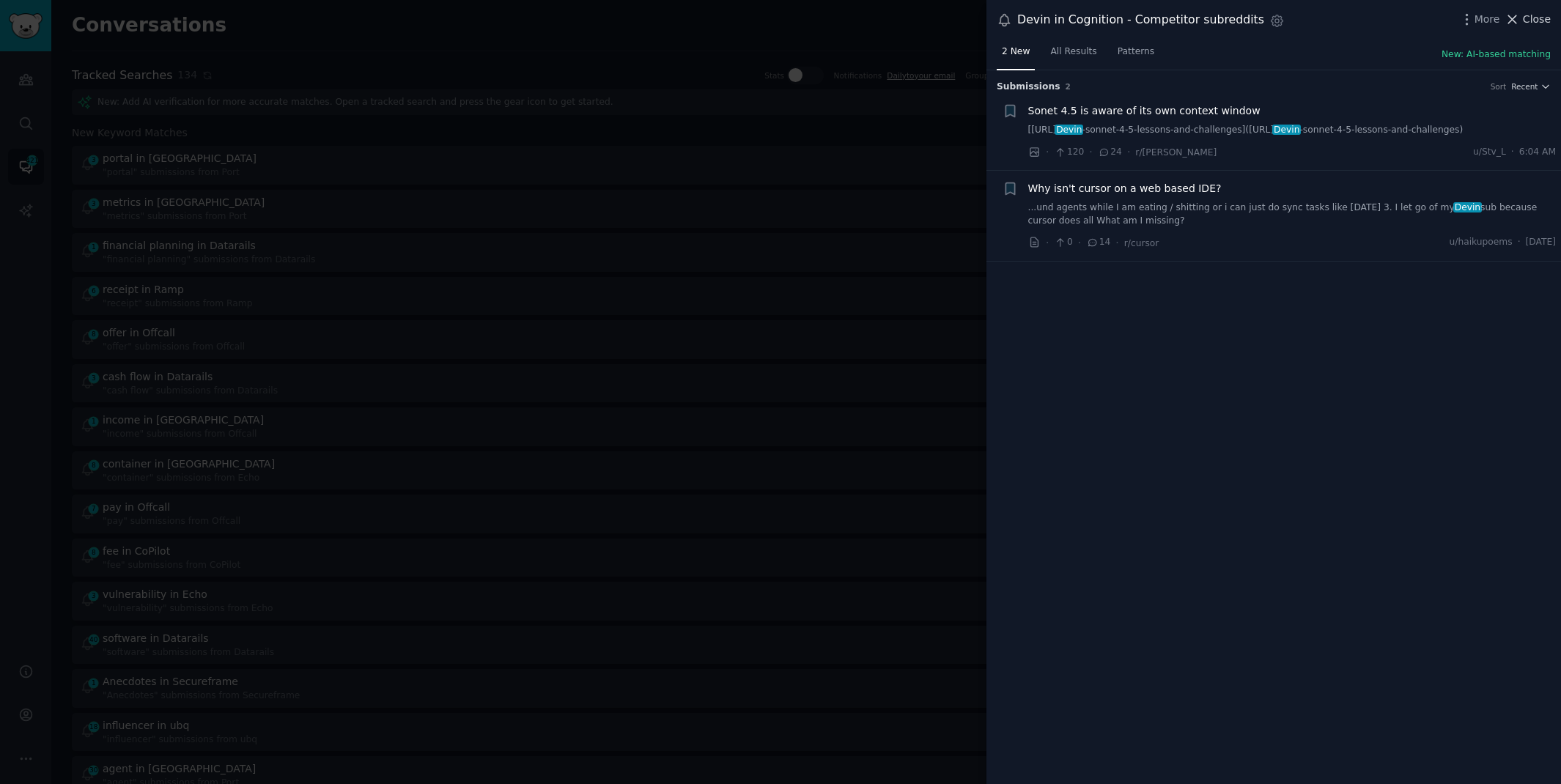
click at [1522, 19] on button "Close" at bounding box center [1527, 19] width 46 height 15
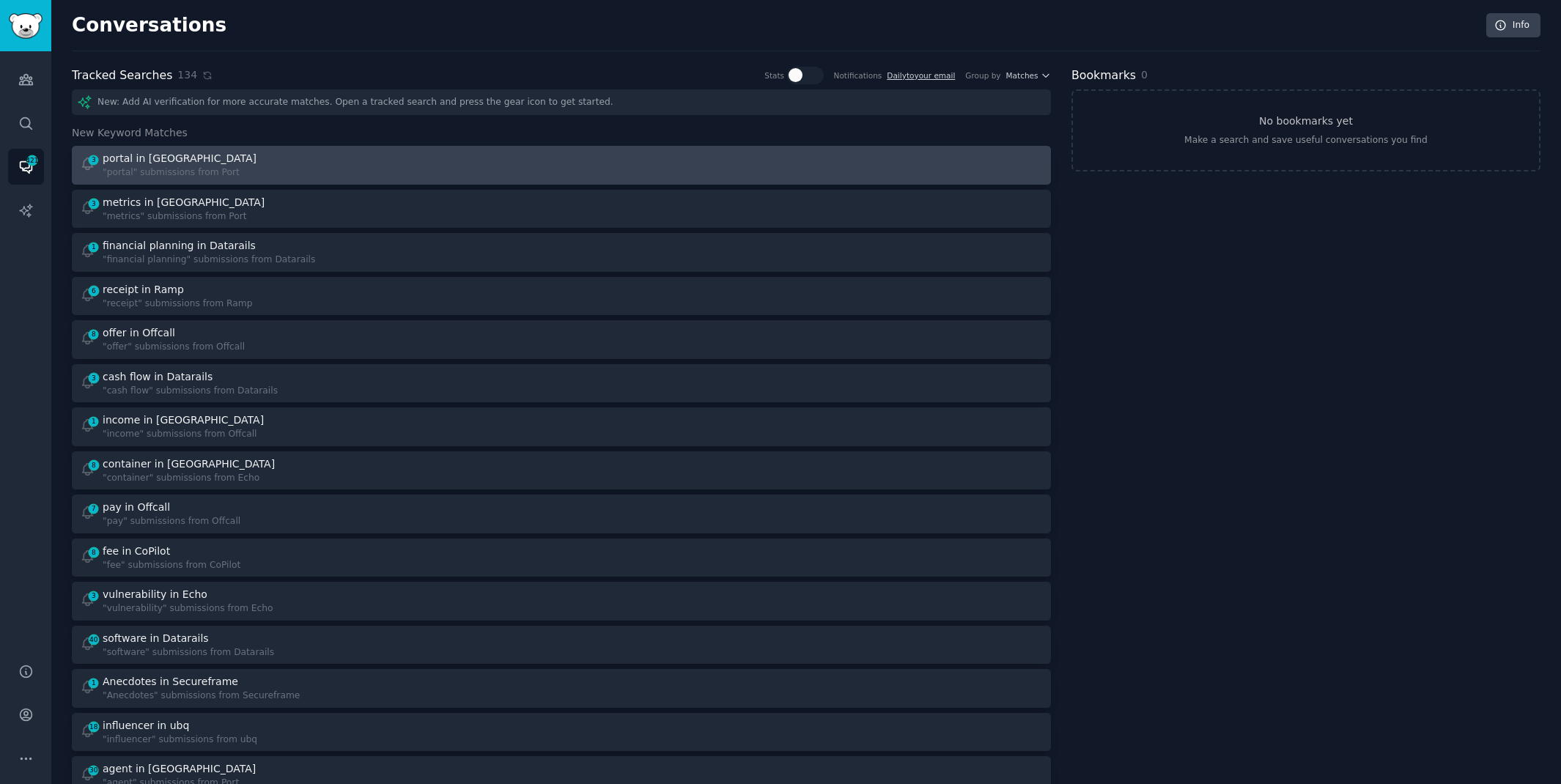
click at [408, 178] on div "3 portal in Port "portal" submissions from Port" at bounding box center [316, 165] width 472 height 28
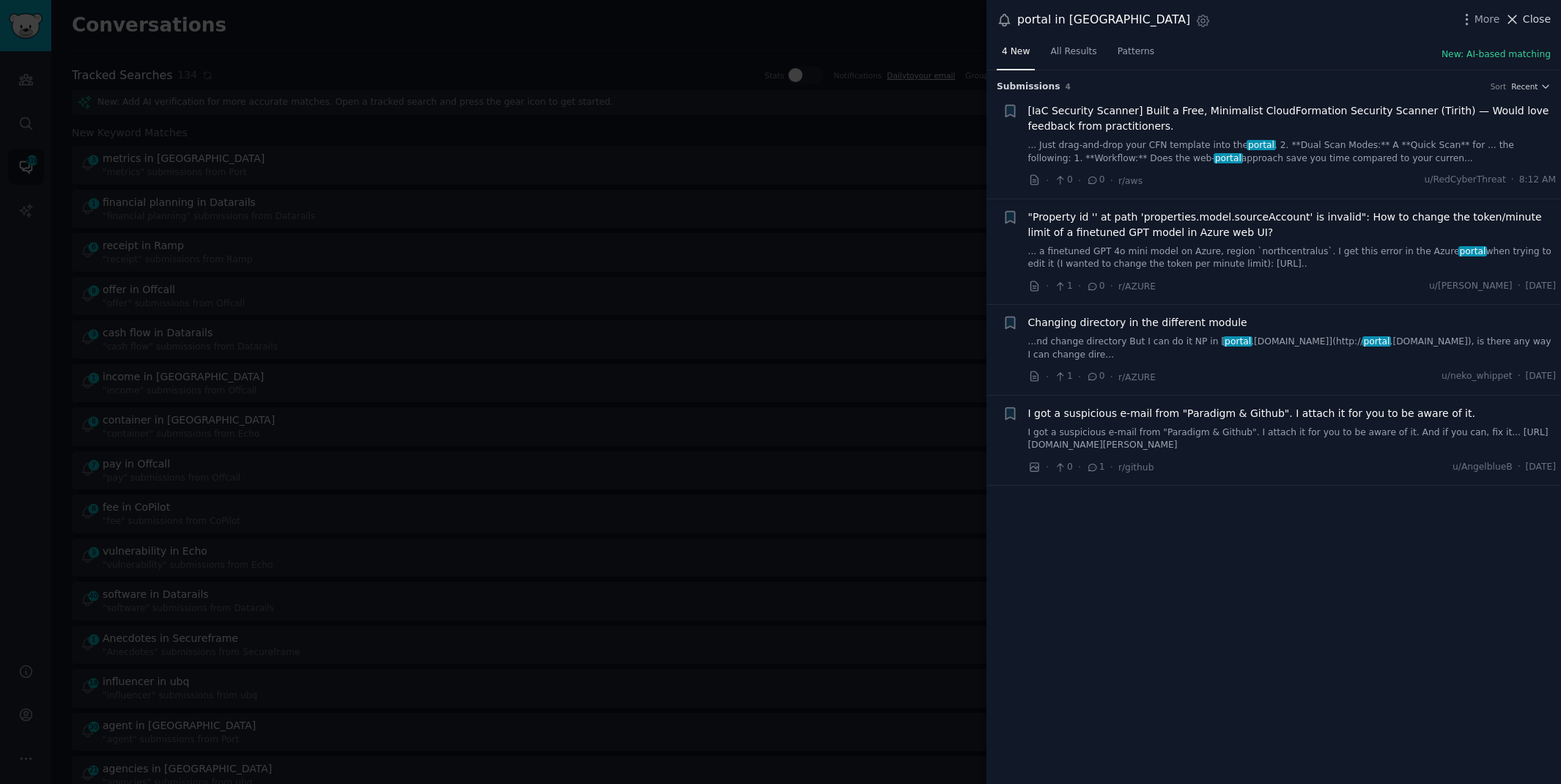
click at [1518, 15] on icon at bounding box center [1512, 19] width 15 height 15
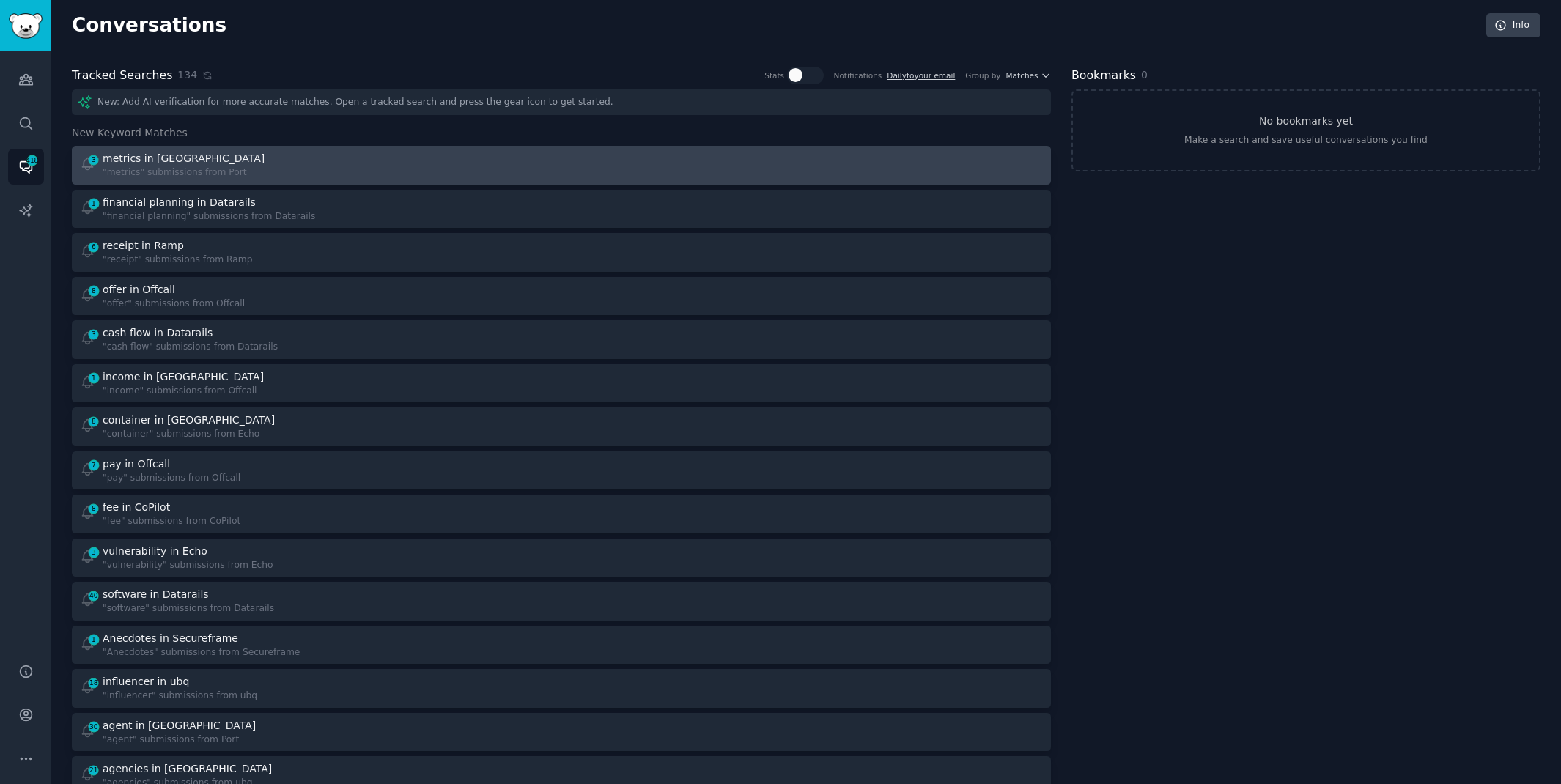
click at [318, 161] on div "3 metrics in Port "metrics" submissions from [GEOGRAPHIC_DATA]" at bounding box center [316, 165] width 472 height 28
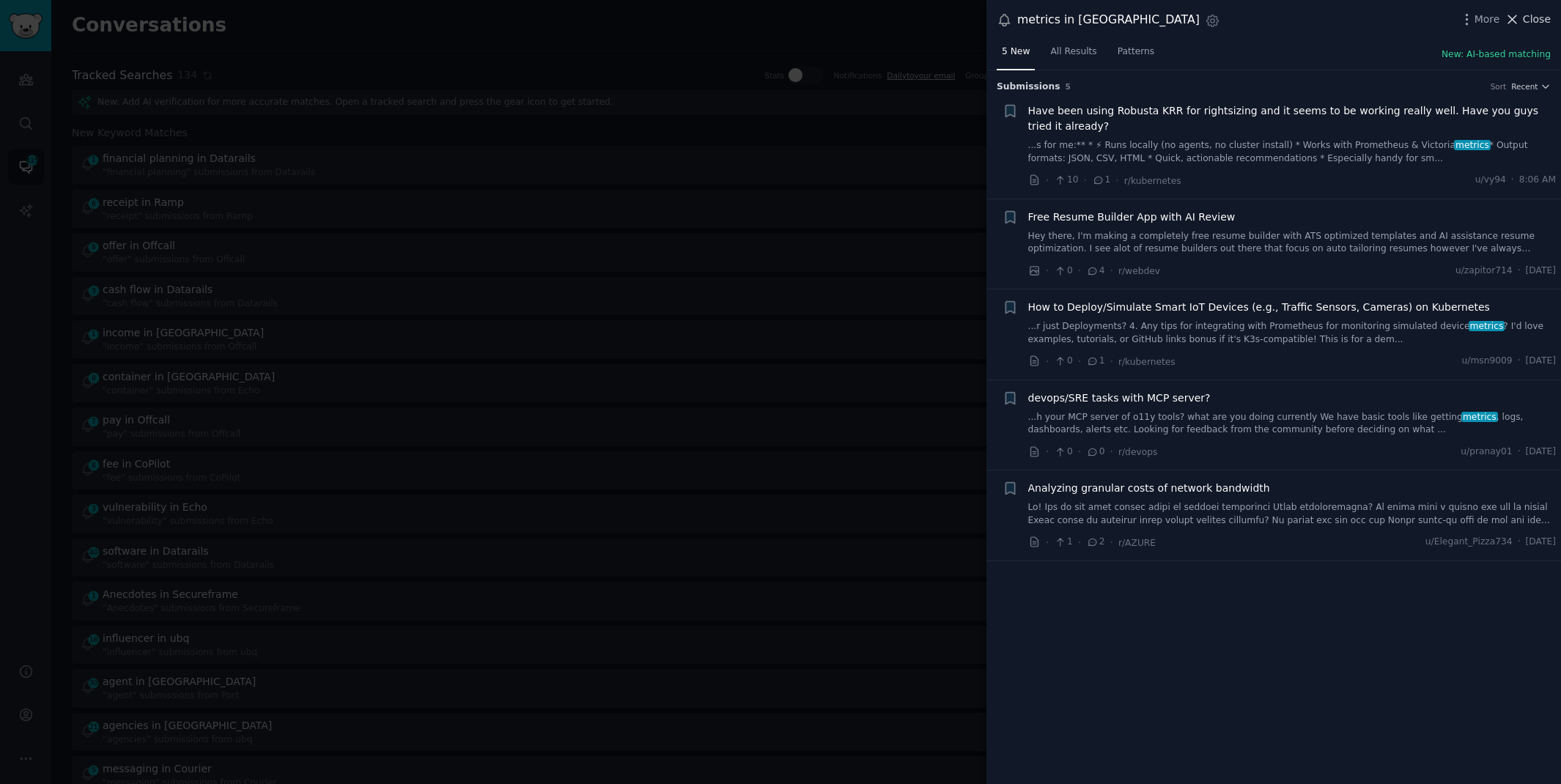
click at [1530, 15] on span "Close" at bounding box center [1536, 19] width 28 height 15
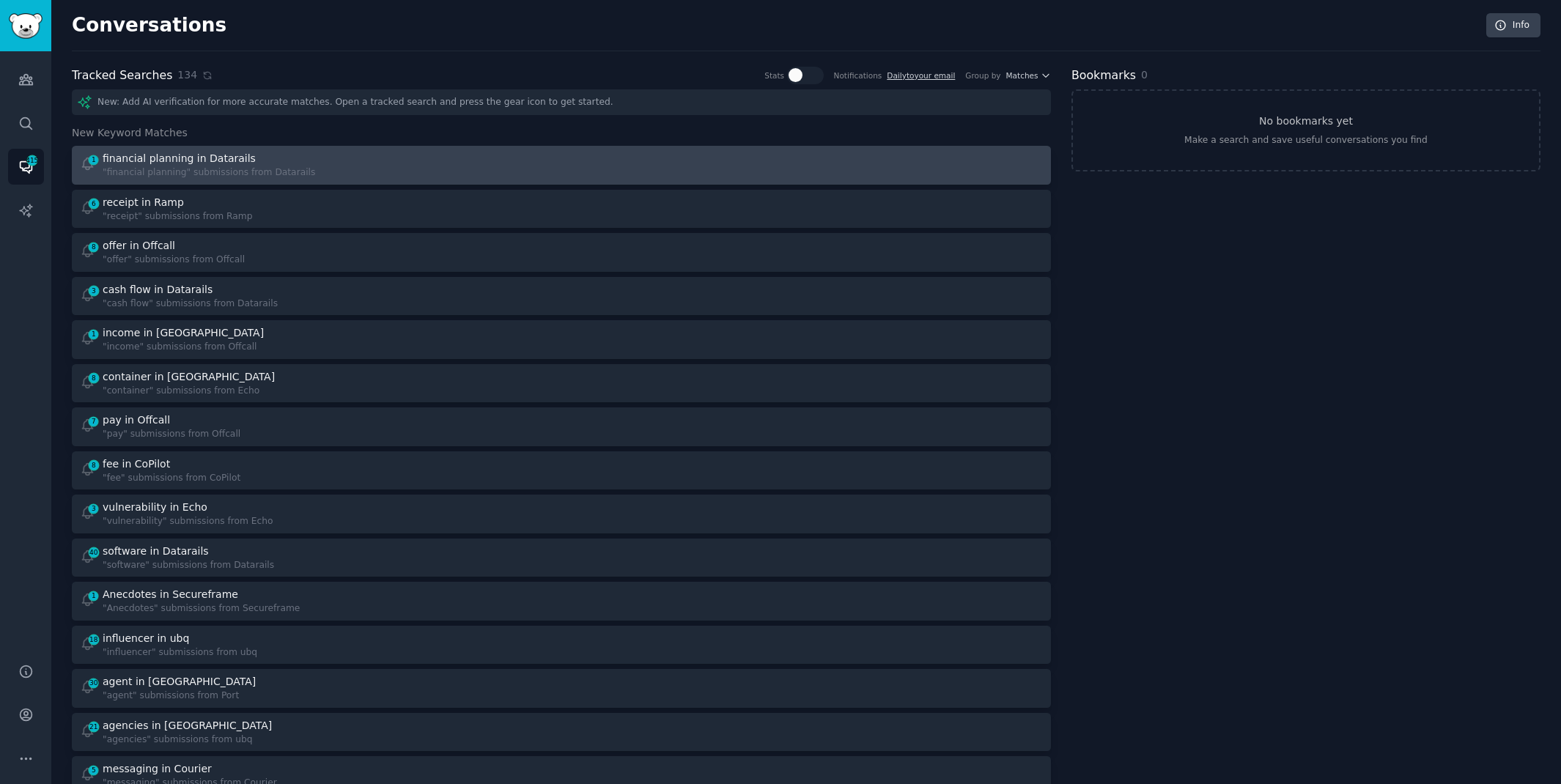
click at [392, 161] on div "1 financial planning in Datarails "financial planning" submissions from Datarai…" at bounding box center [316, 165] width 472 height 28
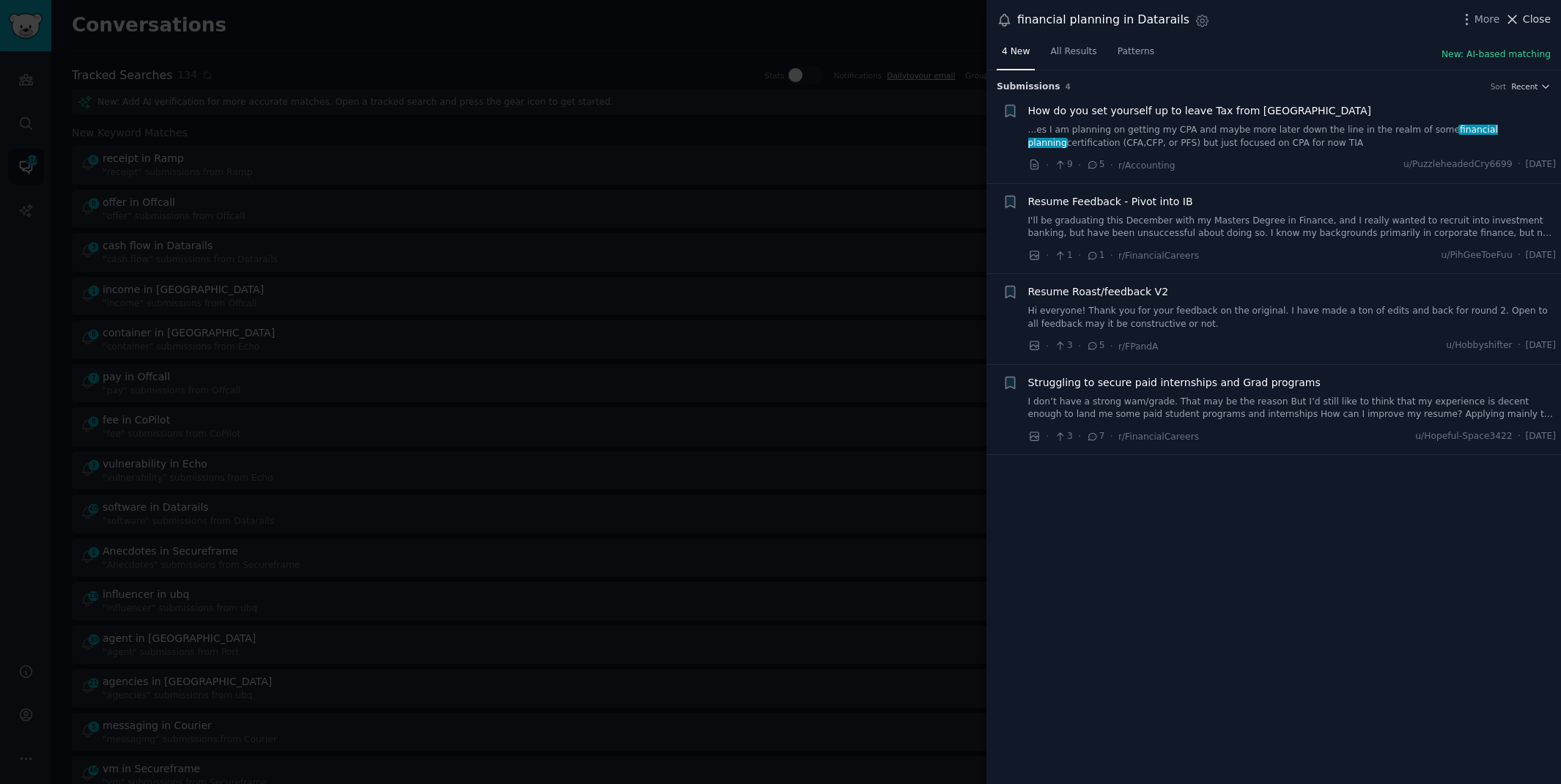
click at [1533, 15] on span "Close" at bounding box center [1536, 19] width 28 height 15
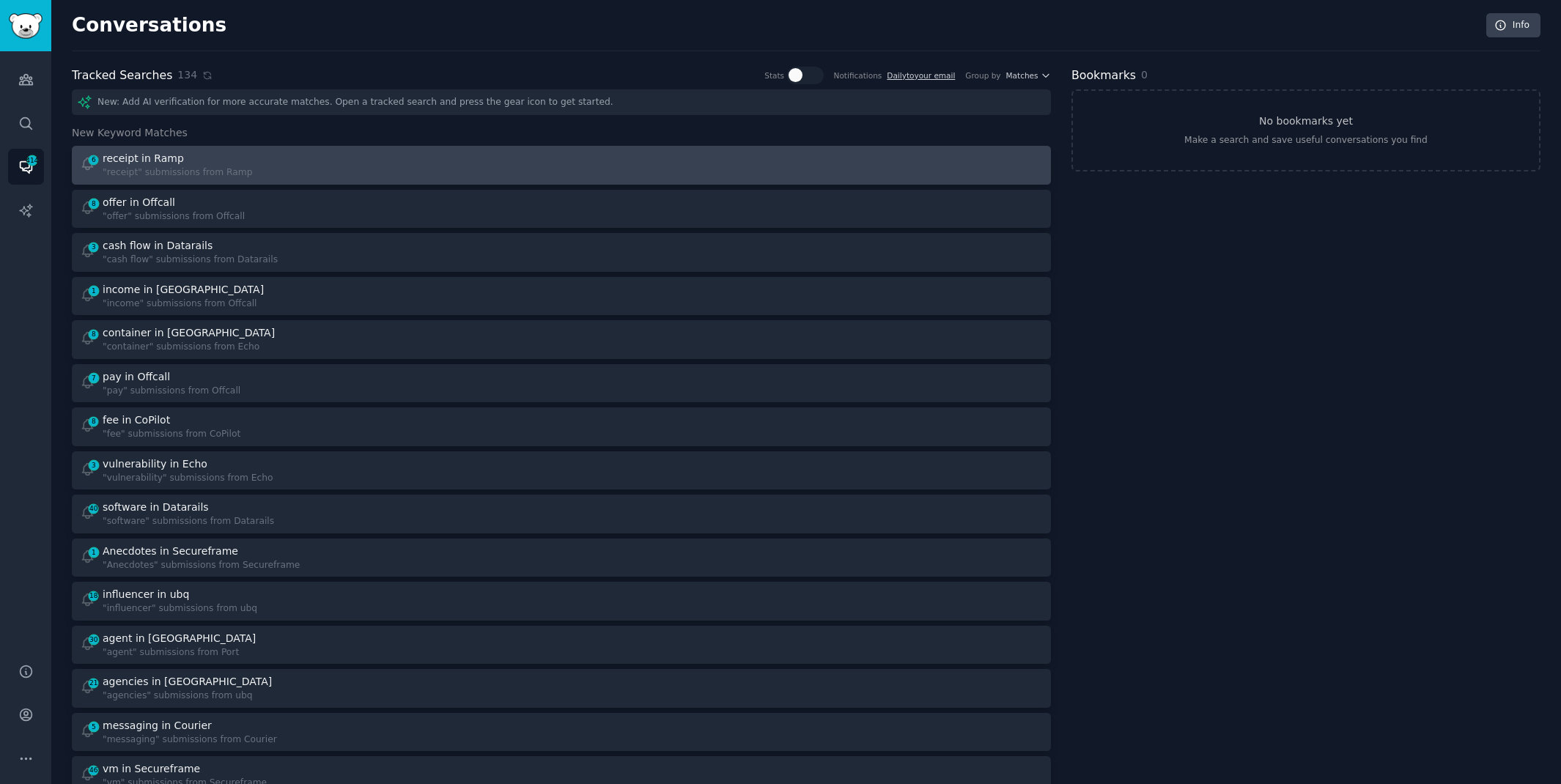
click at [525, 157] on div "6 receipt in Ramp "receipt" submissions from Ramp" at bounding box center [316, 165] width 472 height 28
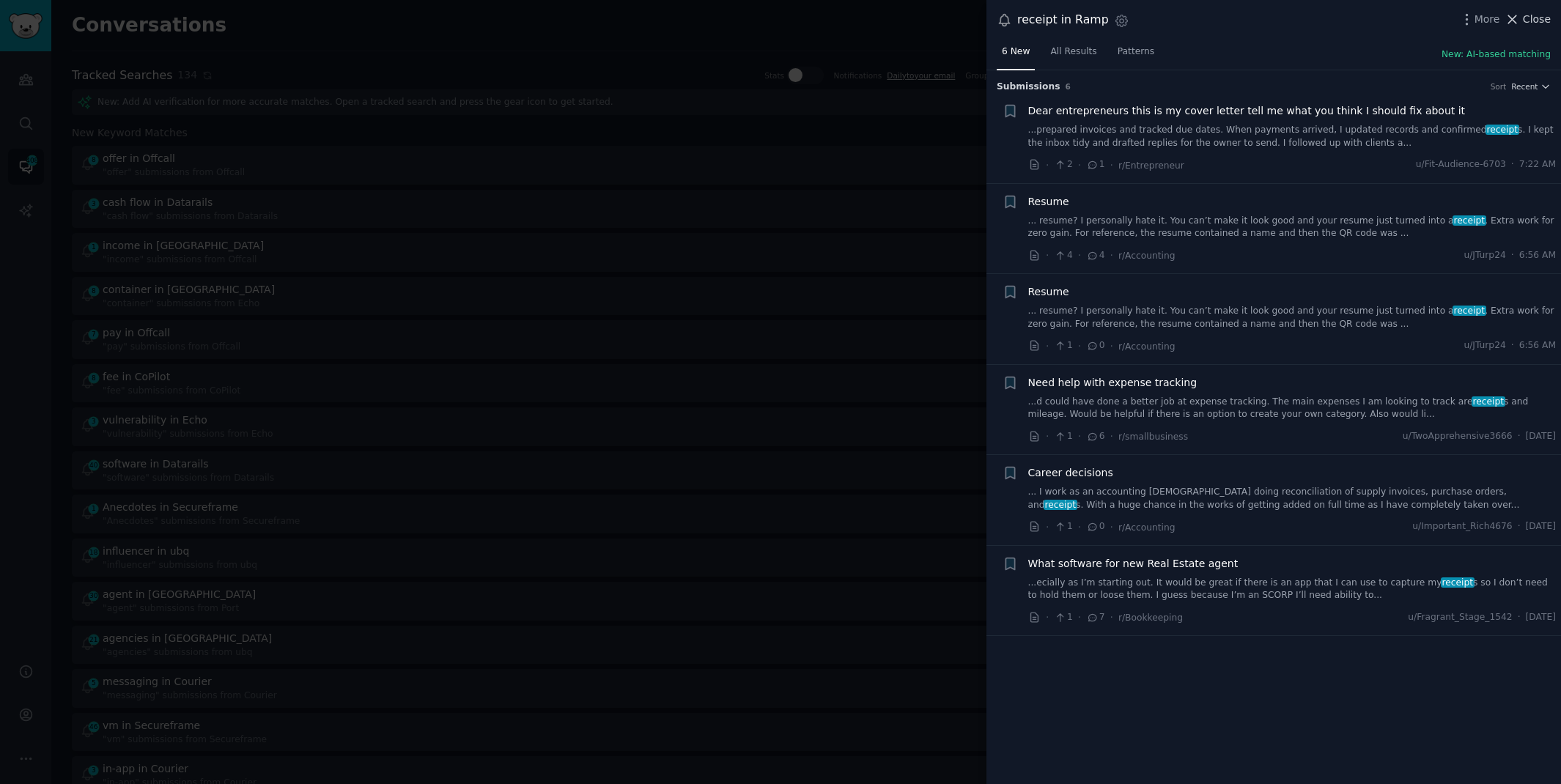
click at [1536, 19] on span "Close" at bounding box center [1536, 19] width 28 height 15
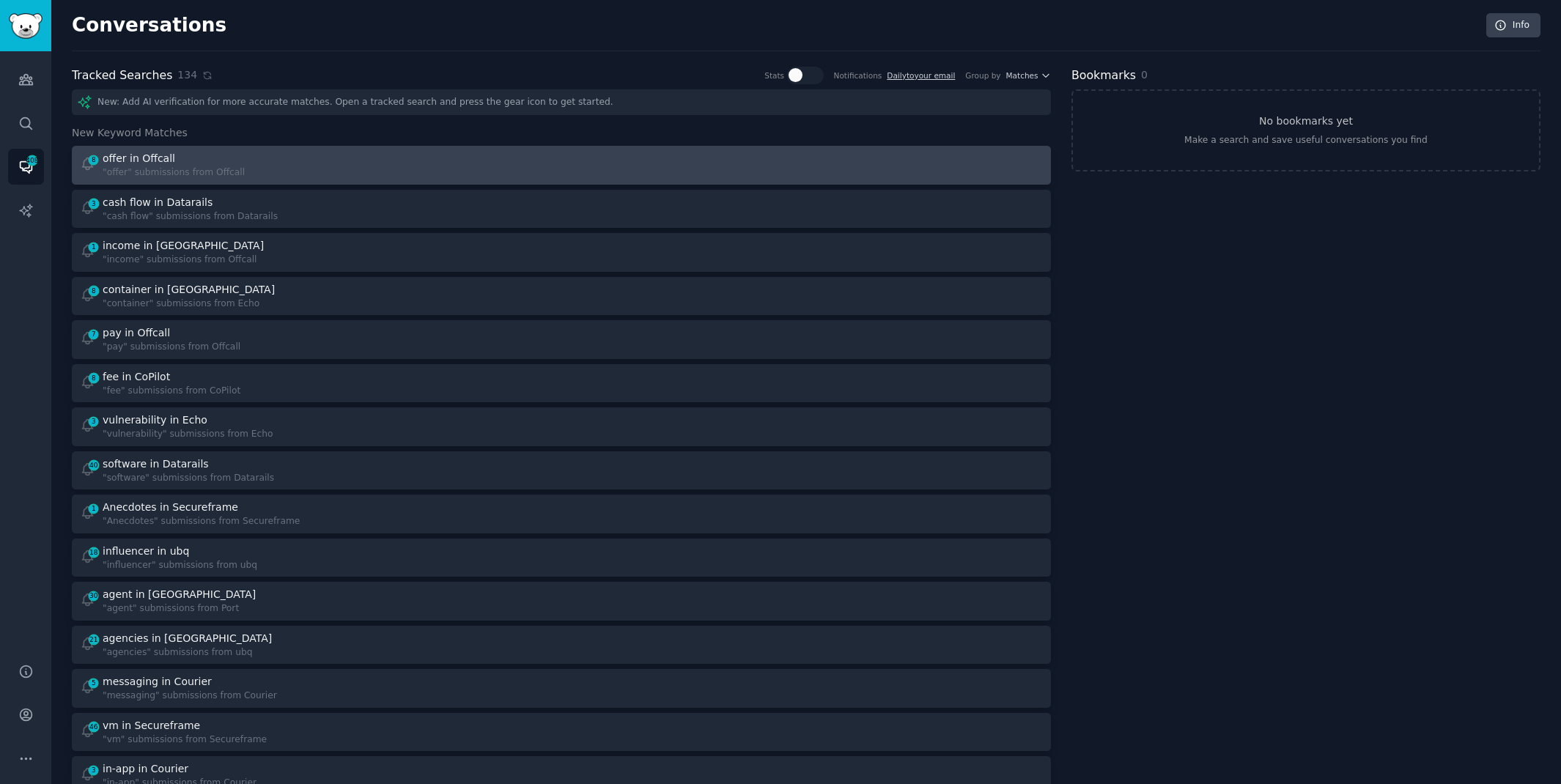
click at [455, 182] on link "8 offer in Offcall "offer" submissions from Offcall" at bounding box center [561, 165] width 979 height 39
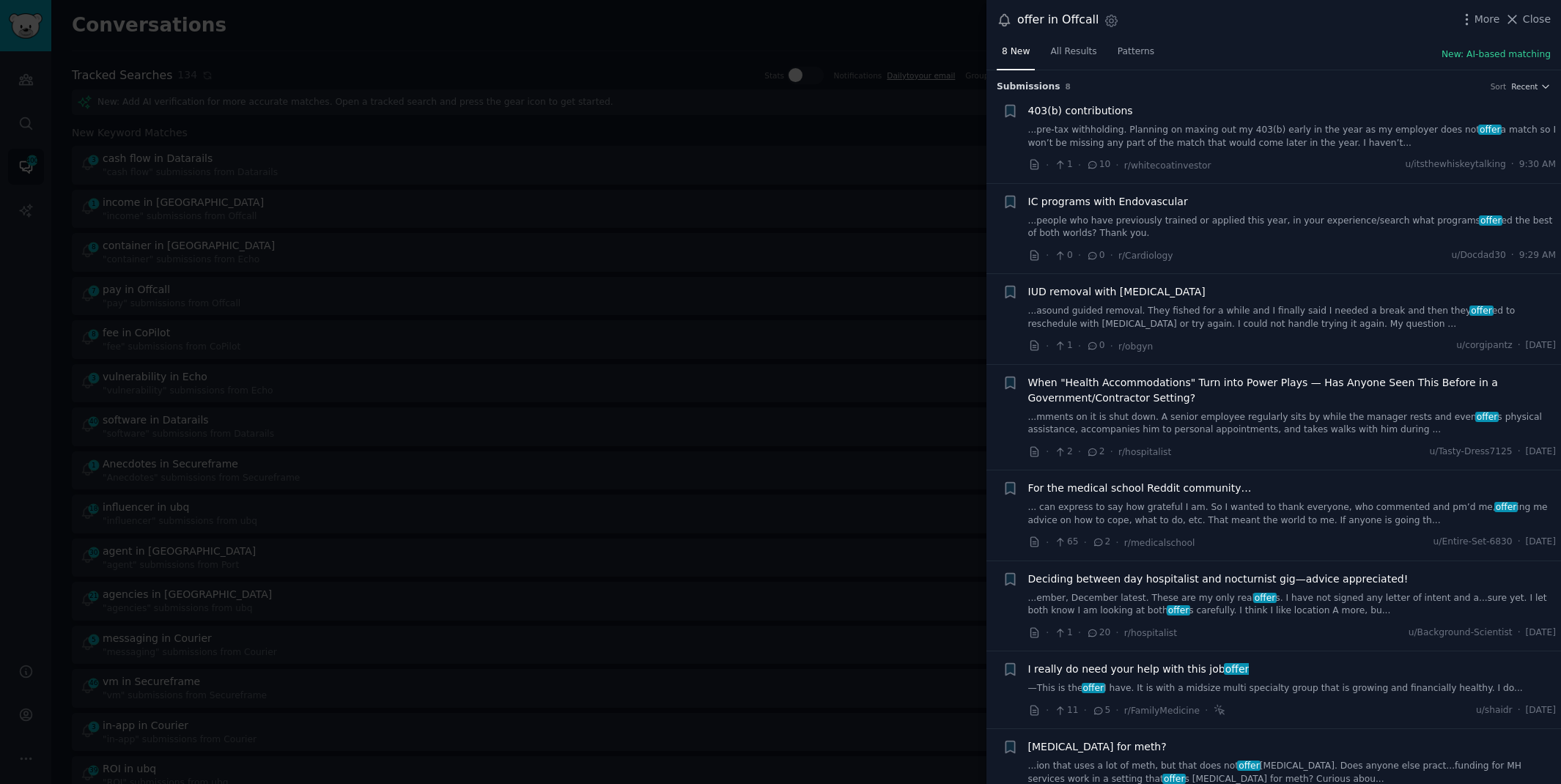
scroll to position [33, 0]
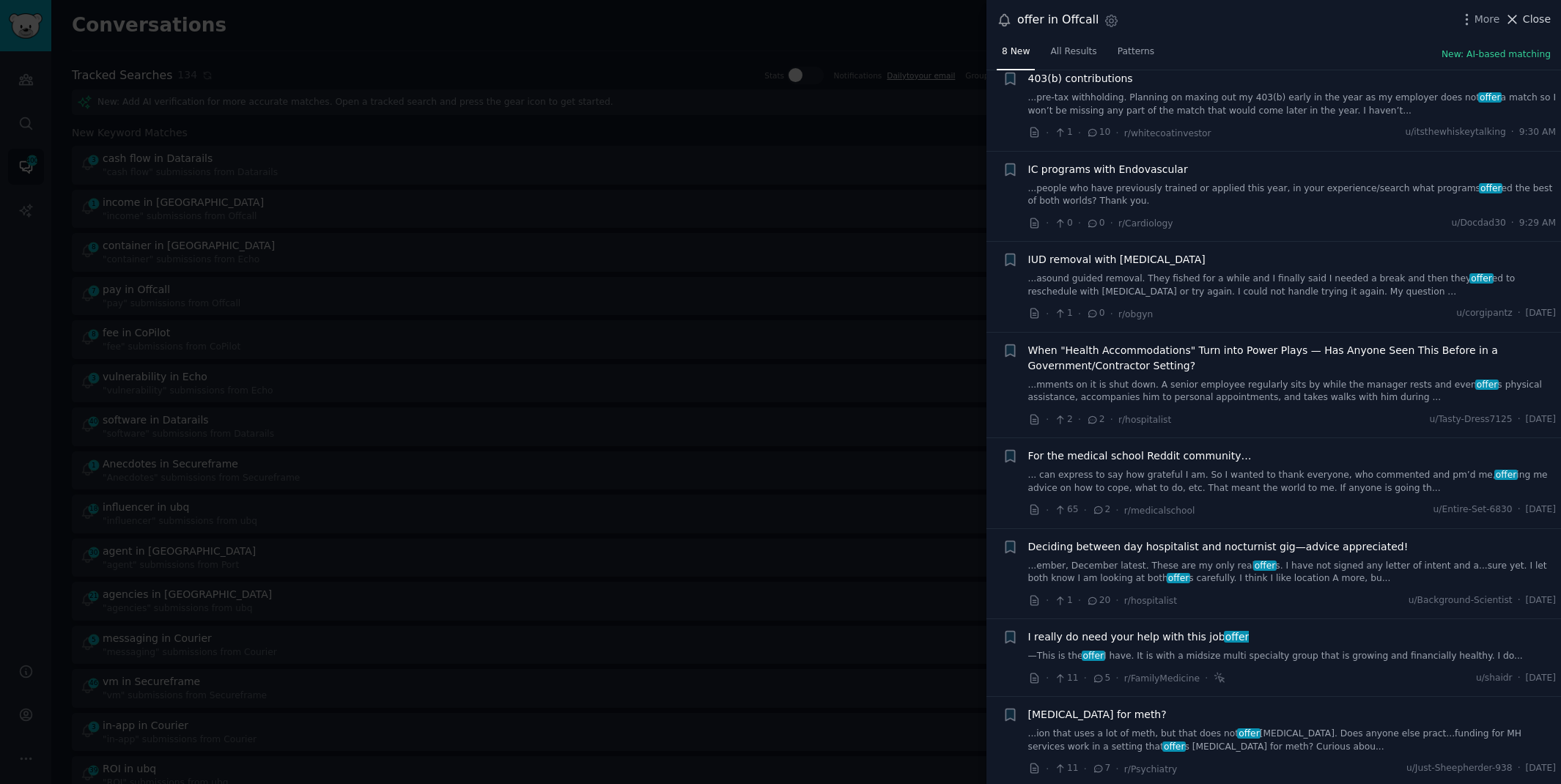
click at [1532, 18] on span "Close" at bounding box center [1536, 19] width 28 height 15
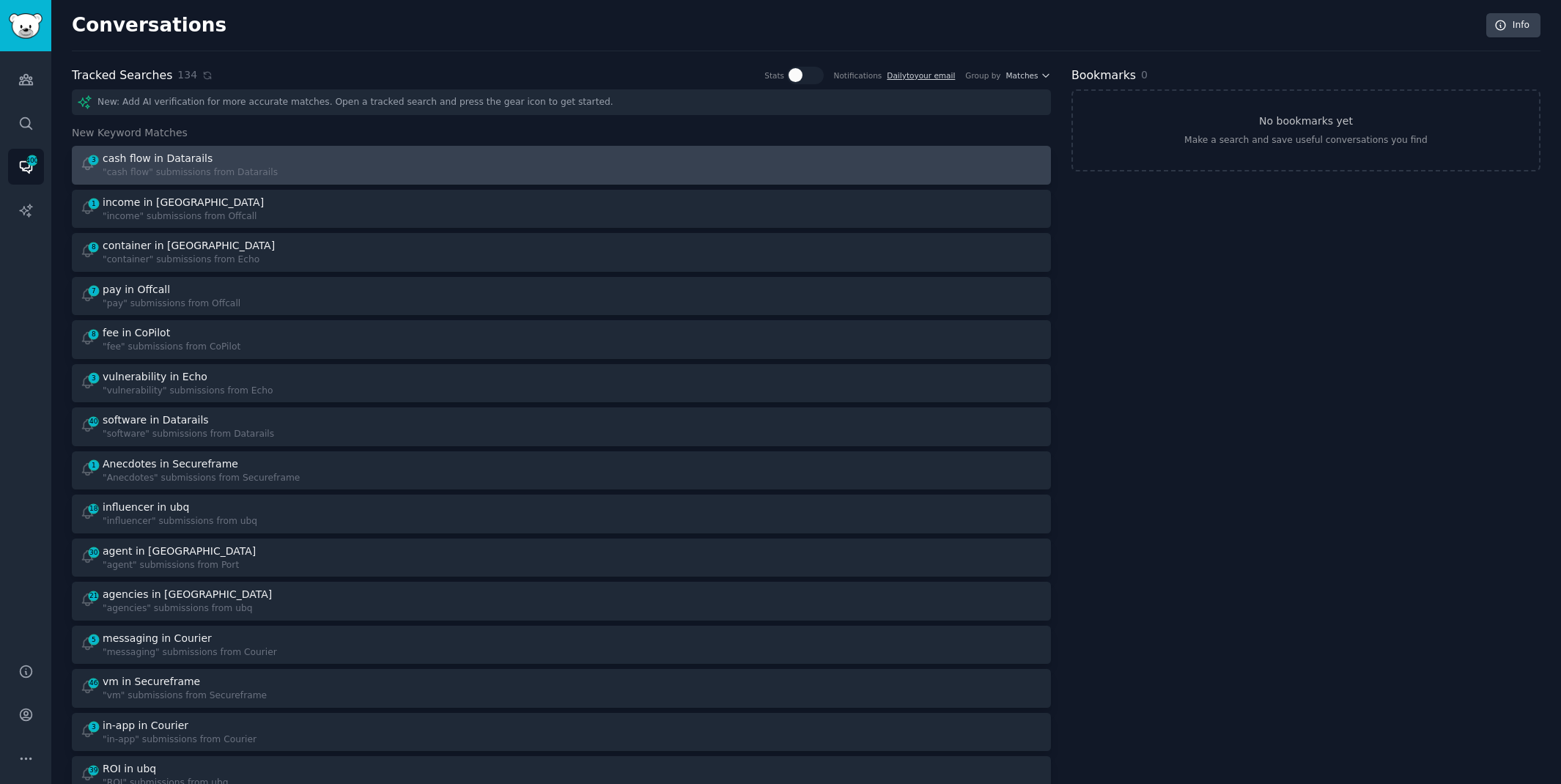
click at [180, 167] on div ""cash flow" submissions from Datarails" at bounding box center [190, 173] width 175 height 13
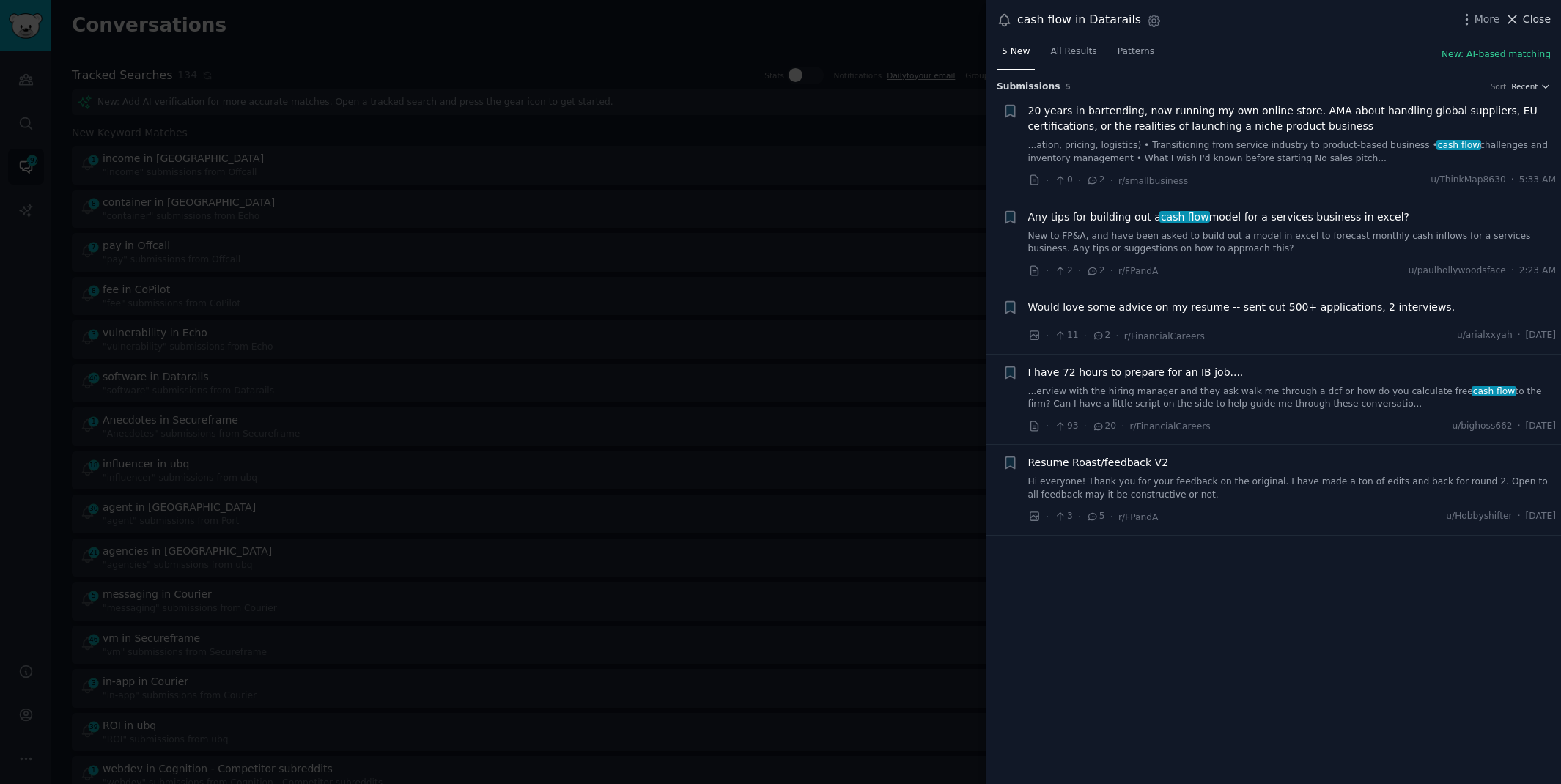
click at [1531, 17] on span "Close" at bounding box center [1536, 19] width 28 height 15
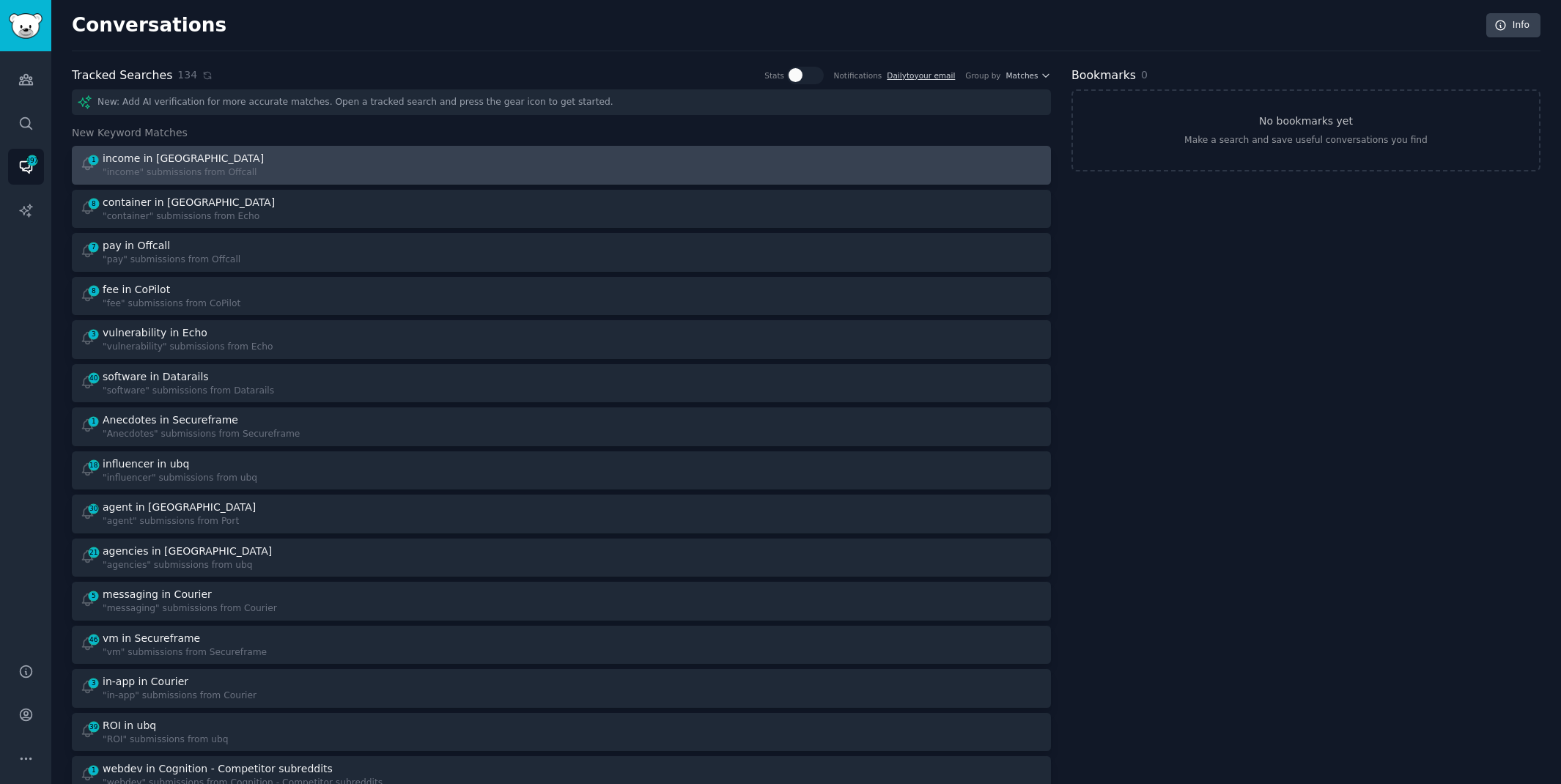
click at [445, 171] on div "1 income in Offcall "income" submissions from Offcall" at bounding box center [316, 165] width 472 height 28
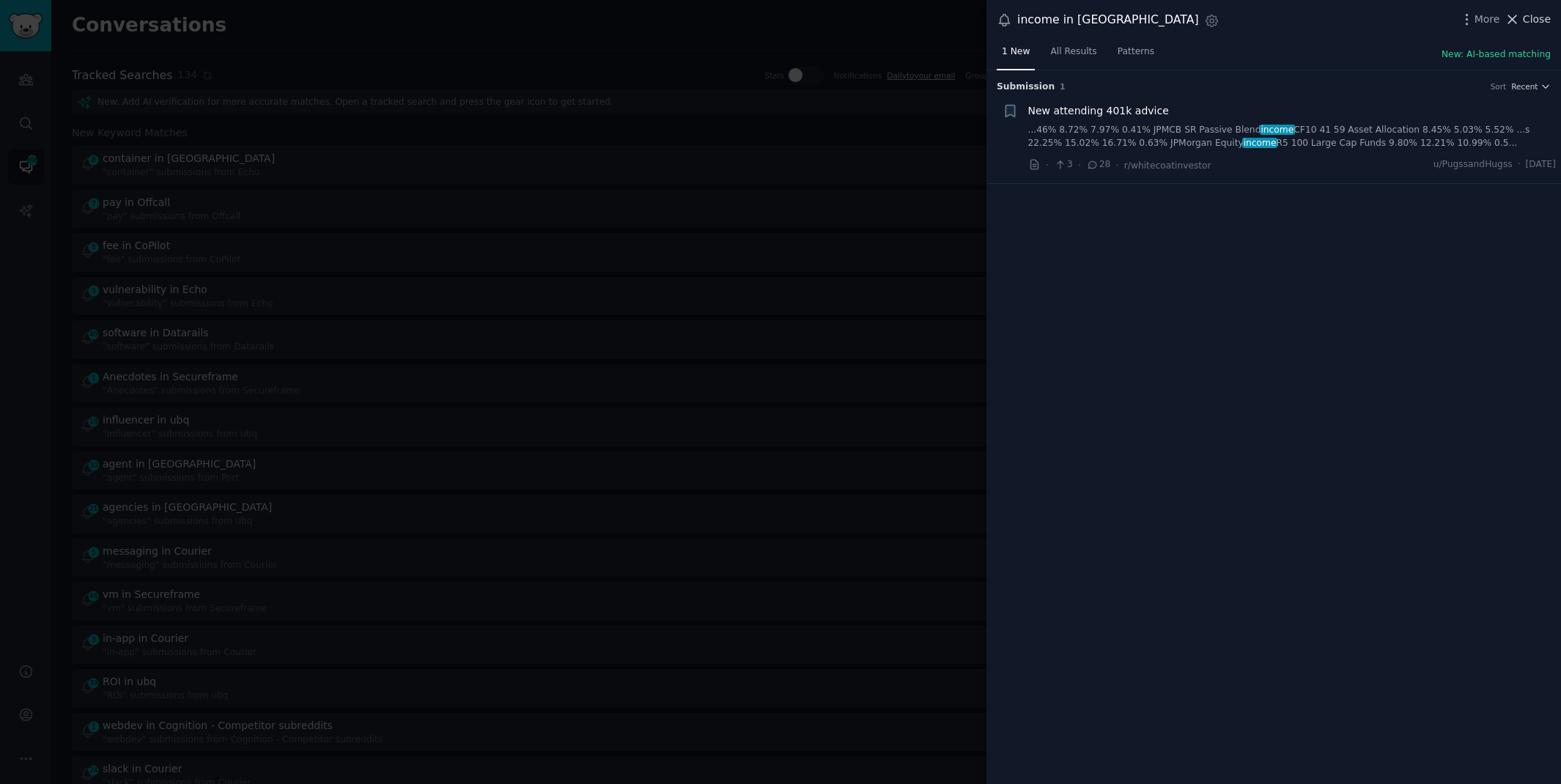
click at [1531, 20] on span "Close" at bounding box center [1536, 19] width 28 height 15
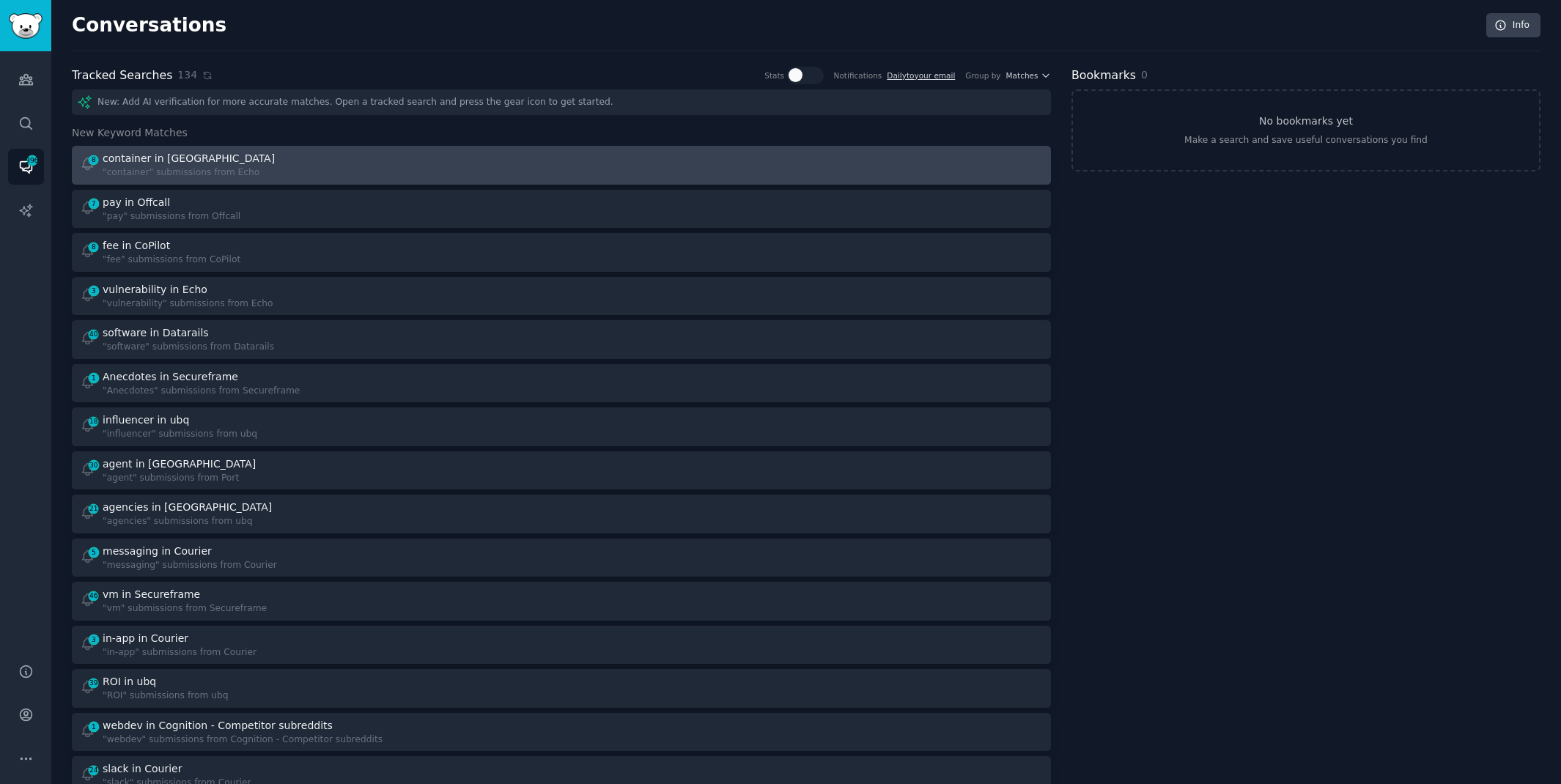
click at [242, 151] on div "container in [GEOGRAPHIC_DATA]" at bounding box center [190, 158] width 175 height 15
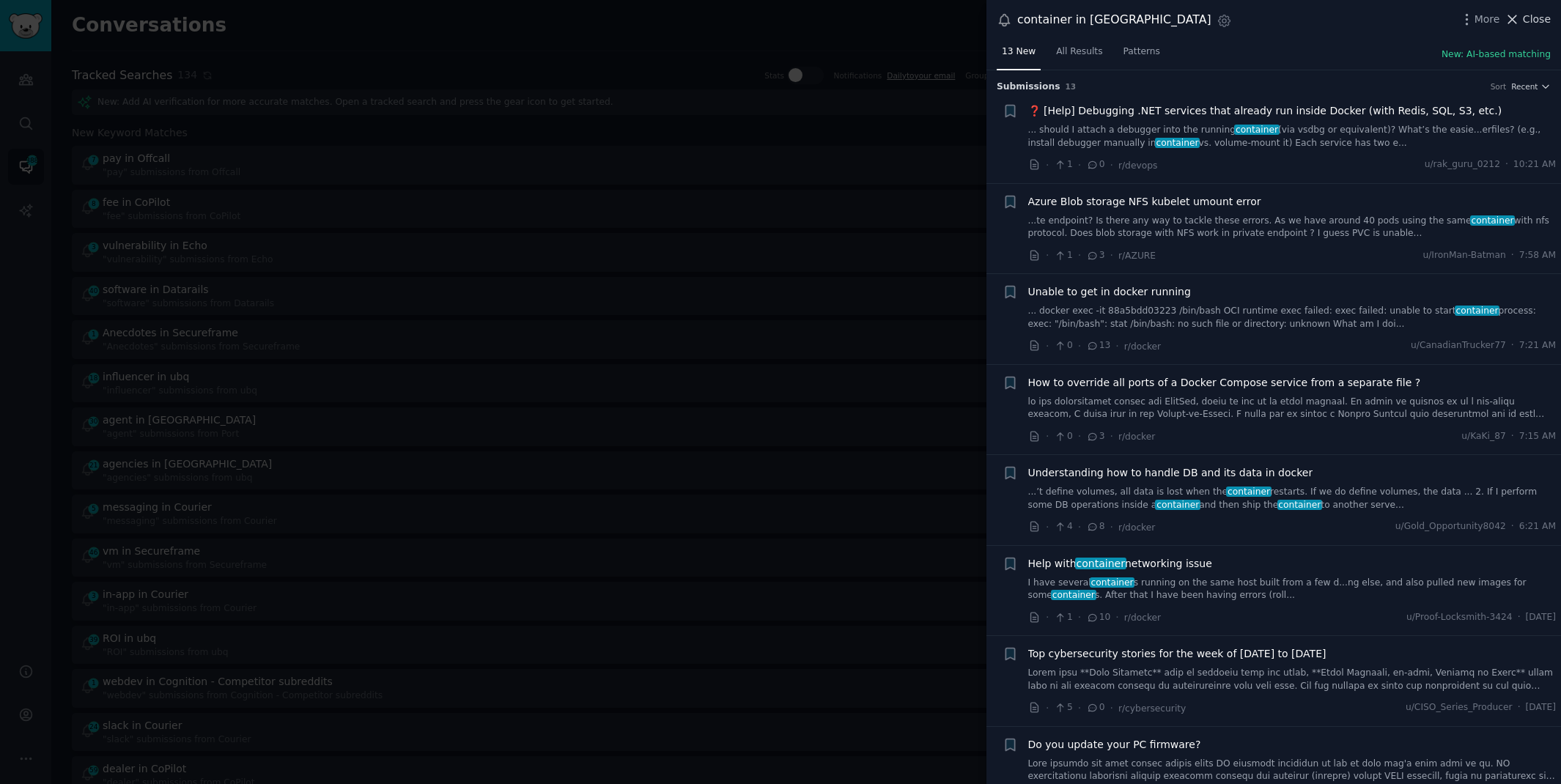
click at [1525, 12] on span "Close" at bounding box center [1536, 19] width 28 height 15
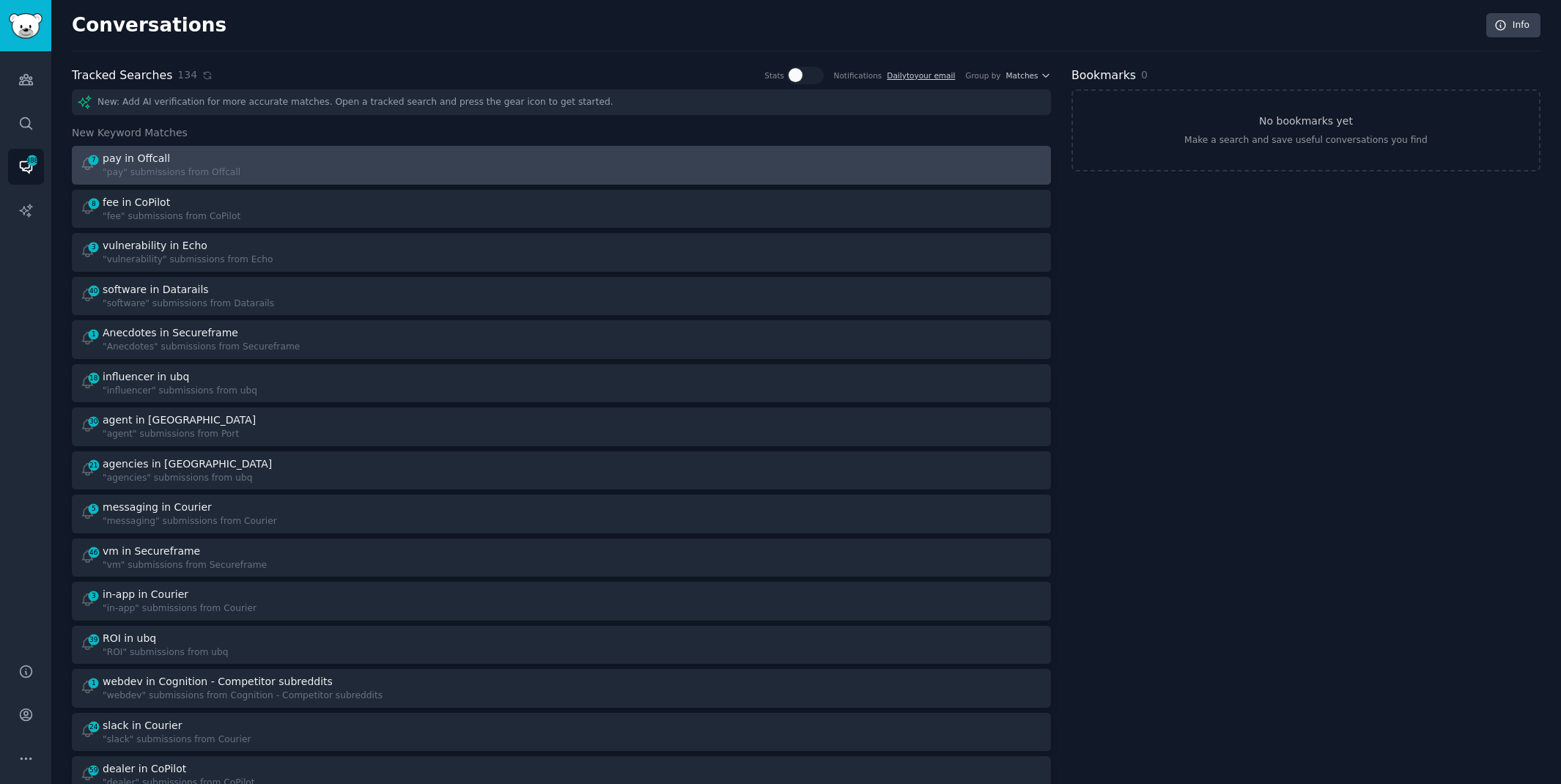
click at [656, 174] on div at bounding box center [808, 165] width 472 height 28
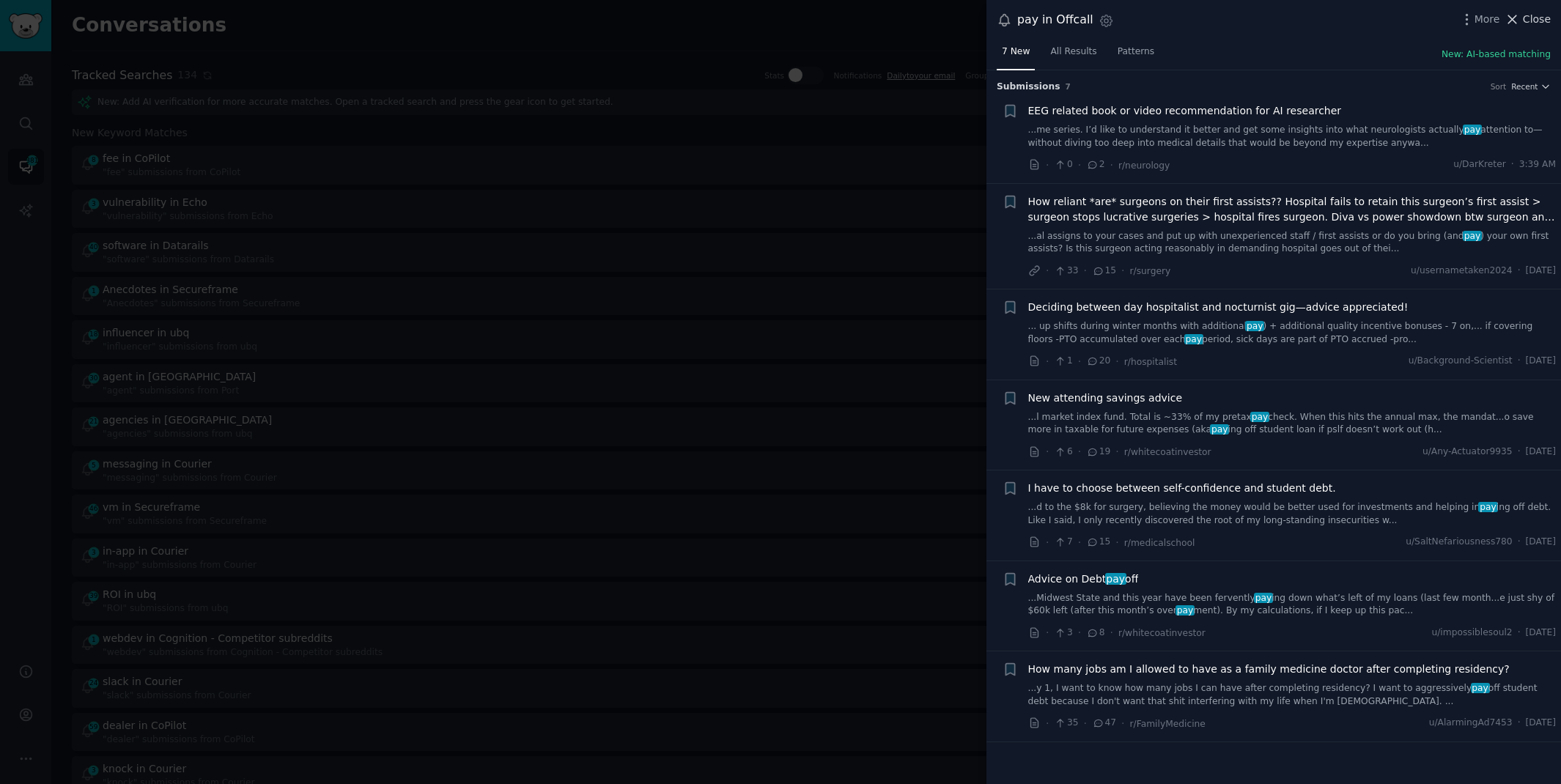
click at [1528, 27] on span "Close" at bounding box center [1536, 19] width 28 height 15
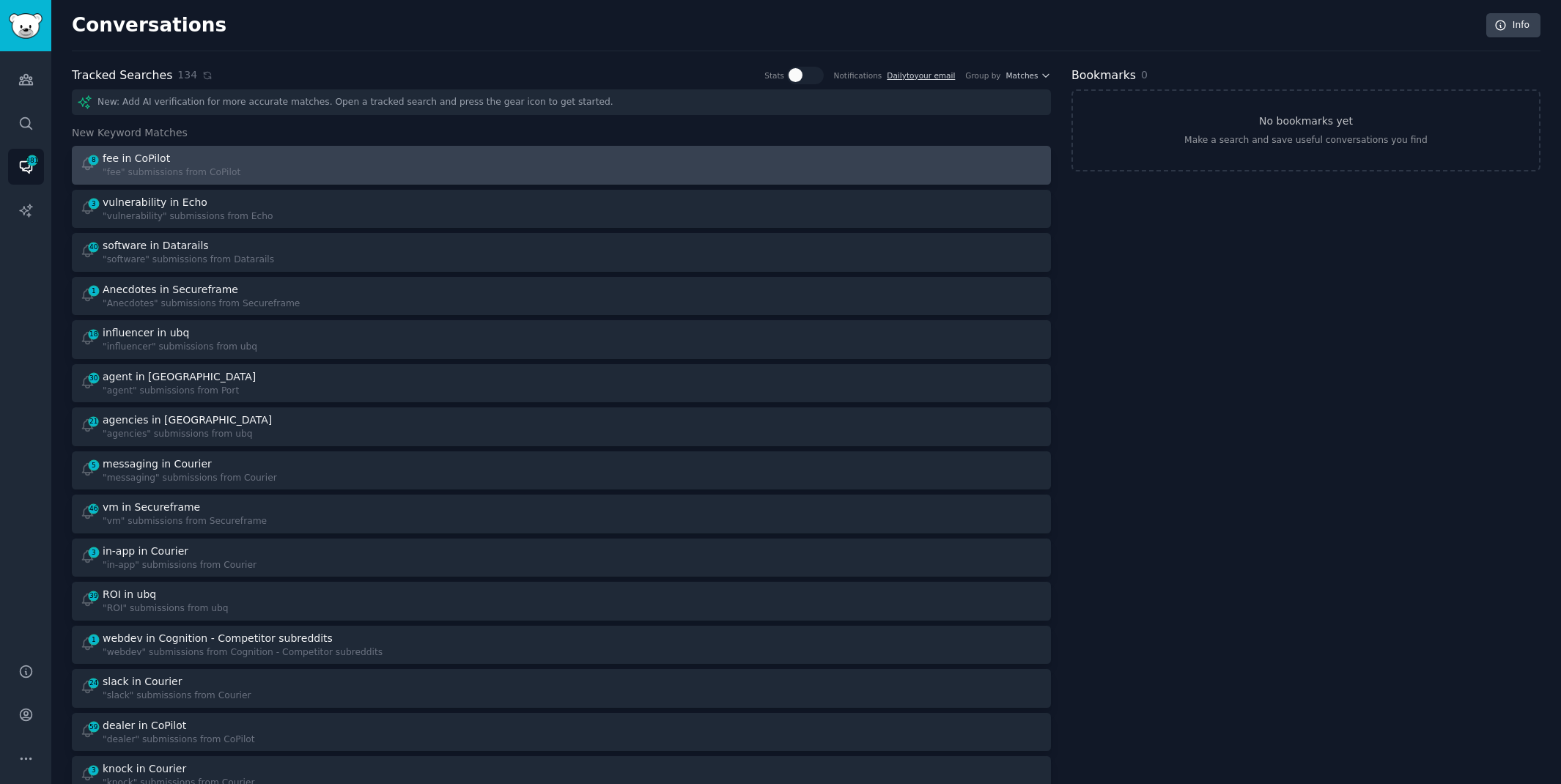
click at [452, 169] on div "8 fee in CoPilot "fee" submissions from CoPilot" at bounding box center [316, 165] width 472 height 28
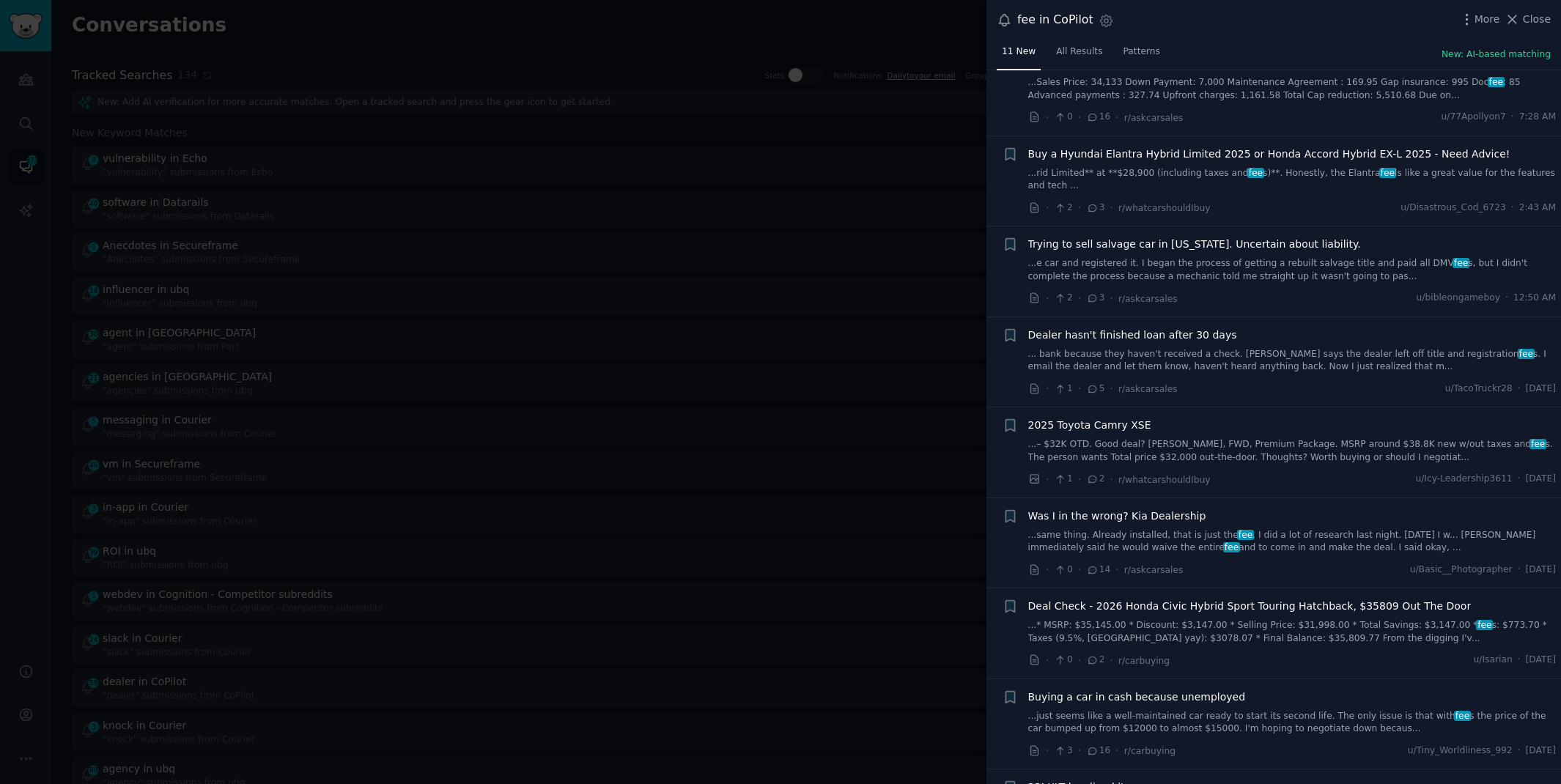
scroll to position [228, 0]
click at [1534, 21] on span "Close" at bounding box center [1536, 19] width 28 height 15
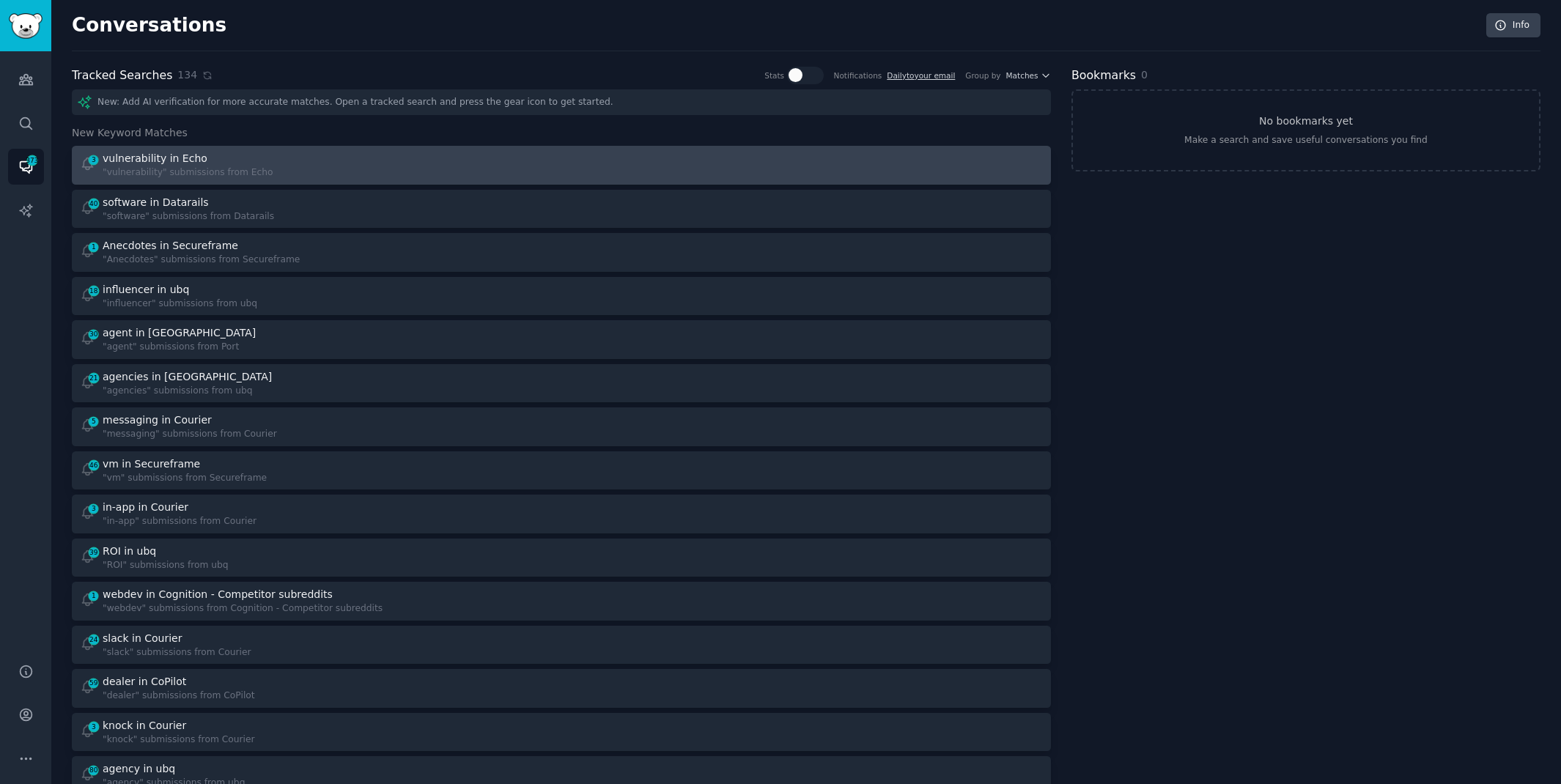
click at [471, 168] on div "3 vulnerability in Echo "vulnerability" submissions from Echo" at bounding box center [316, 165] width 472 height 28
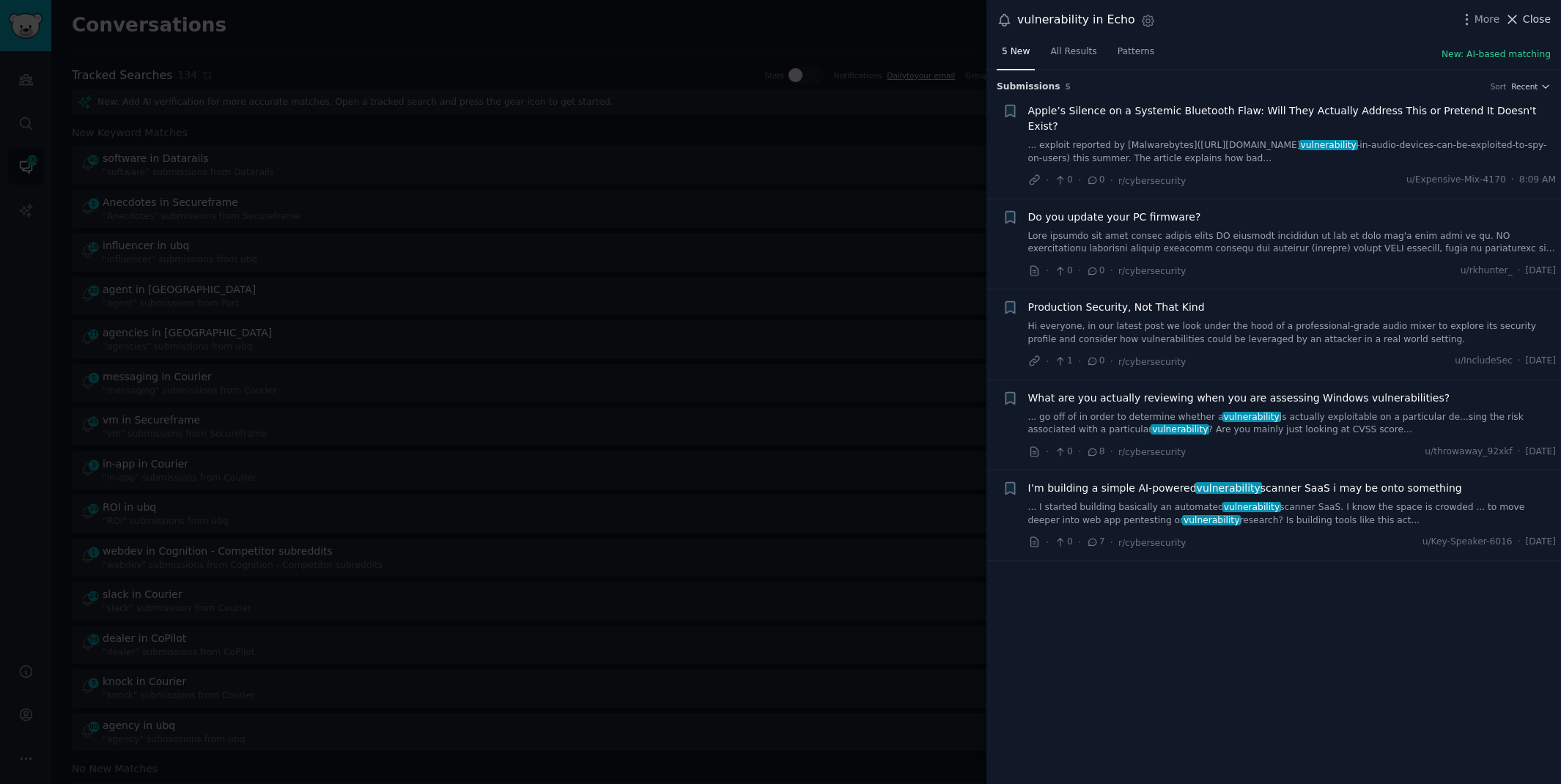
click at [1523, 14] on span "Close" at bounding box center [1536, 19] width 28 height 15
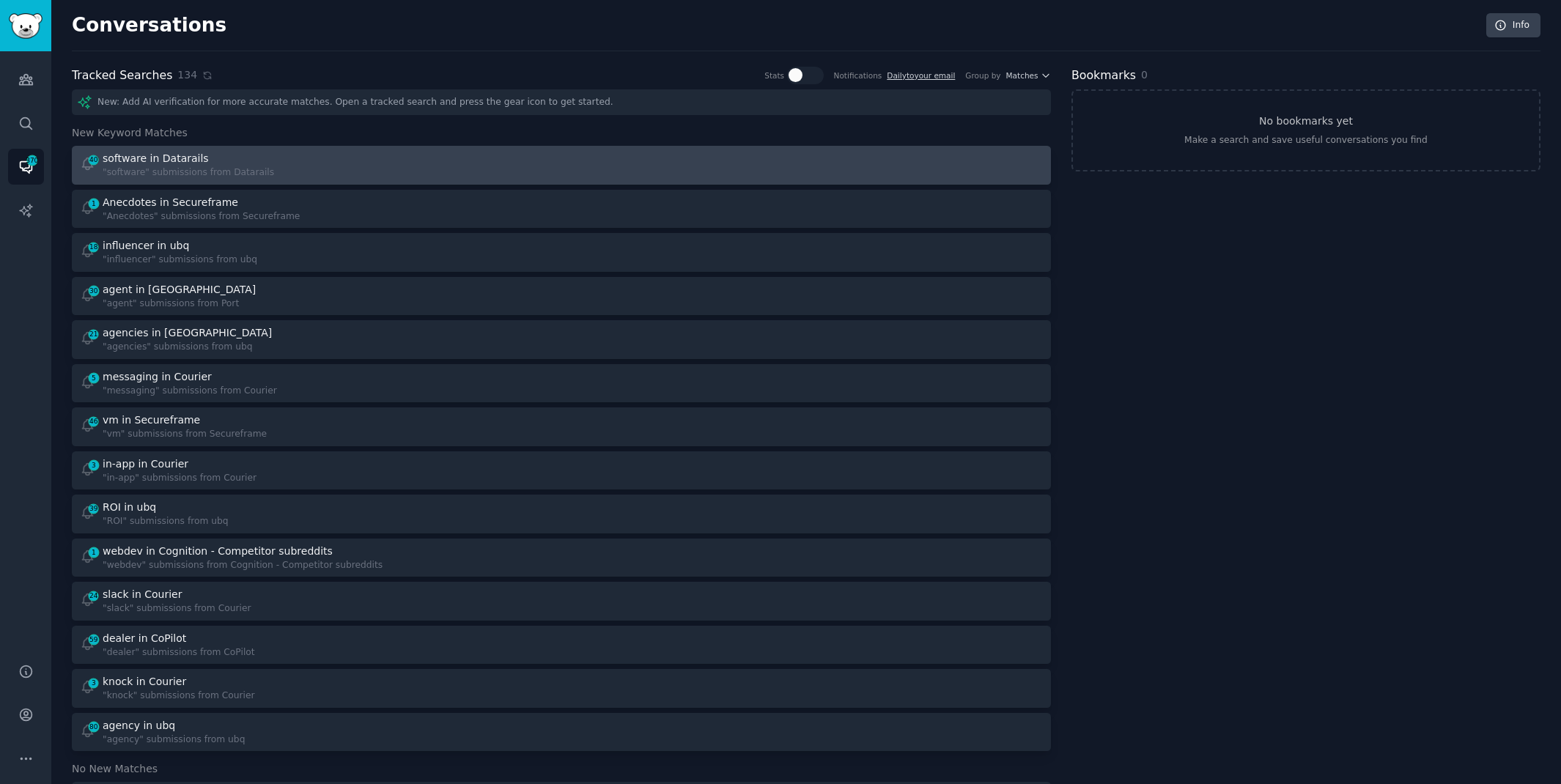
click at [534, 170] on div "40 software in Datarails "software" submissions from Datarails" at bounding box center [316, 165] width 472 height 28
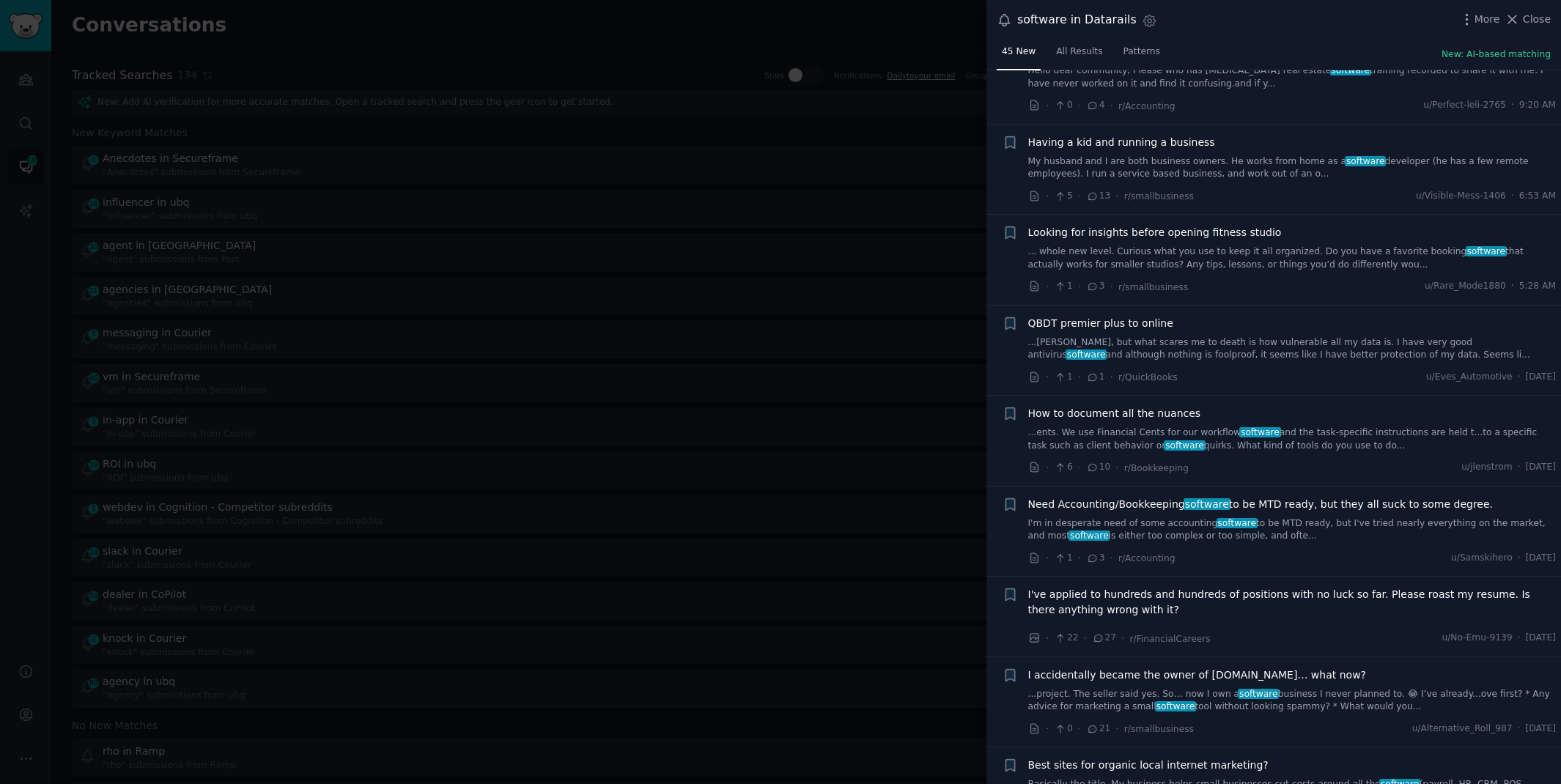
scroll to position [75, 0]
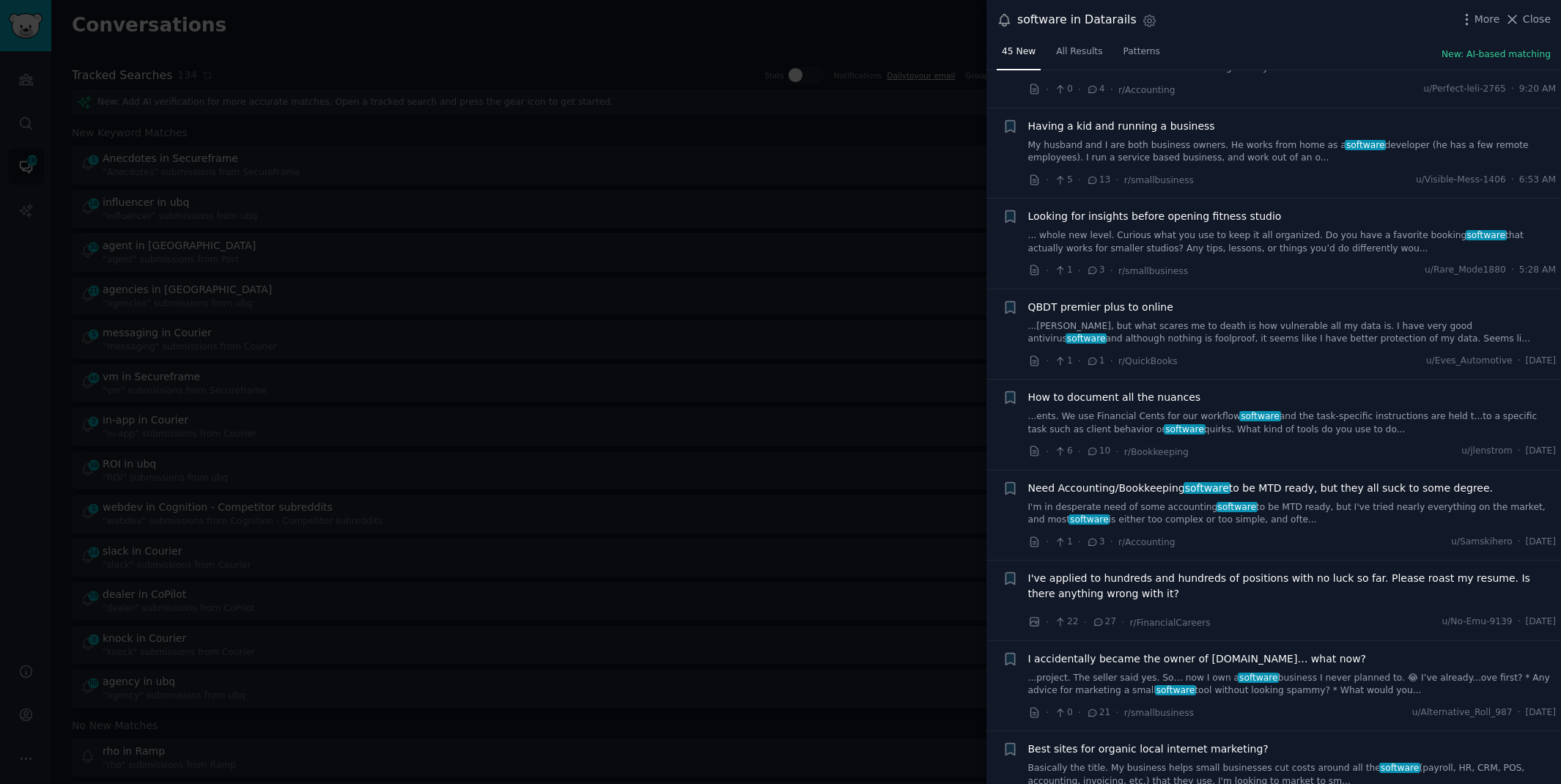
click at [1125, 509] on link "I'm in desperate need of some accounting software to be MTD ready, but I've tri…" at bounding box center [1292, 514] width 528 height 26
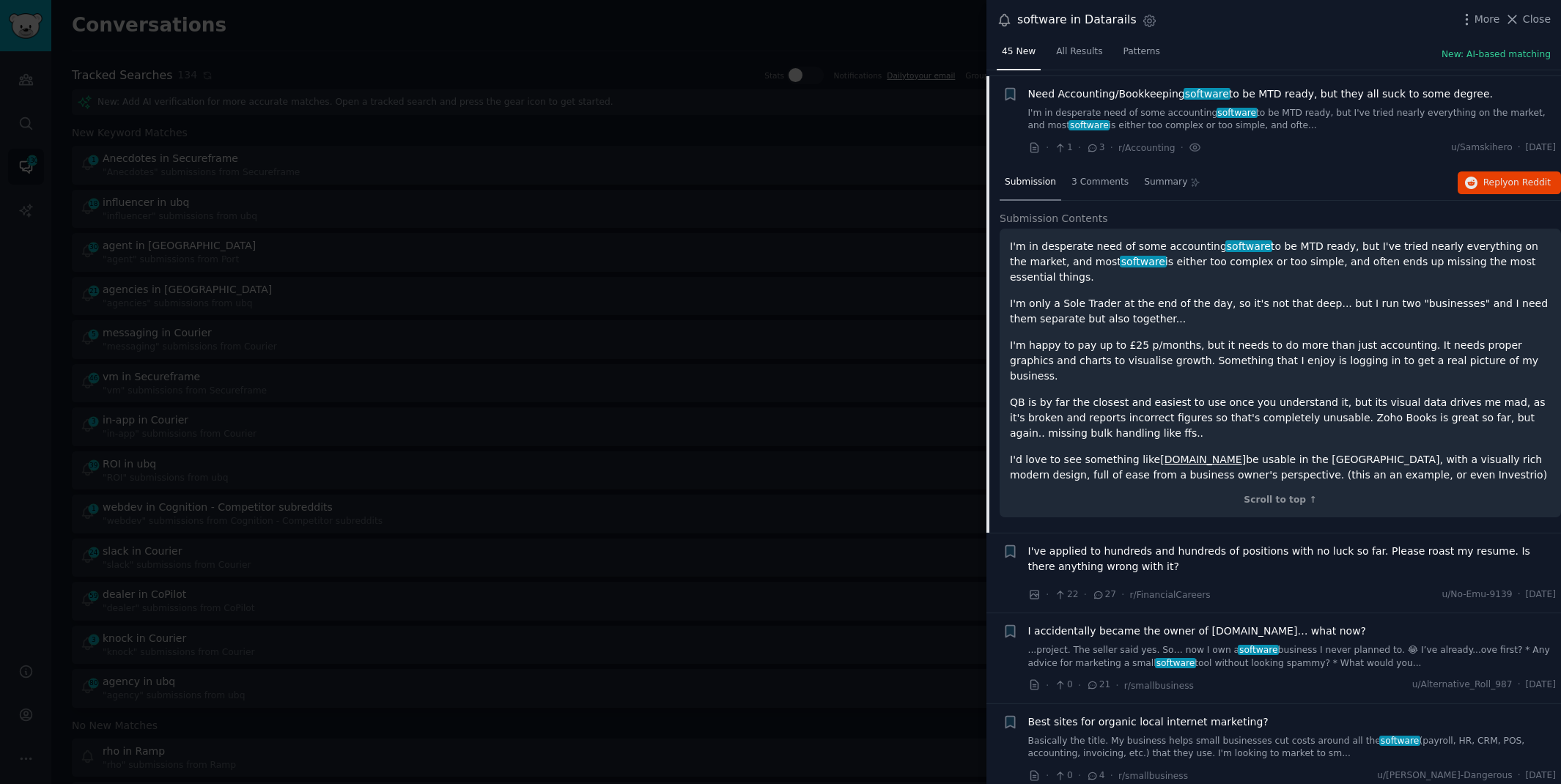
scroll to position [473, 0]
click at [1533, 24] on span "Close" at bounding box center [1536, 19] width 28 height 15
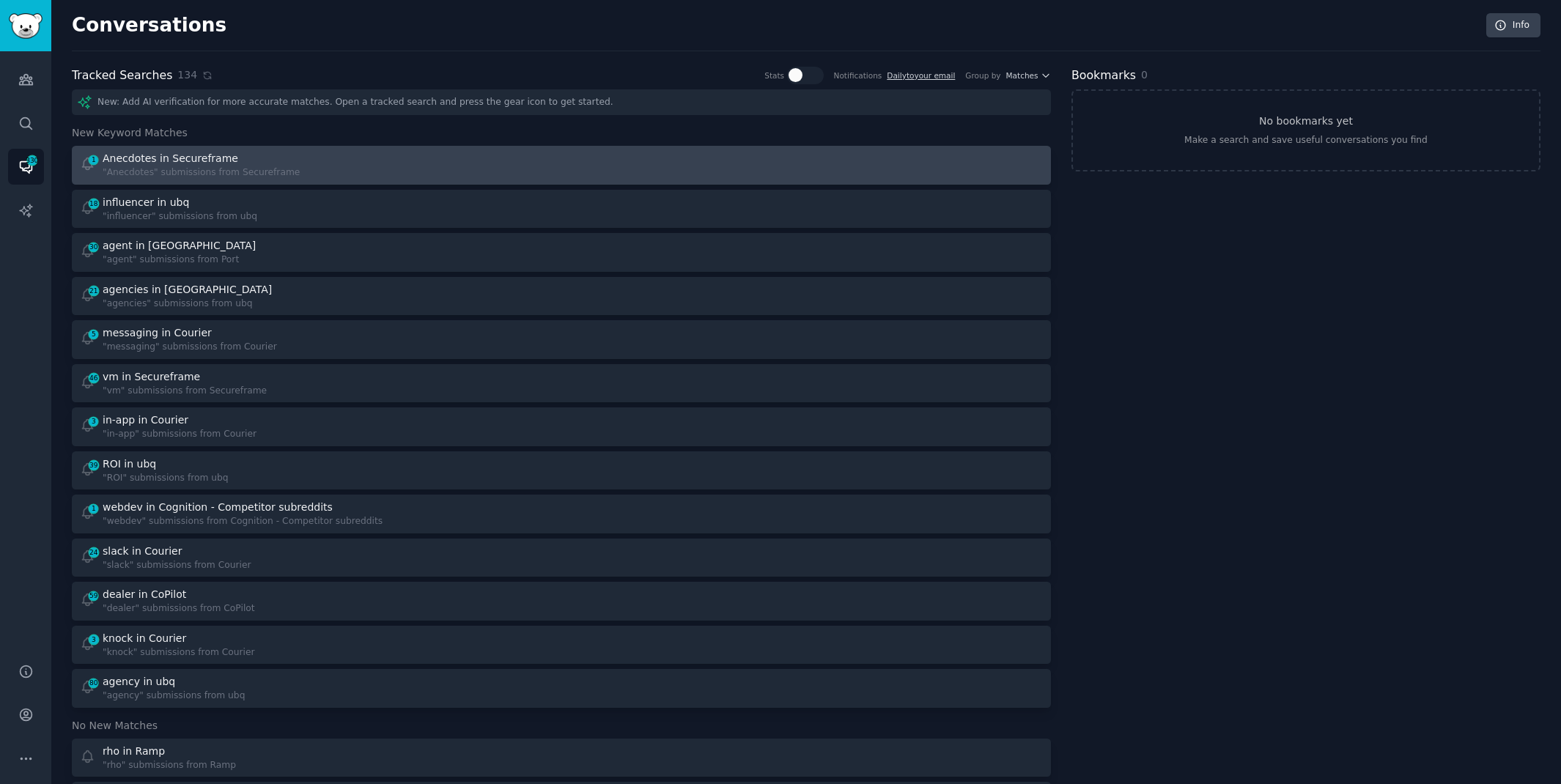
click at [486, 178] on link "1 Anecdotes in Secureframe "Anecdotes" submissions from Secureframe" at bounding box center [561, 165] width 979 height 39
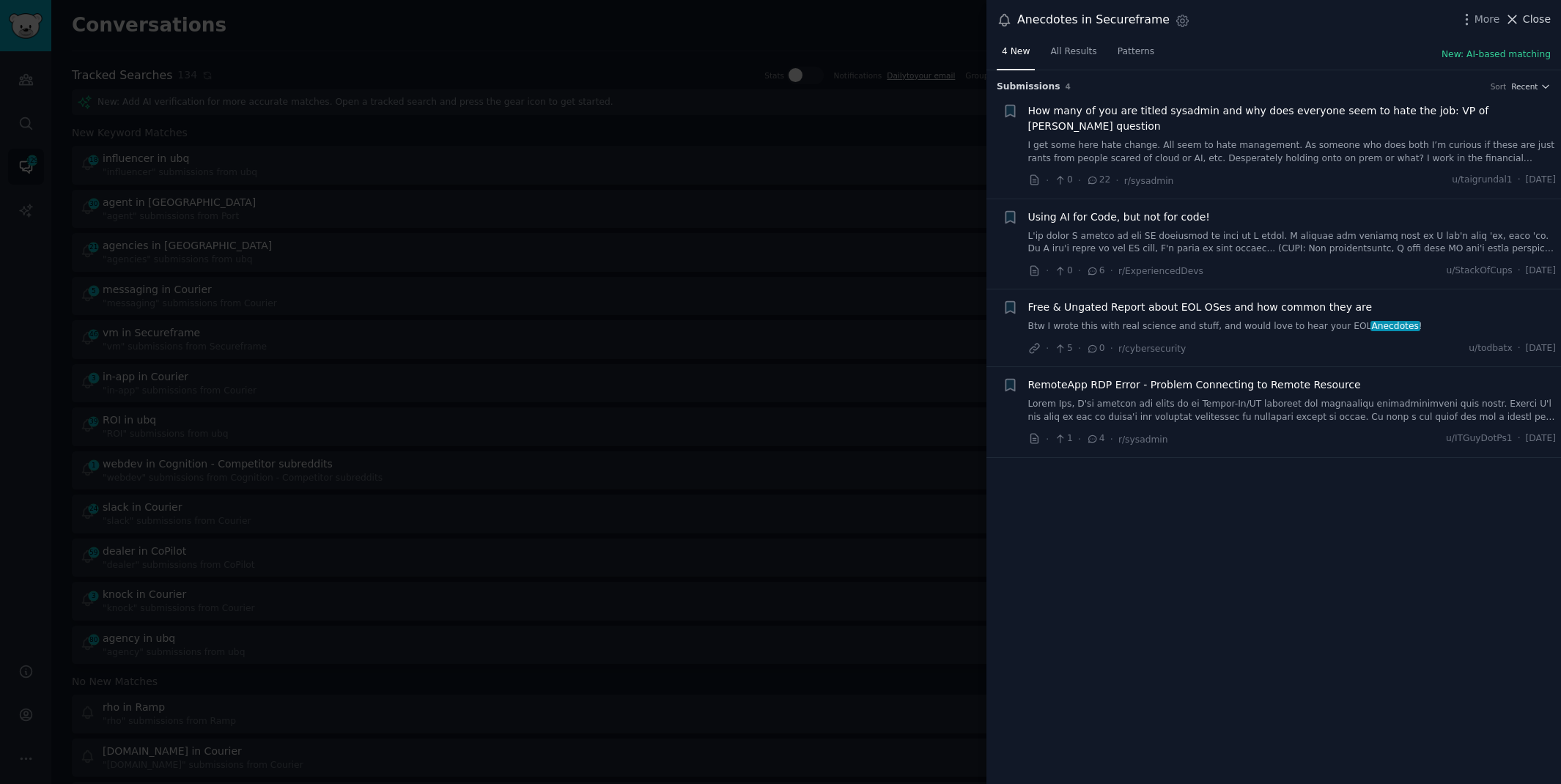
click at [1522, 15] on button "Close" at bounding box center [1527, 19] width 46 height 15
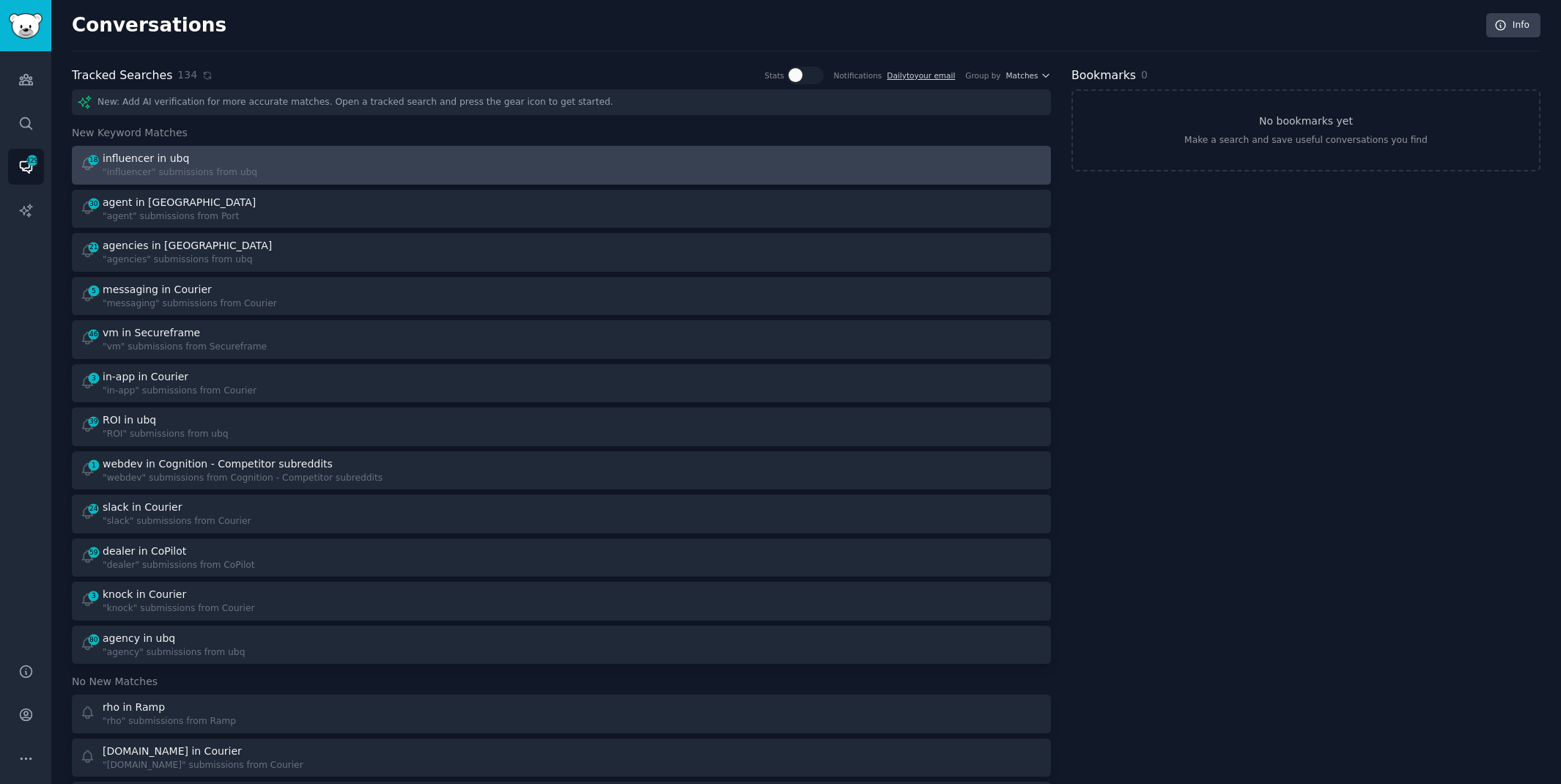
click at [285, 169] on div "18 influencer in ubq "influencer" submissions from ubq" at bounding box center [316, 165] width 472 height 28
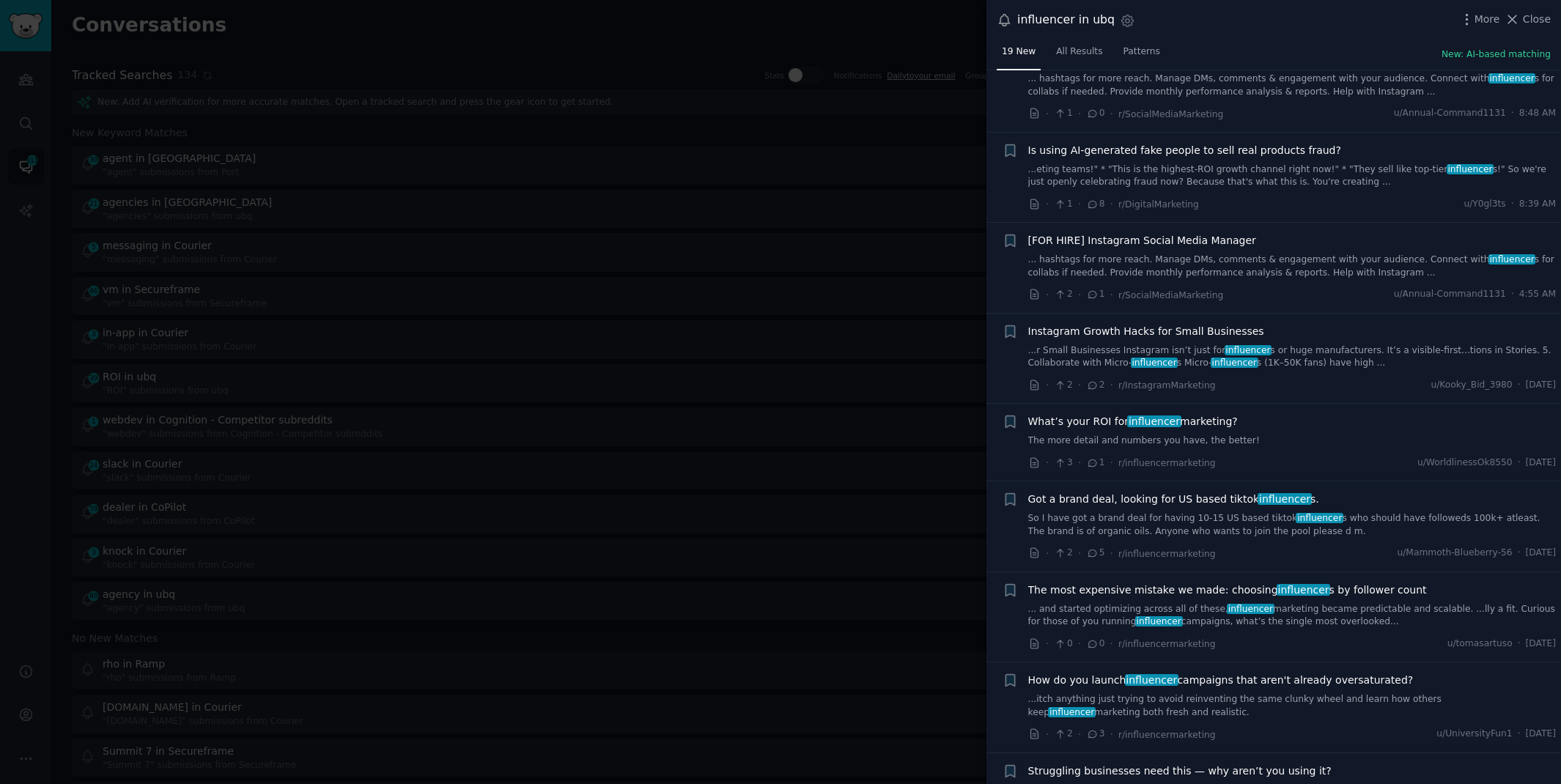
scroll to position [73, 0]
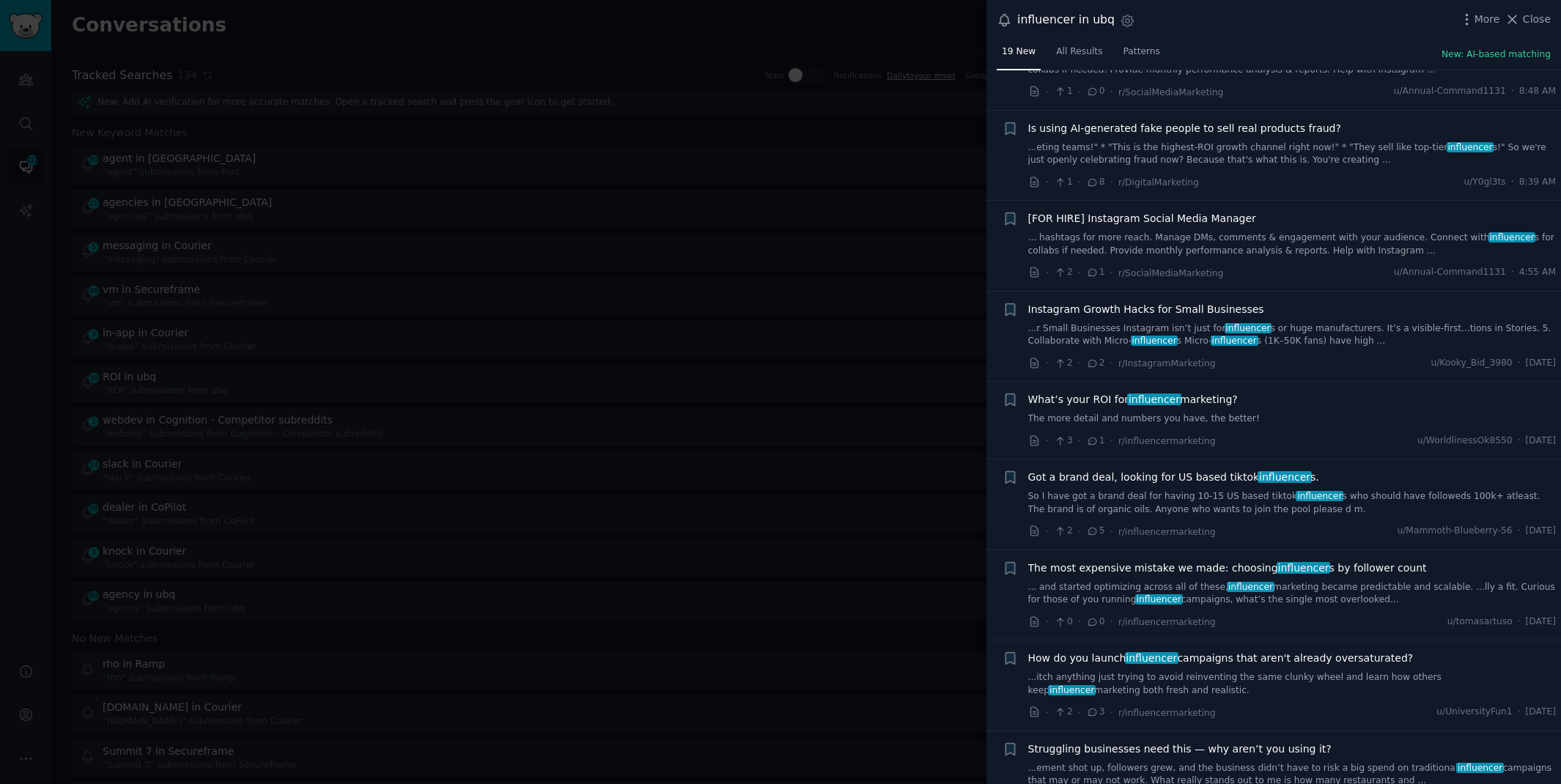
click at [1069, 682] on link "...itch anything just trying to avoid reinventing the same clunky wheel and lea…" at bounding box center [1292, 684] width 528 height 26
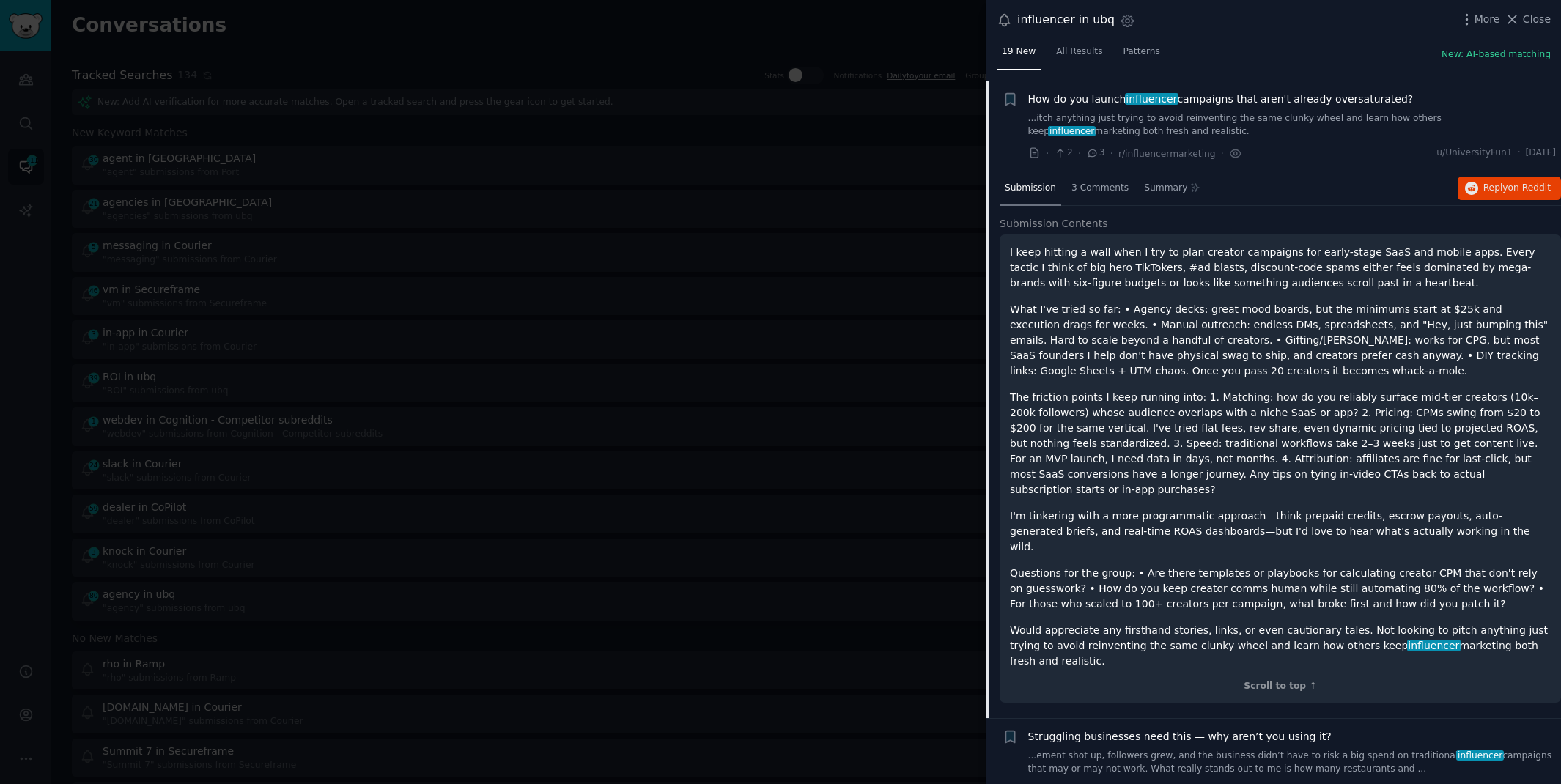
scroll to position [641, 0]
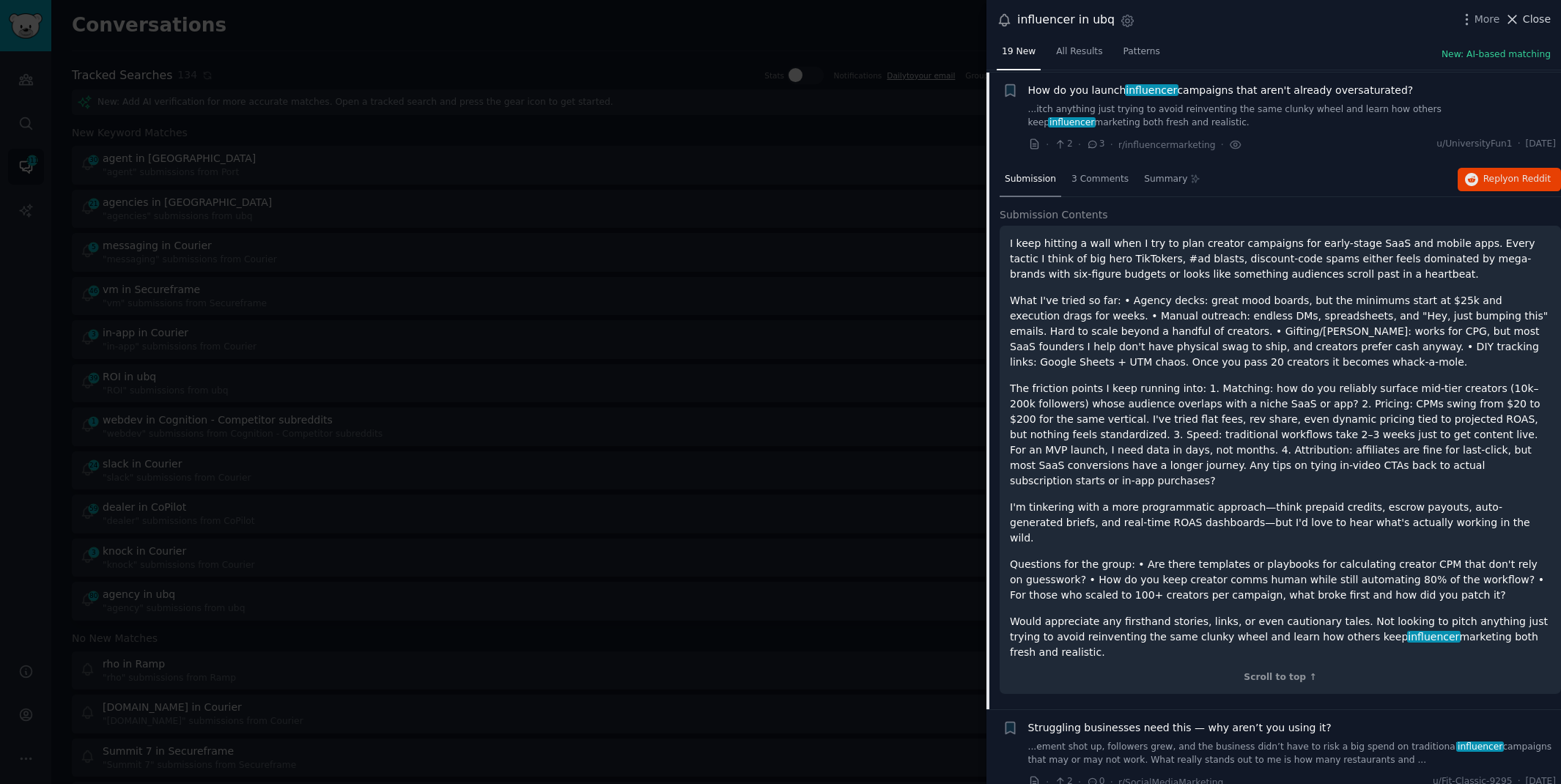
click at [1533, 13] on span "Close" at bounding box center [1536, 19] width 28 height 15
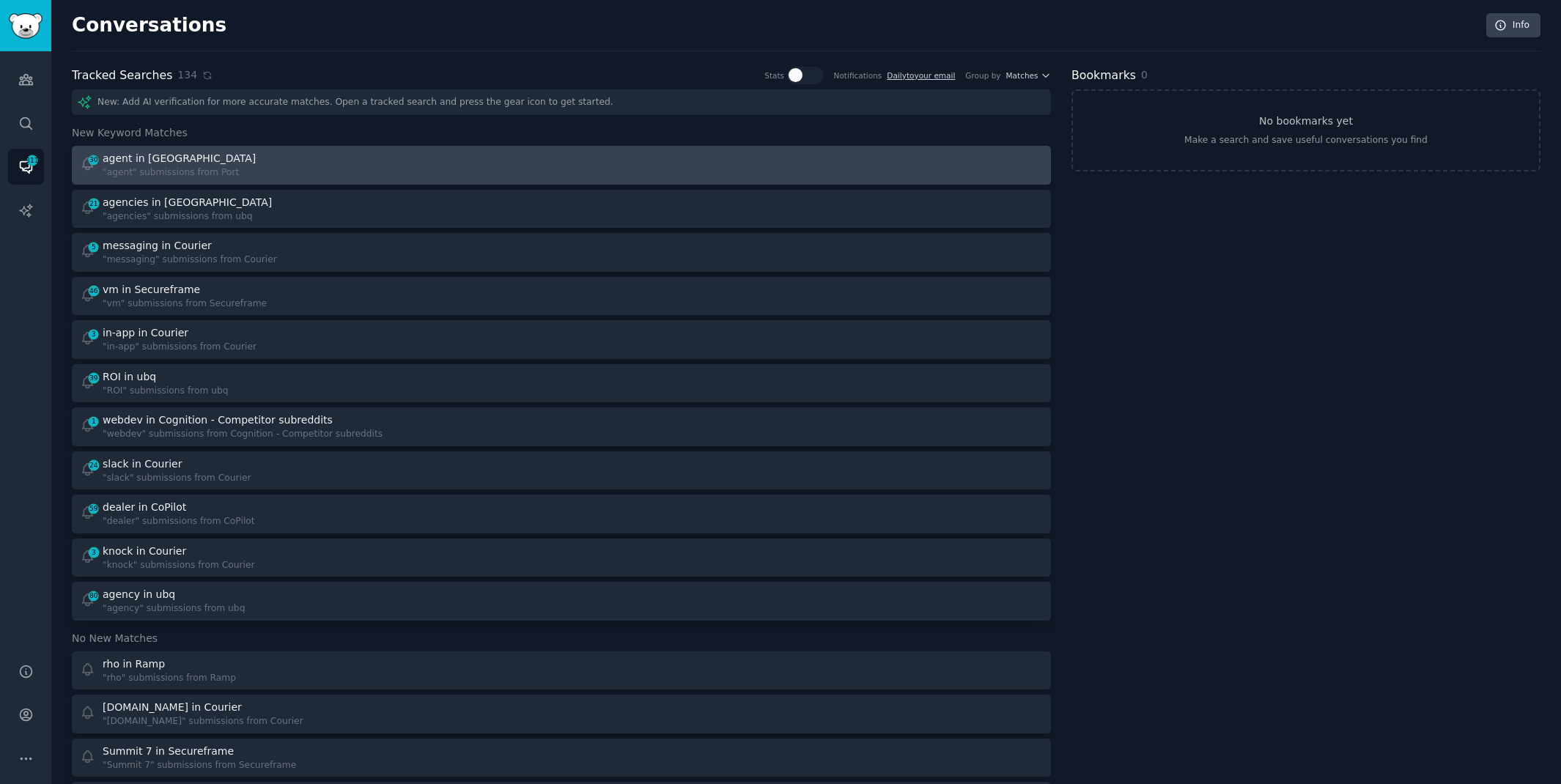
click at [642, 157] on div at bounding box center [808, 165] width 472 height 28
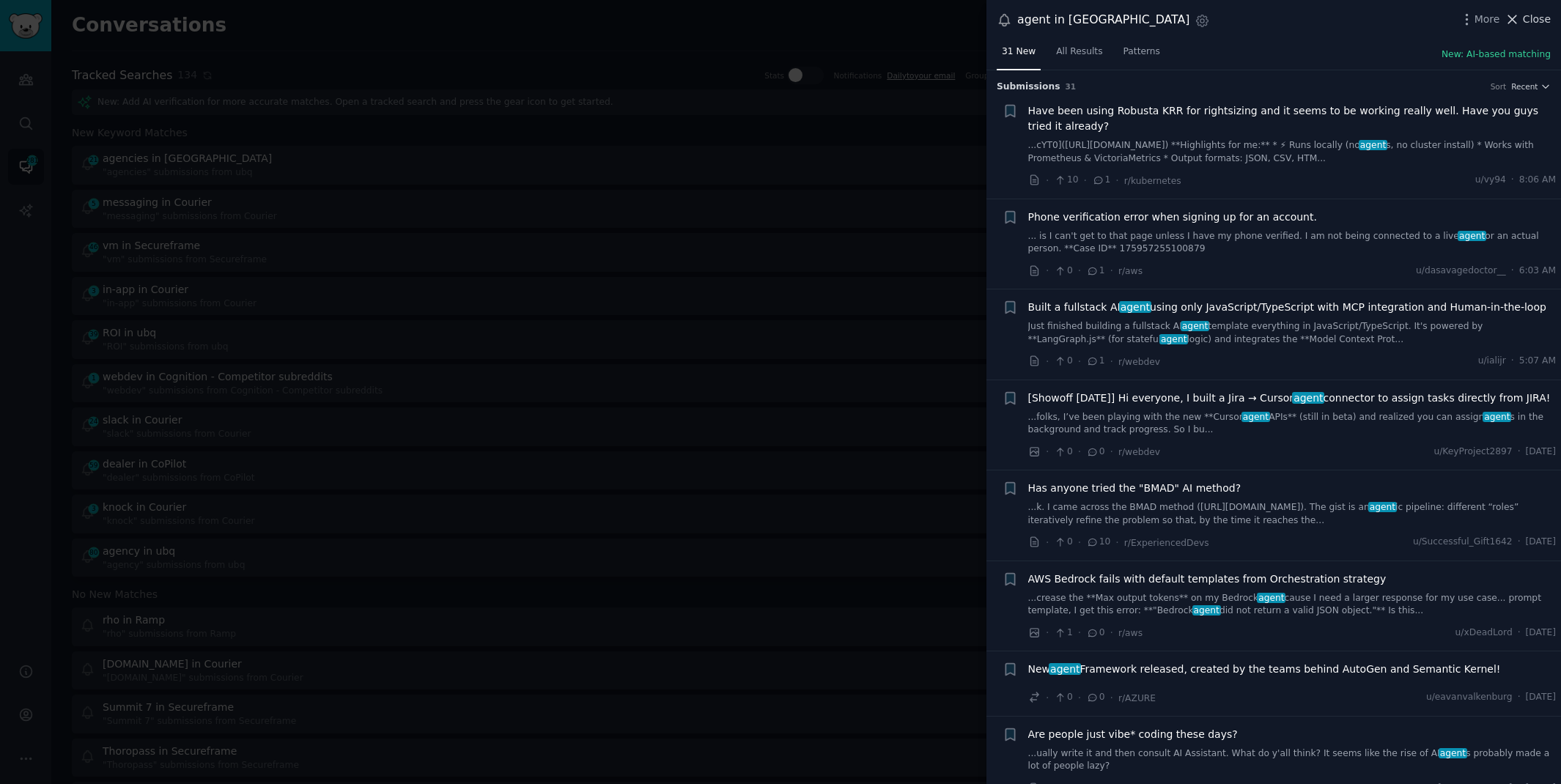
click at [1527, 22] on span "Close" at bounding box center [1536, 19] width 28 height 15
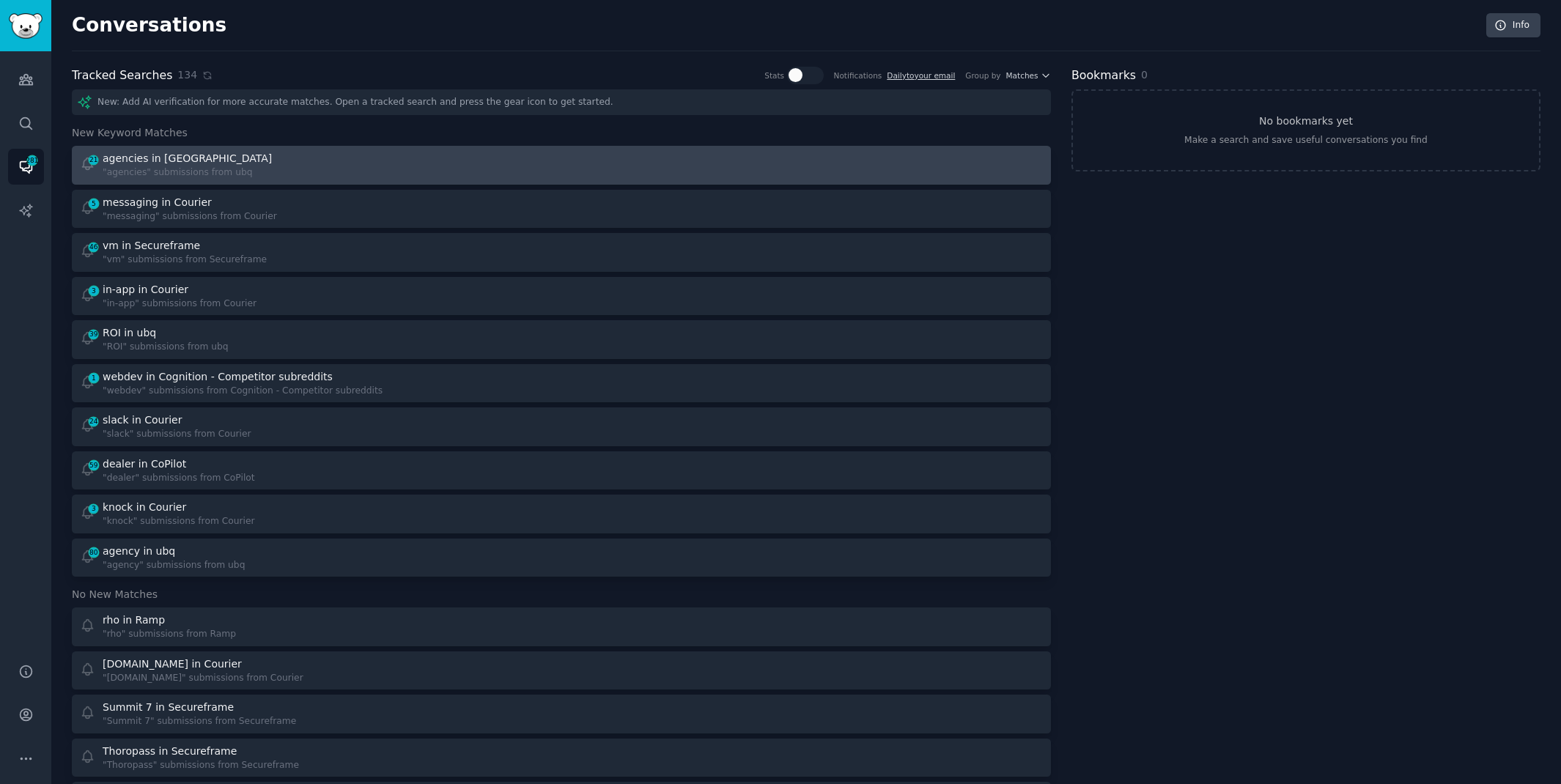
click at [714, 148] on link "21 agencies in ubq "agencies" submissions from ubq" at bounding box center [561, 165] width 979 height 39
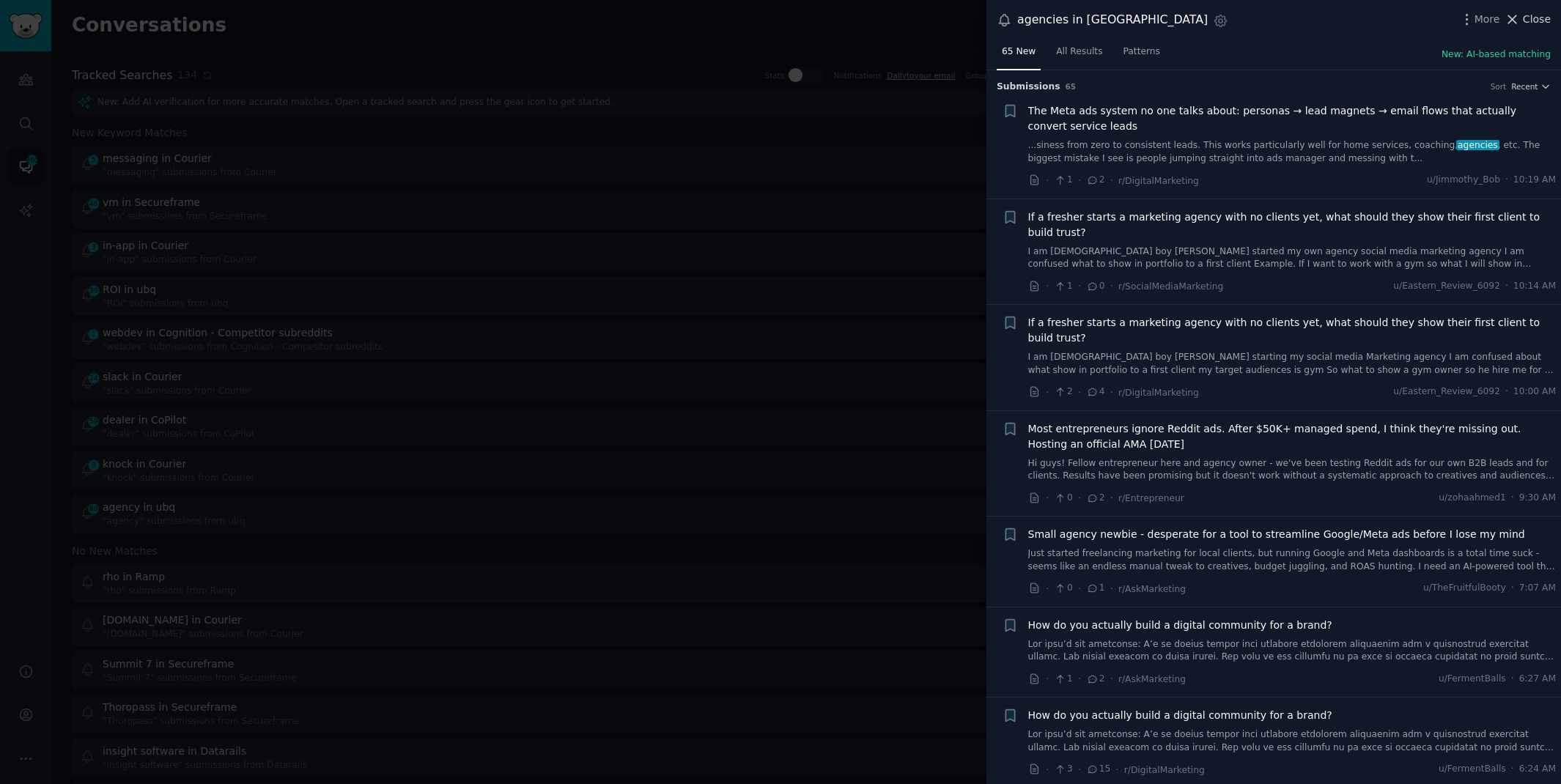
click at [1536, 18] on span "Close" at bounding box center [1536, 19] width 28 height 15
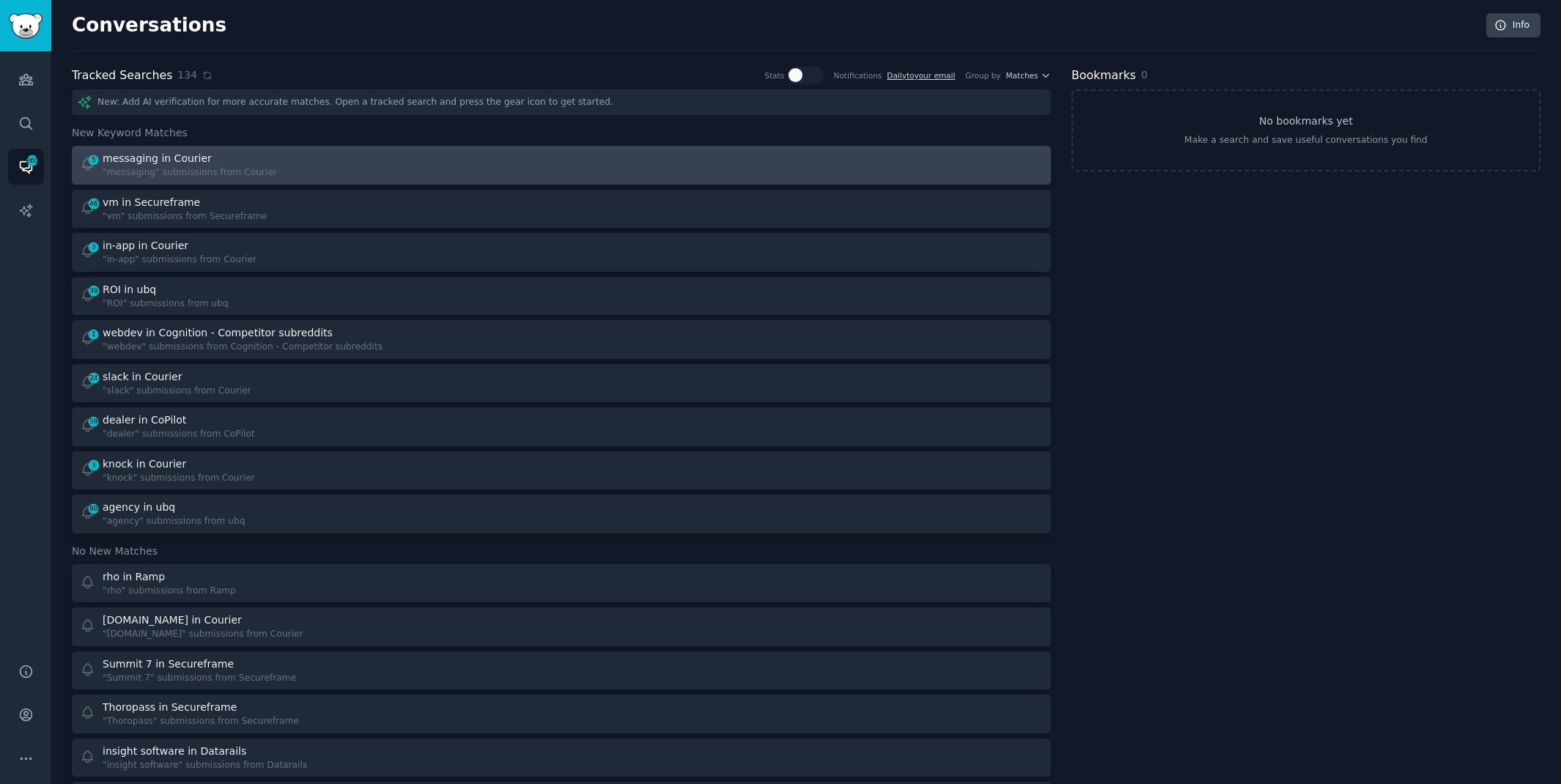
click at [292, 168] on div "5 messaging in Courier "messaging" submissions from Courier" at bounding box center [316, 165] width 472 height 28
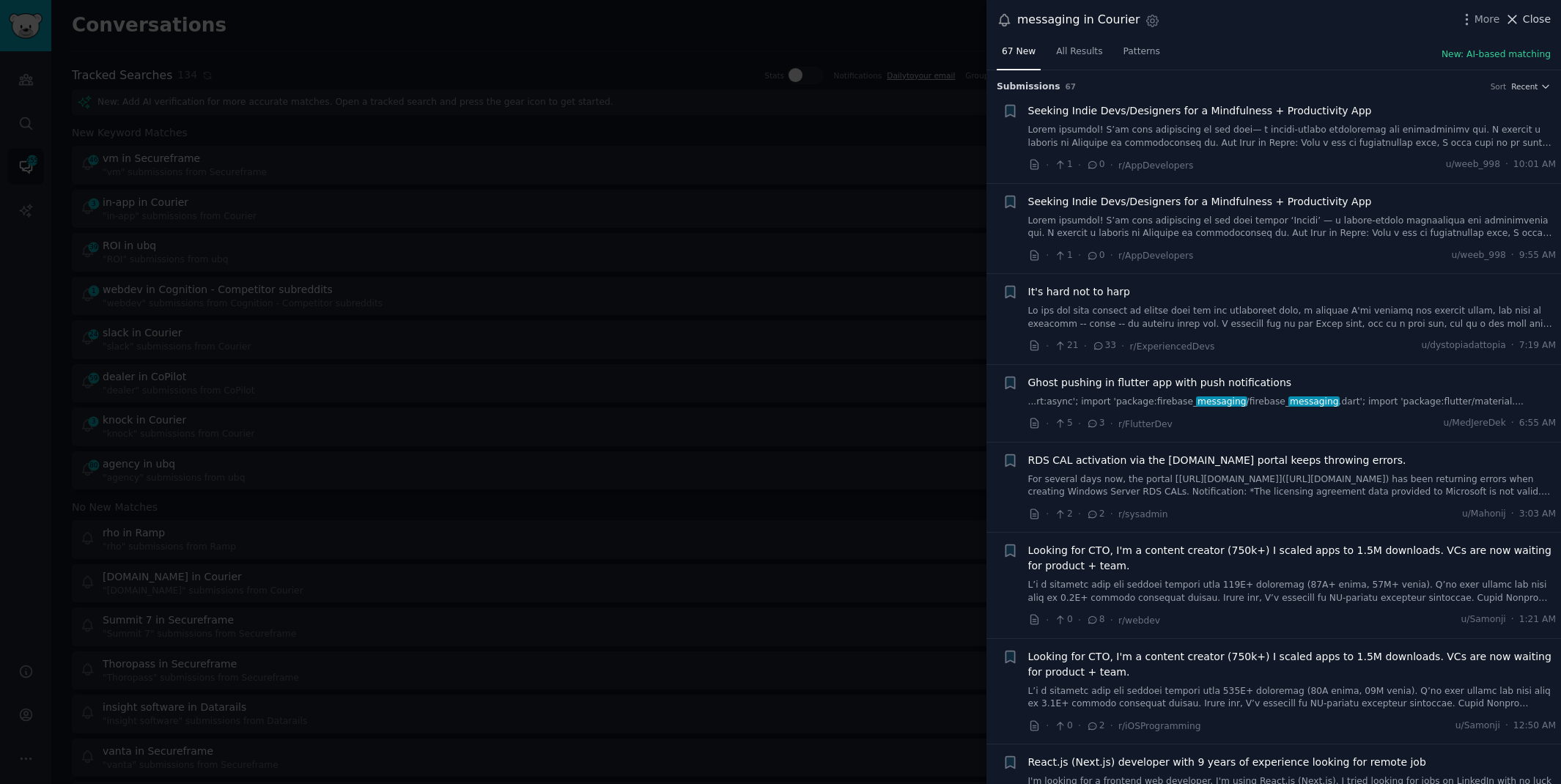
click at [1528, 17] on span "Close" at bounding box center [1536, 19] width 28 height 15
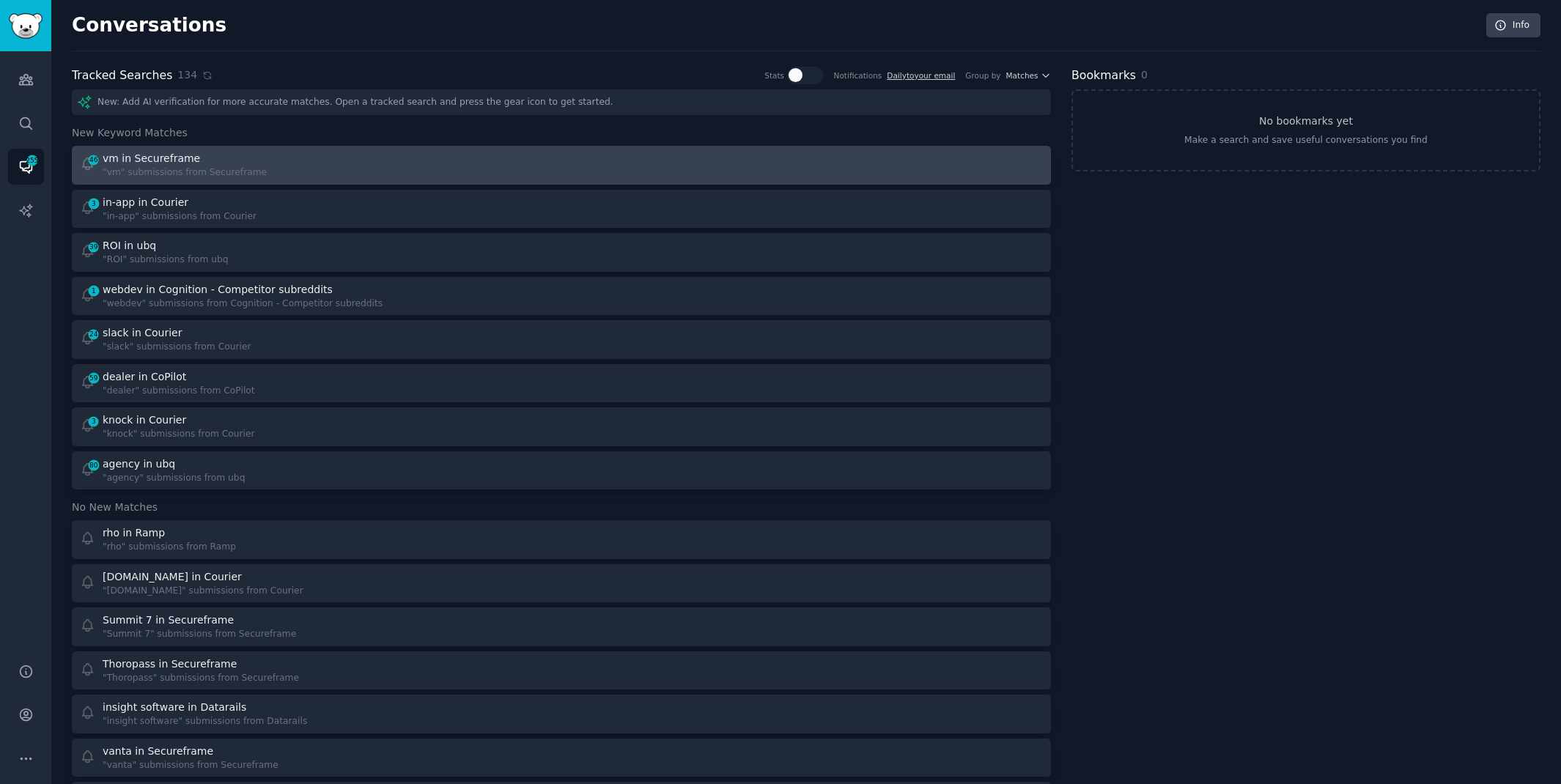
click at [353, 168] on div "46 vm in Secureframe "vm" submissions from Secureframe" at bounding box center [316, 165] width 472 height 28
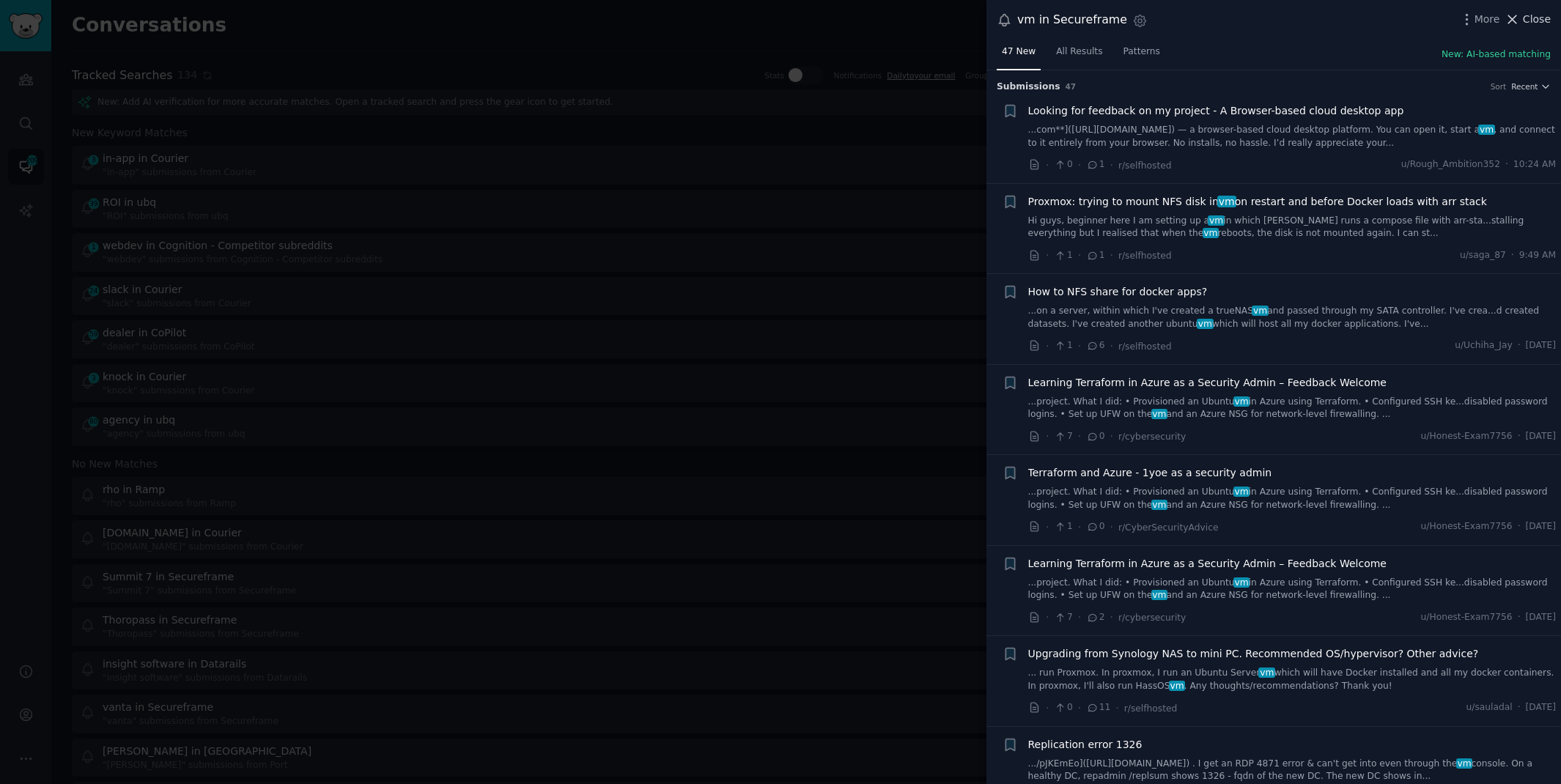
click at [1533, 17] on span "Close" at bounding box center [1536, 19] width 28 height 15
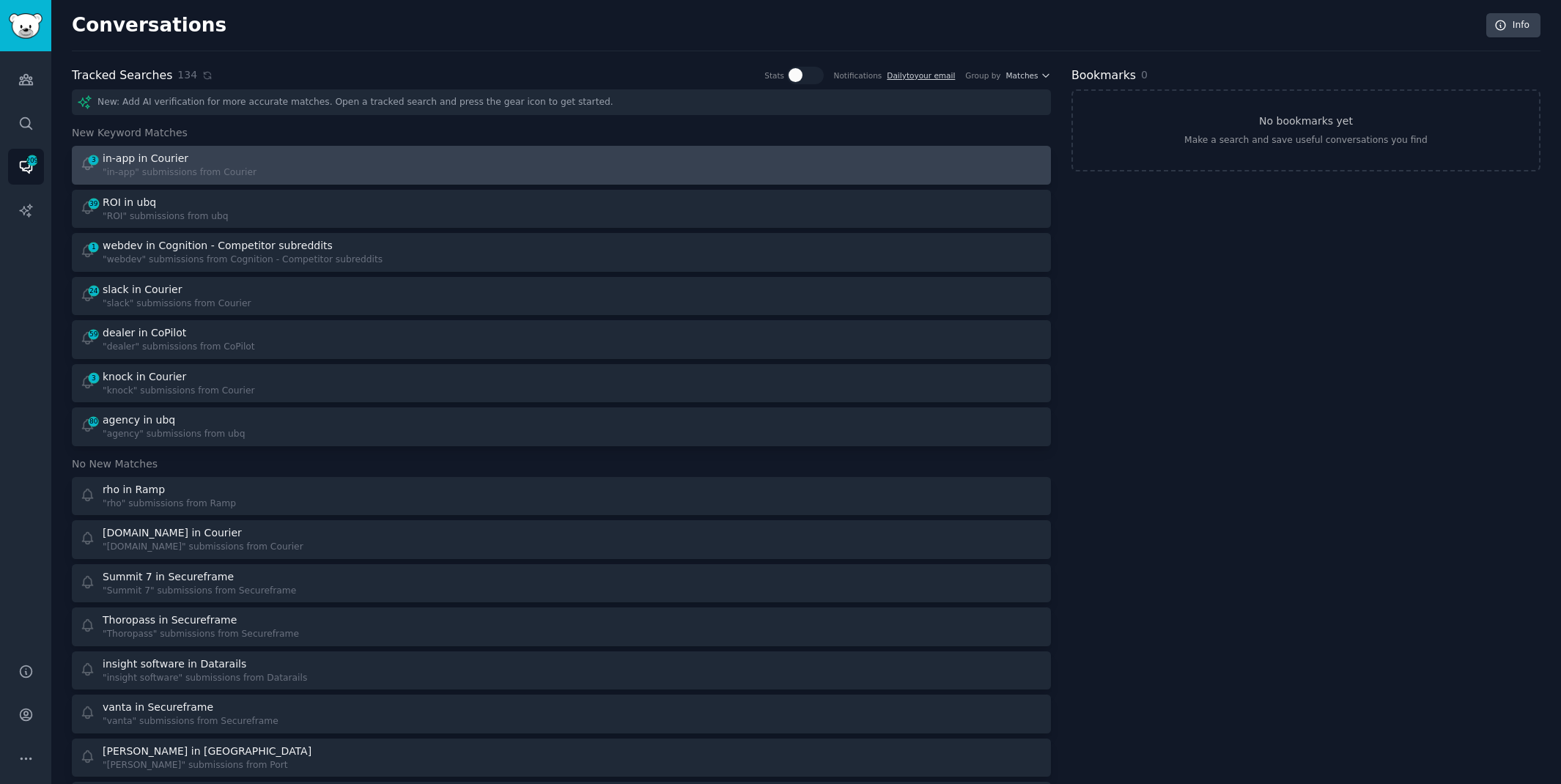
click at [436, 160] on div "3 in-app in Courier "in-app" submissions from Courier" at bounding box center [316, 165] width 472 height 28
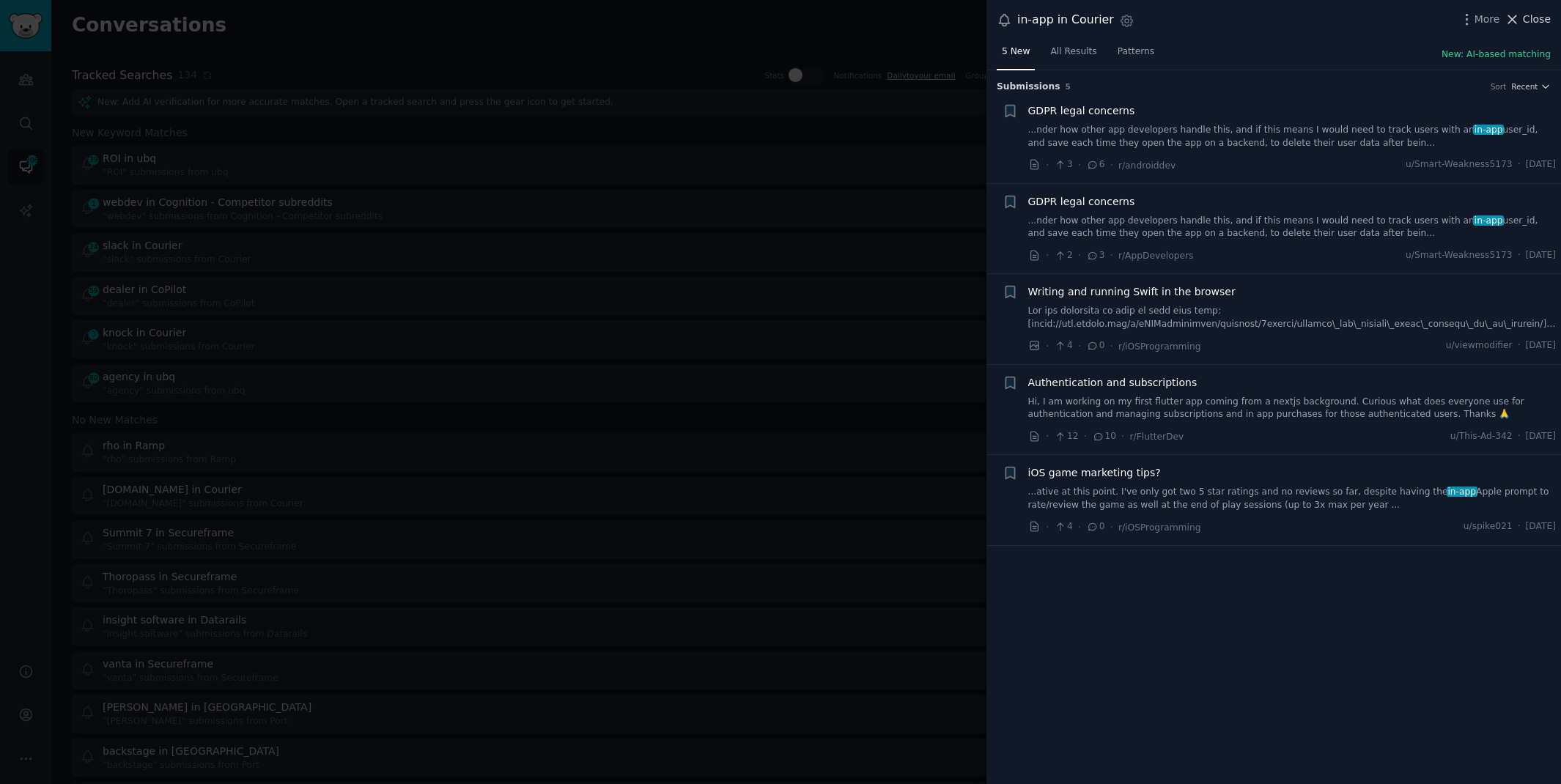
click at [1513, 15] on icon at bounding box center [1512, 19] width 15 height 15
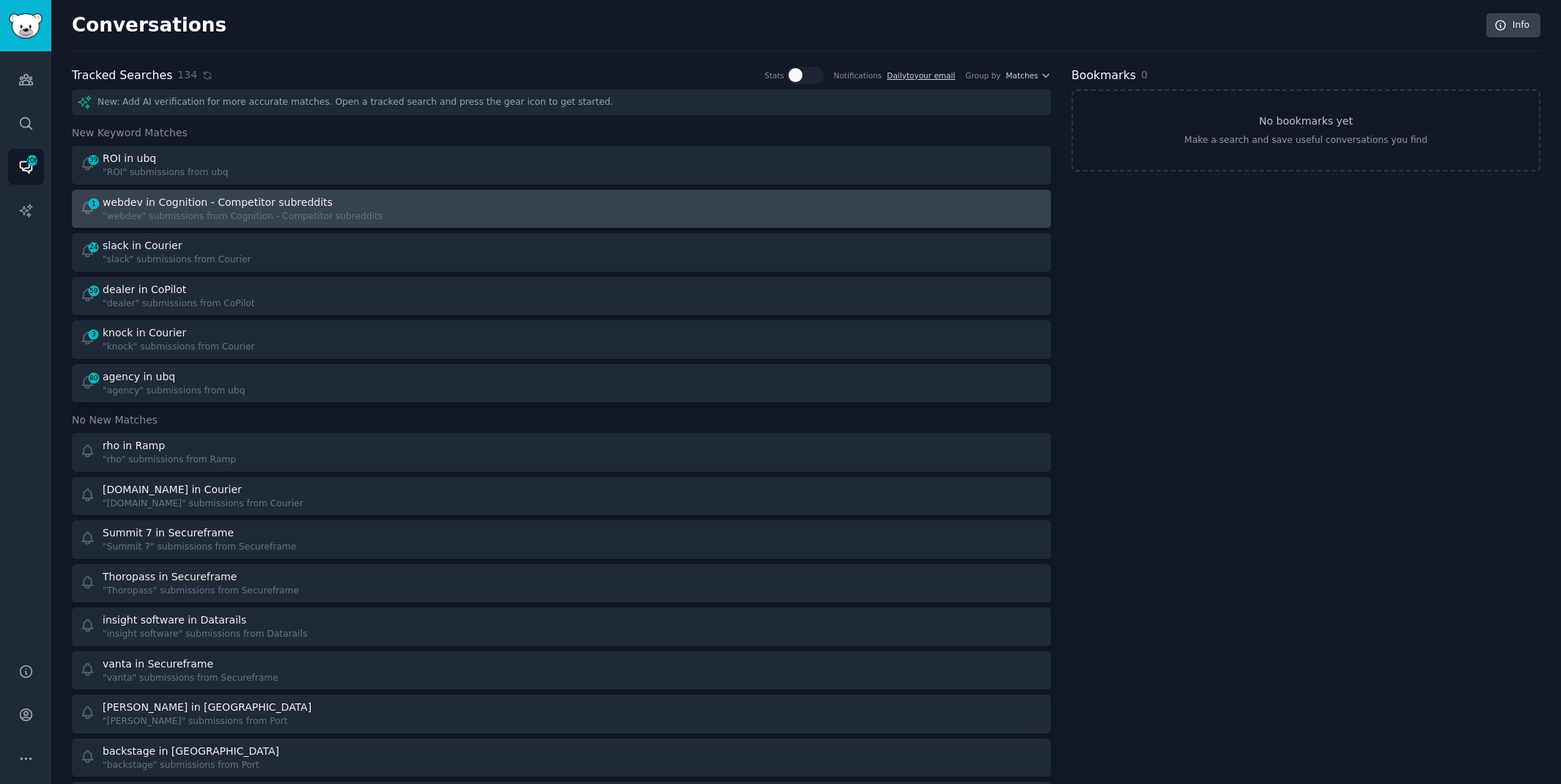
click at [396, 204] on div "1 webdev in Cognition - Competitor subreddits "webdev" submissions from Cogniti…" at bounding box center [316, 209] width 472 height 28
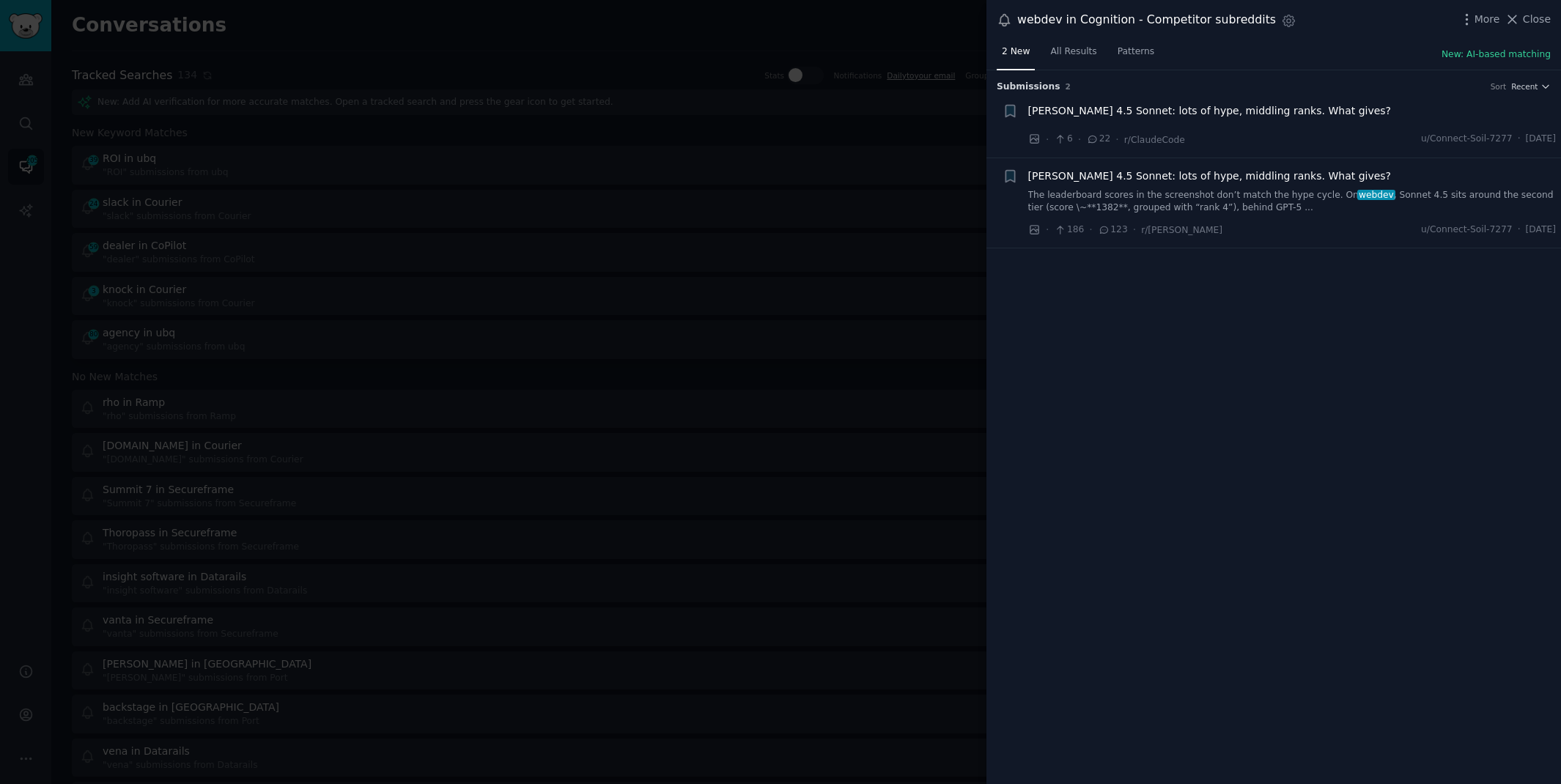
click at [457, 20] on div at bounding box center [780, 392] width 1561 height 784
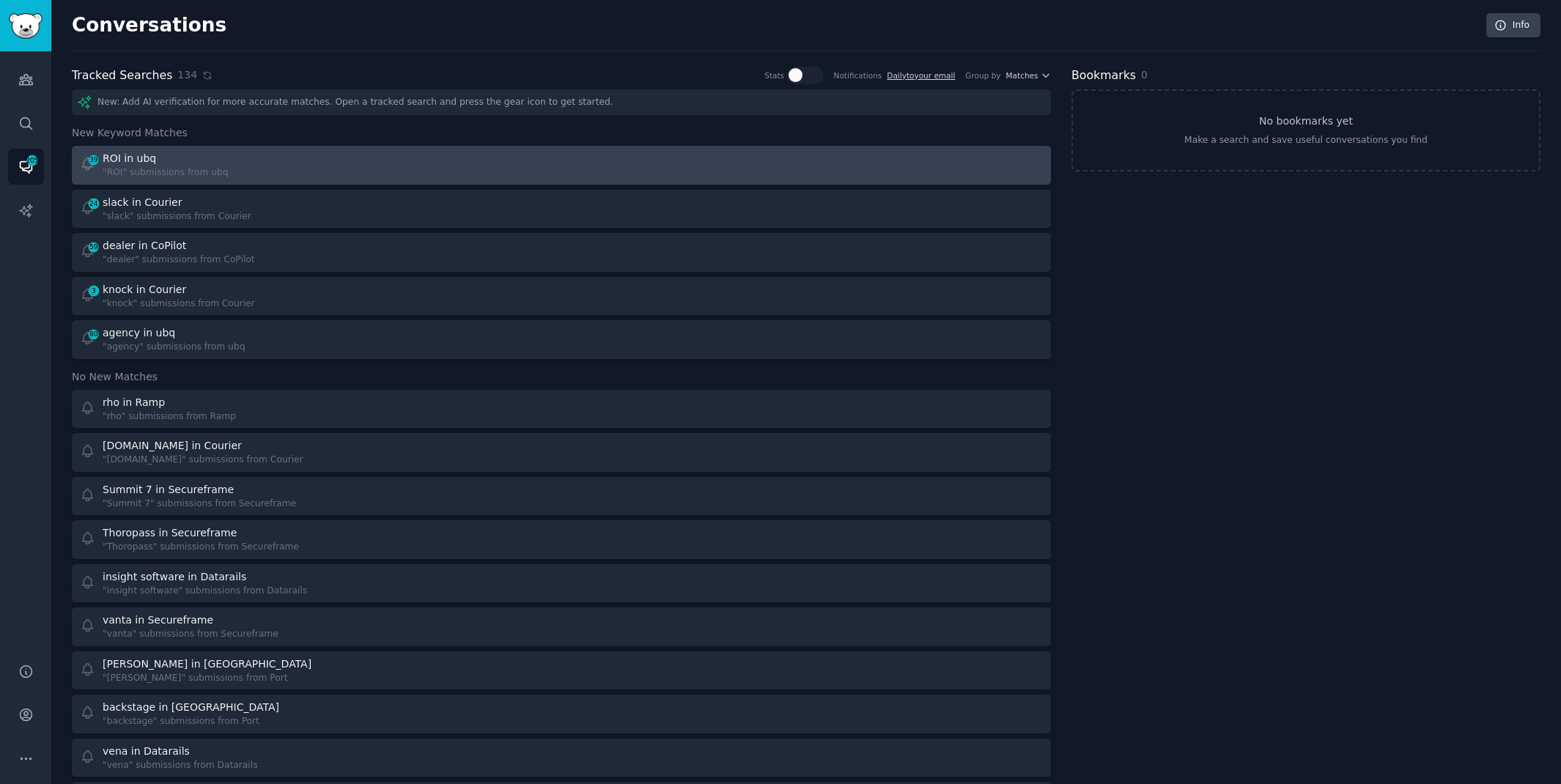
click at [408, 169] on div "39 ROI in ubq "ROI" submissions from ubq" at bounding box center [316, 165] width 472 height 28
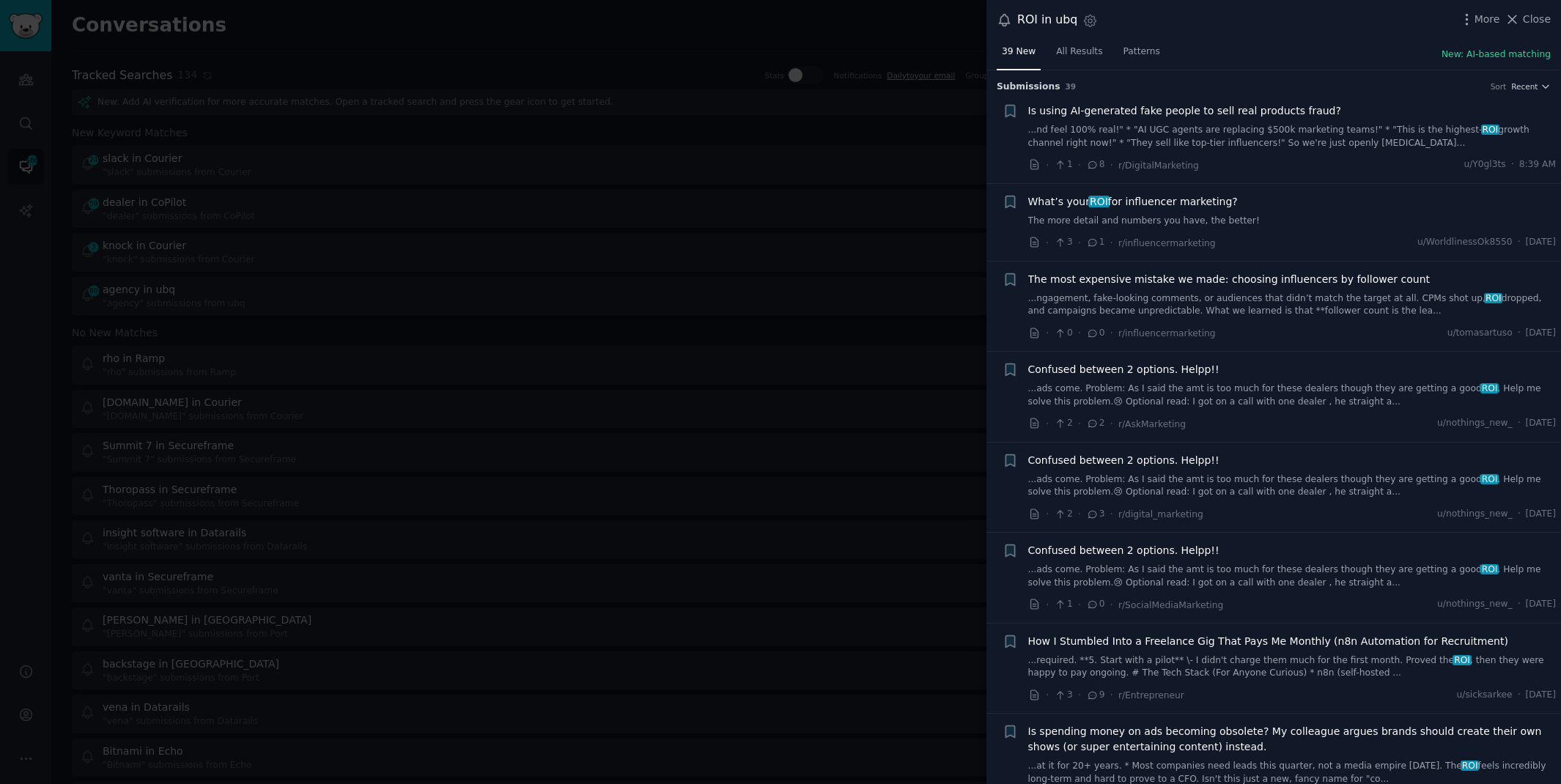
click at [1275, 214] on link "The more detail and numbers you have, the better!" at bounding box center [1292, 221] width 528 height 13
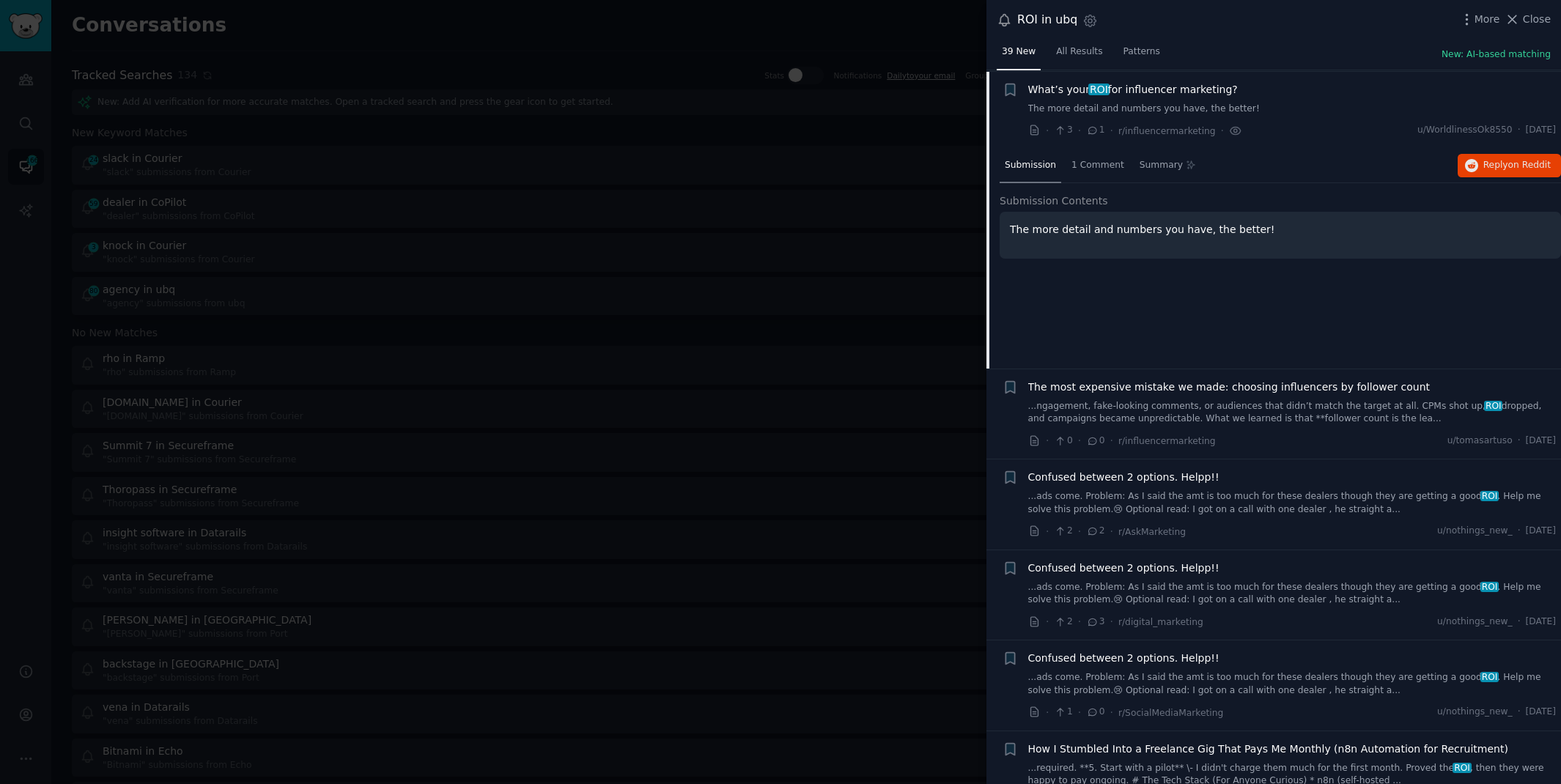
scroll to position [113, 0]
click at [1539, 26] on span "Close" at bounding box center [1536, 19] width 28 height 15
